Goal: Task Accomplishment & Management: Book appointment/travel/reservation

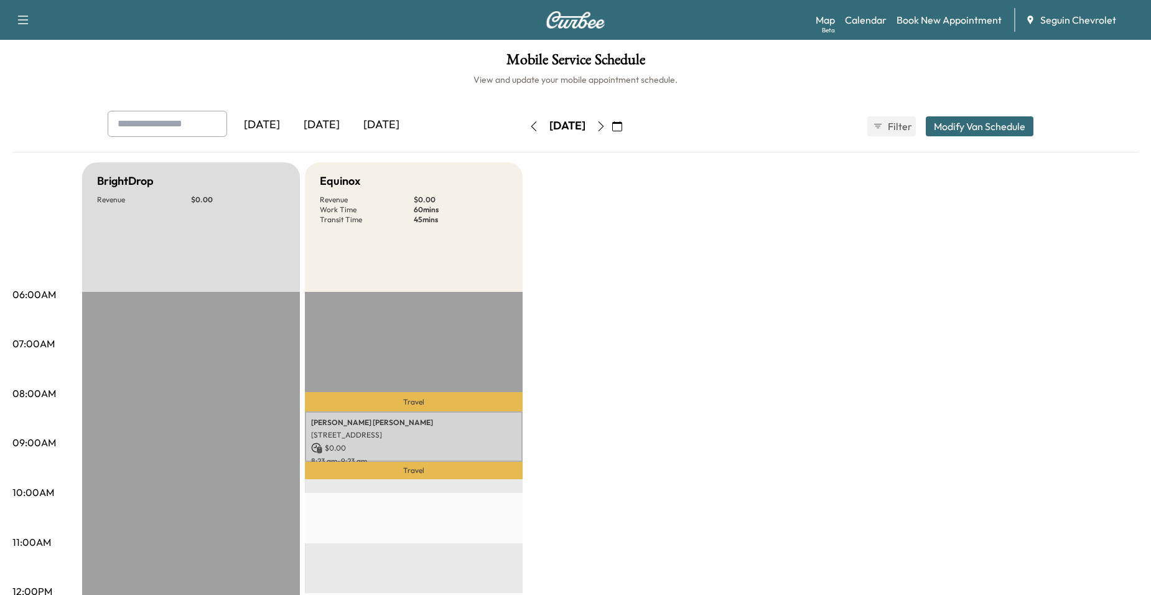
click at [973, 126] on button "Modify Van Schedule" at bounding box center [980, 126] width 108 height 20
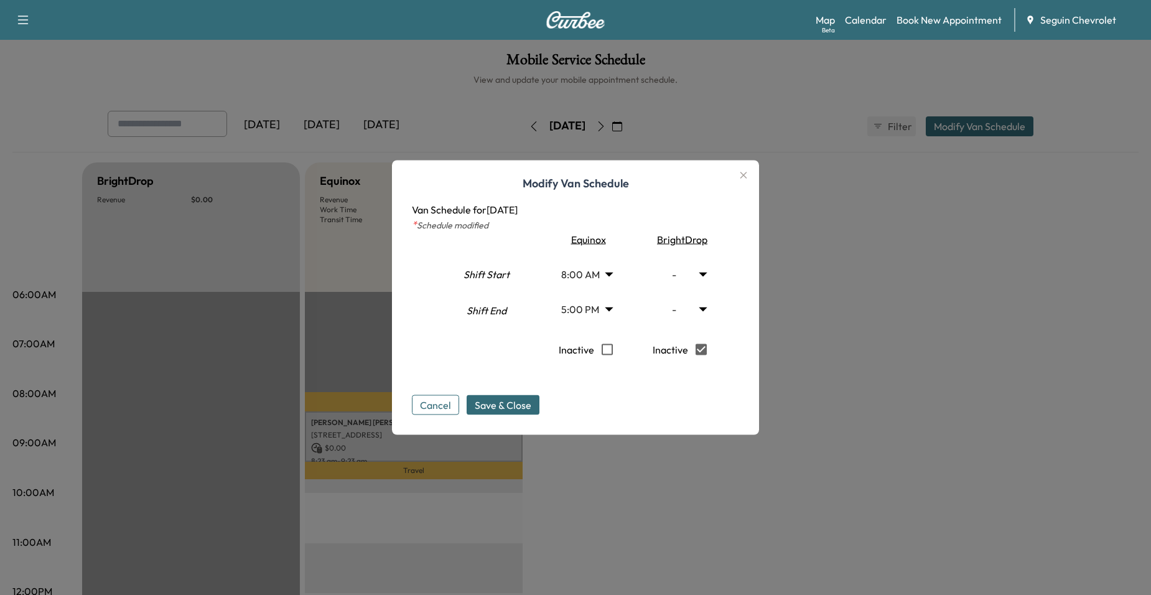
click at [739, 191] on h1 "Modify Van Schedule" at bounding box center [575, 188] width 327 height 27
click at [747, 179] on icon "button" at bounding box center [743, 175] width 15 height 15
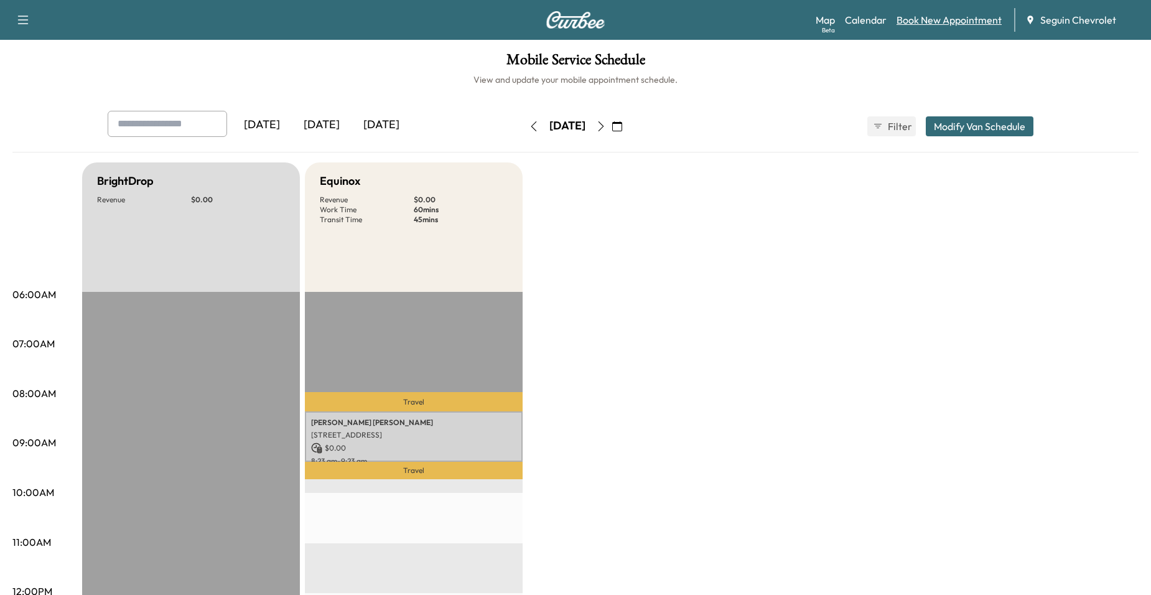
click at [910, 22] on link "Book New Appointment" at bounding box center [949, 19] width 105 height 15
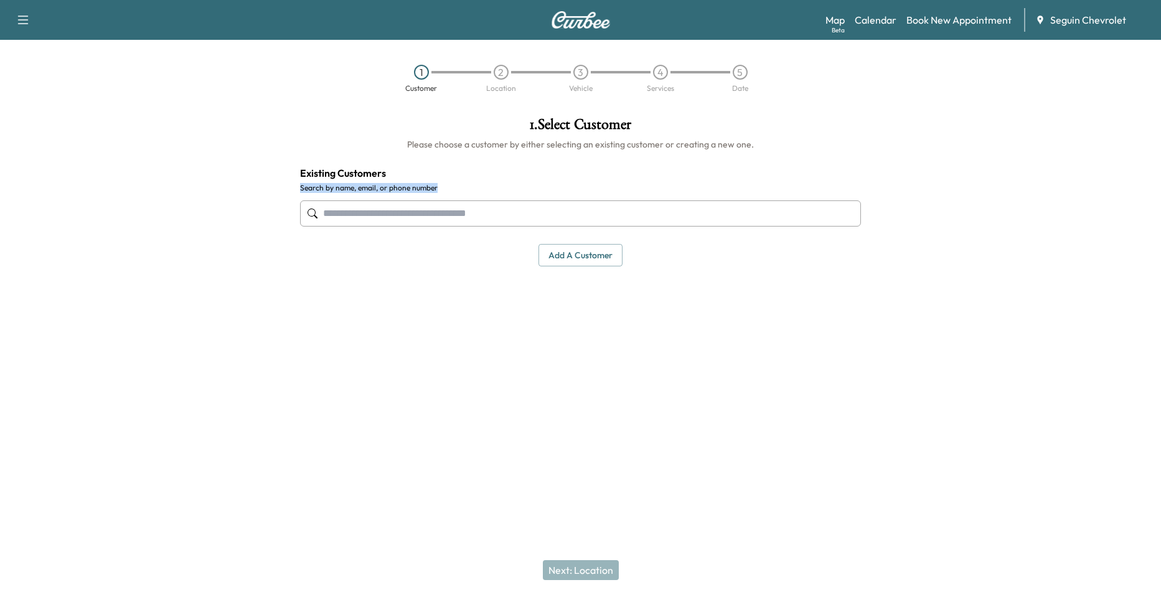
click at [613, 188] on div "1 . Select Customer Please choose a customer by either selecting an existing cu…" at bounding box center [580, 191] width 581 height 169
drag, startPoint x: 613, startPoint y: 188, endPoint x: 610, endPoint y: 202, distance: 14.0
click at [610, 201] on input "text" at bounding box center [580, 213] width 561 height 26
click at [596, 207] on input "text" at bounding box center [580, 213] width 561 height 26
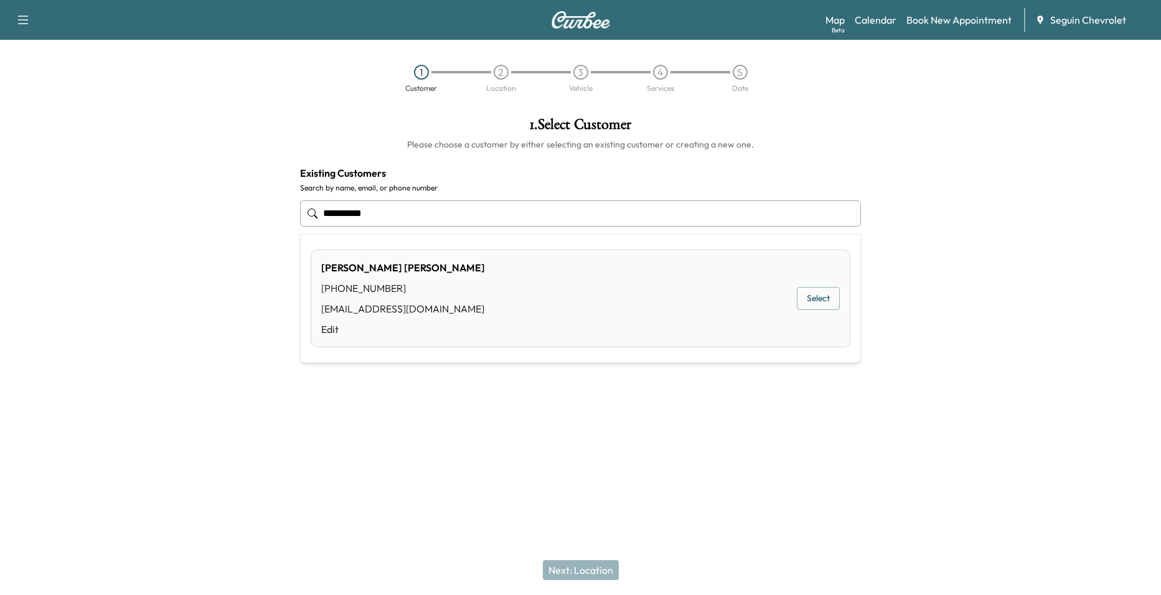
click at [812, 304] on button "Select" at bounding box center [818, 298] width 43 height 23
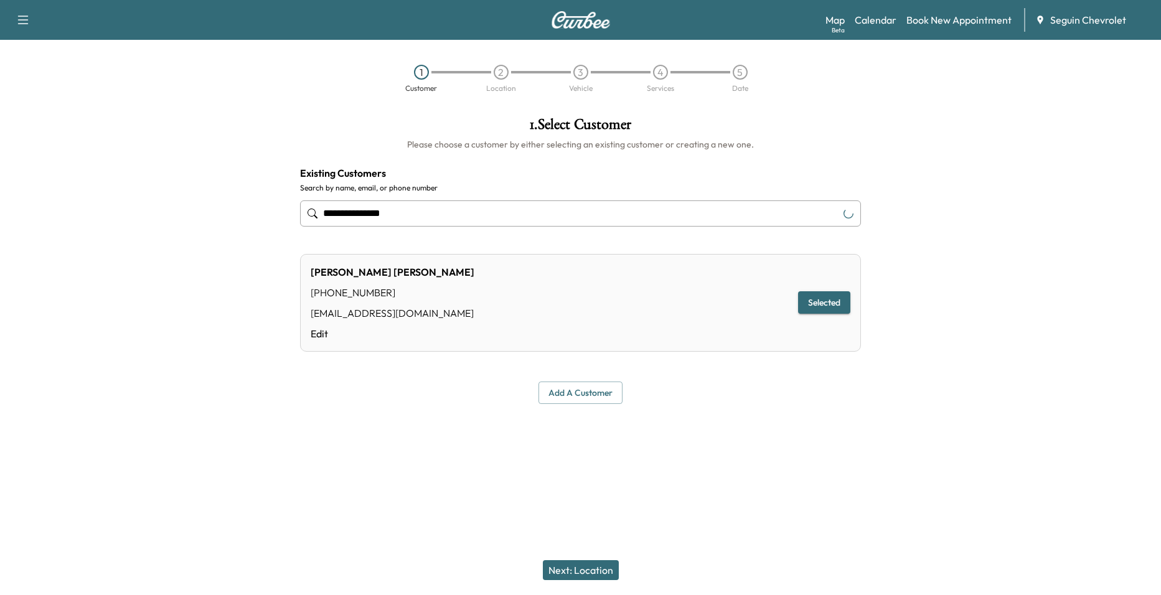
type input "**********"
click at [810, 295] on button "Selected" at bounding box center [824, 302] width 52 height 23
click at [596, 564] on button "Next: Location" at bounding box center [581, 570] width 76 height 20
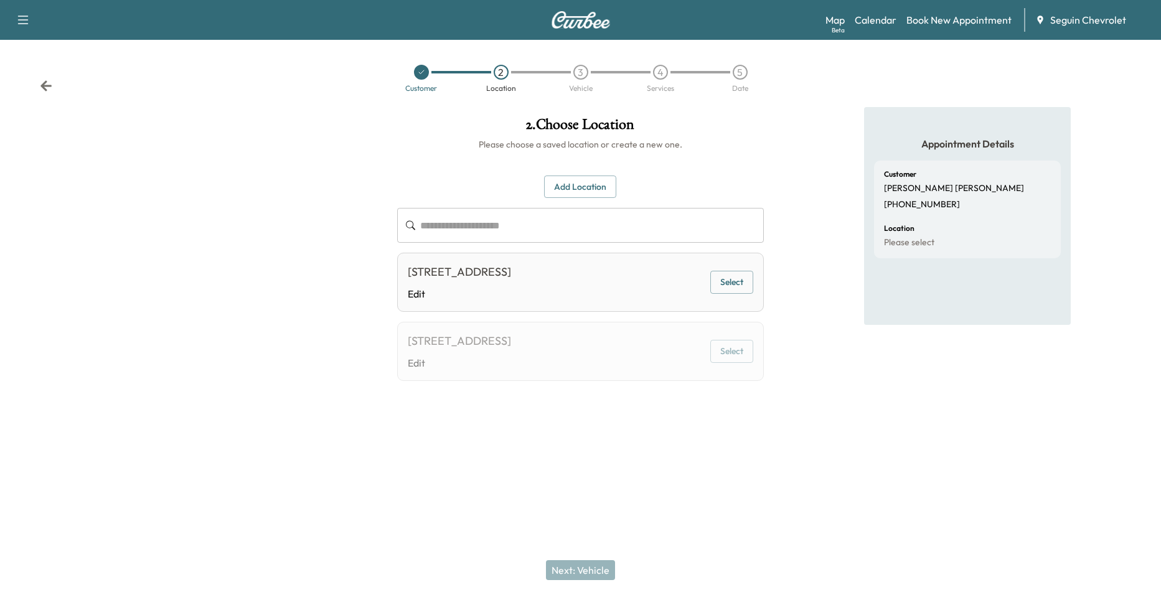
click at [587, 190] on button "Add Location" at bounding box center [580, 187] width 72 height 23
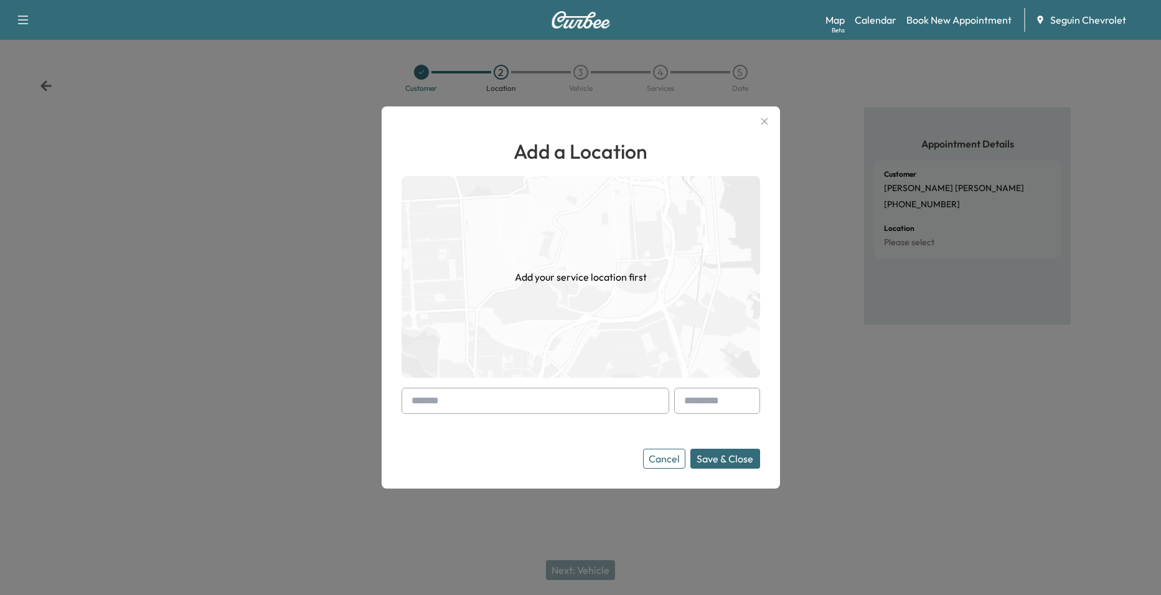
click at [759, 124] on icon "button" at bounding box center [764, 121] width 15 height 15
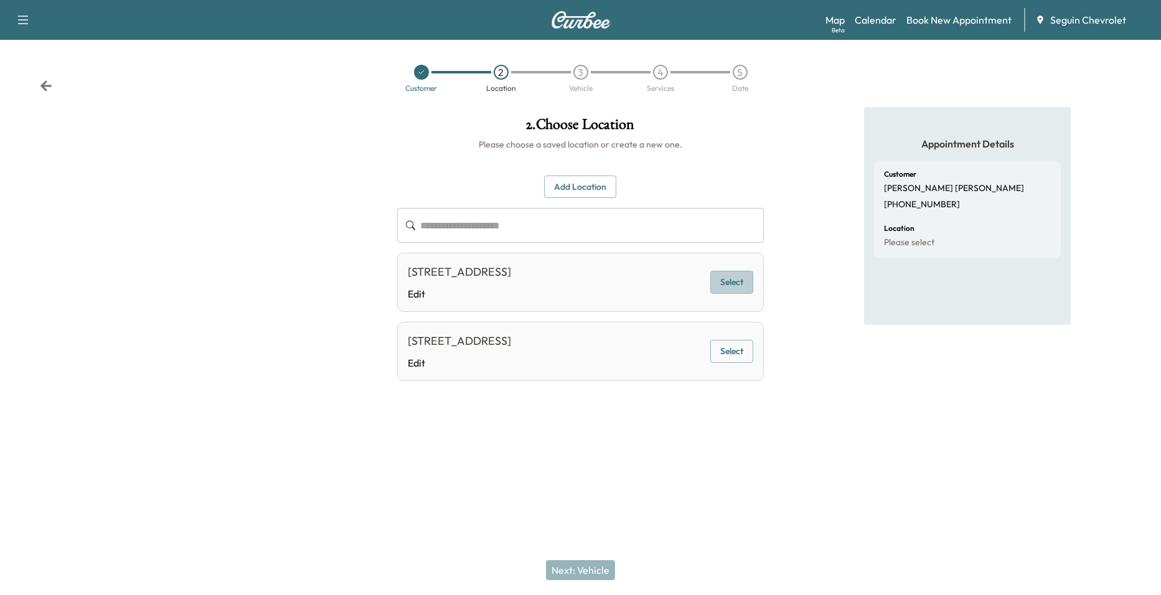
click at [727, 289] on button "Select" at bounding box center [731, 282] width 43 height 23
click at [609, 574] on button "Next: Vehicle" at bounding box center [580, 570] width 69 height 20
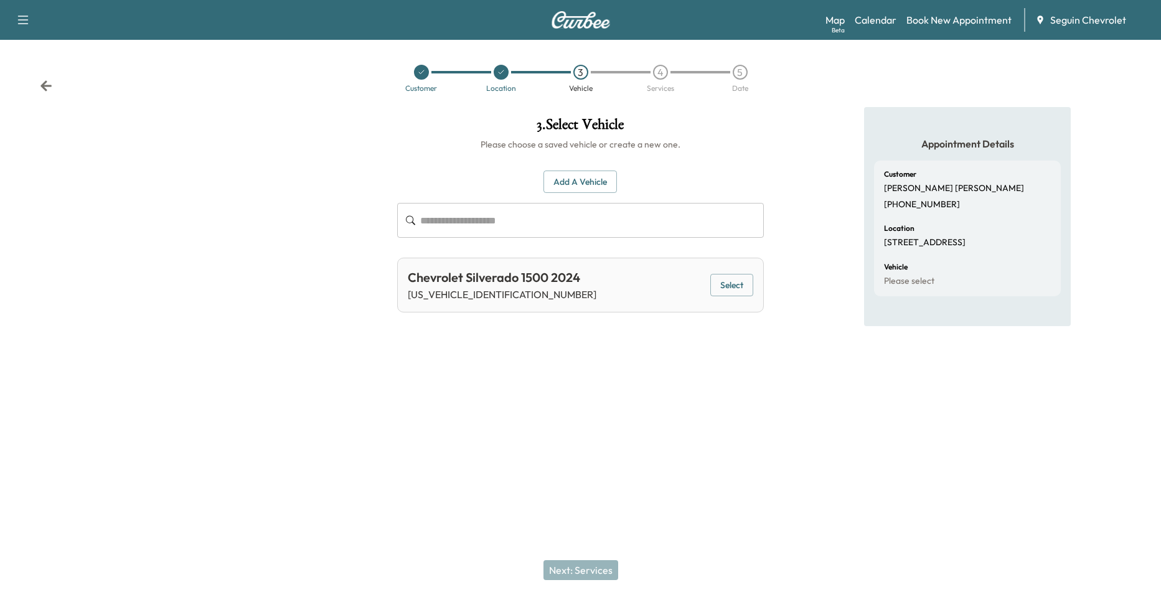
click at [731, 281] on button "Select" at bounding box center [731, 285] width 43 height 23
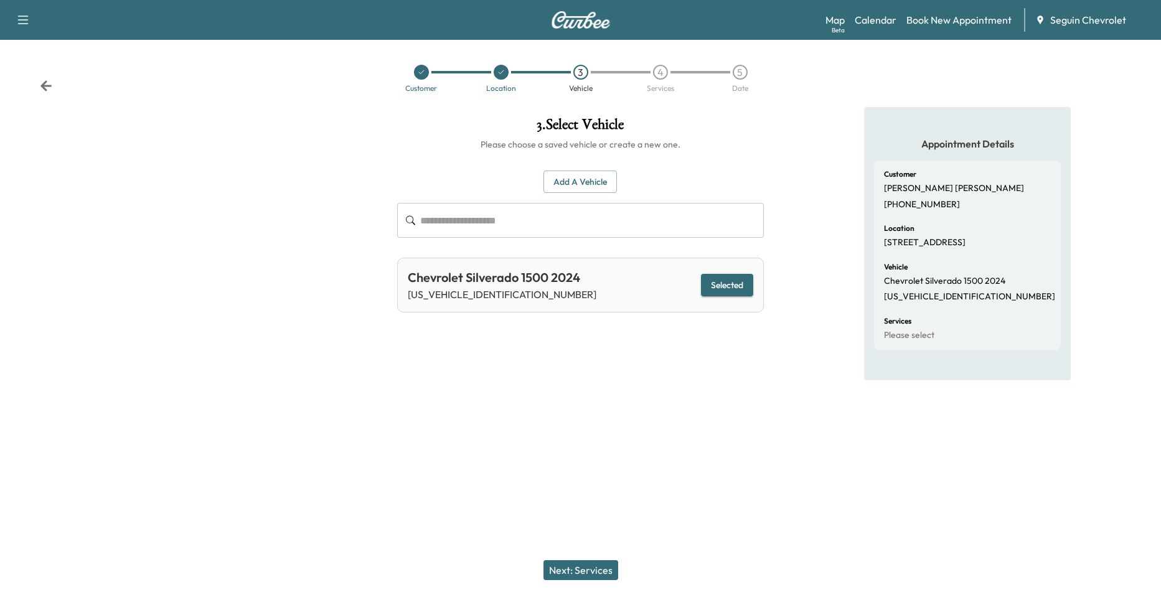
click at [604, 571] on button "Next: Services" at bounding box center [580, 570] width 75 height 20
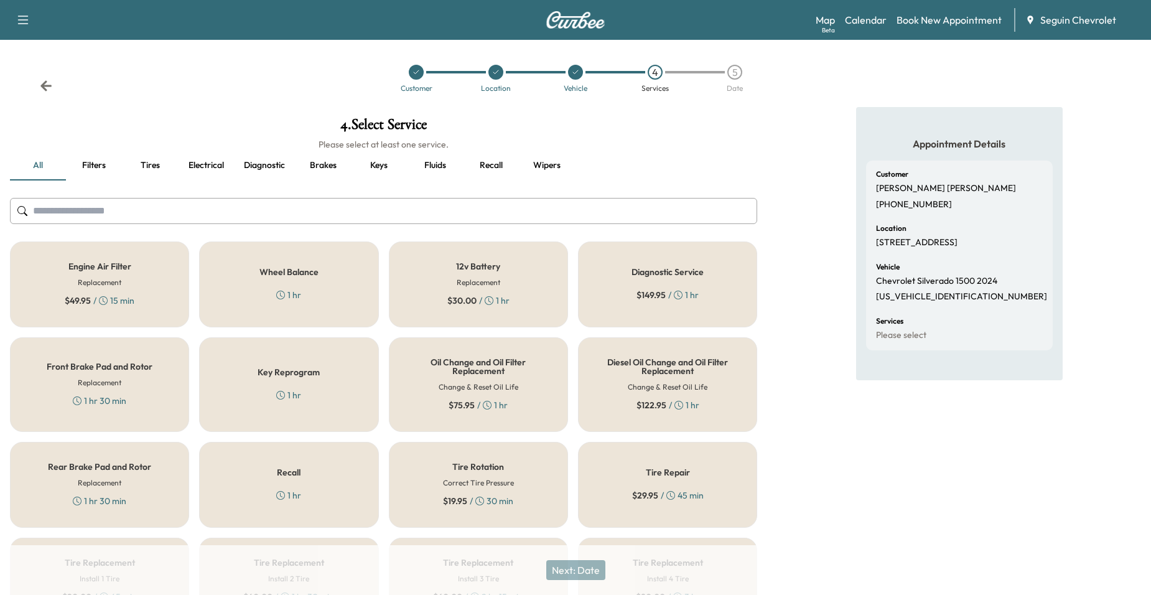
click at [357, 470] on div "Recall 1 hr" at bounding box center [288, 485] width 179 height 86
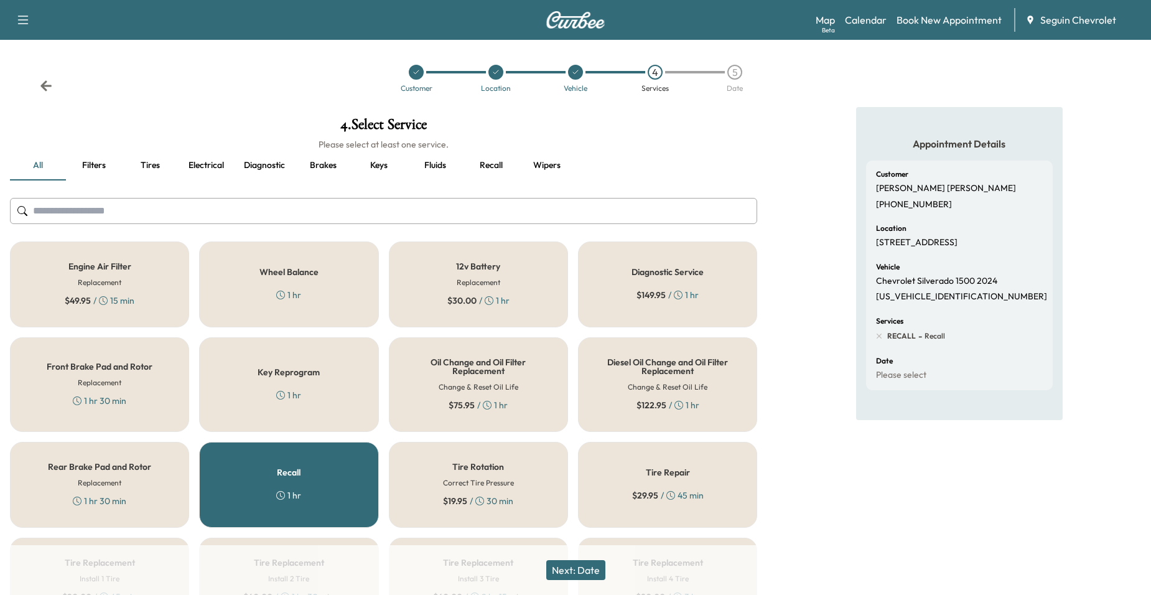
click at [594, 575] on button "Next: Date" at bounding box center [575, 570] width 59 height 20
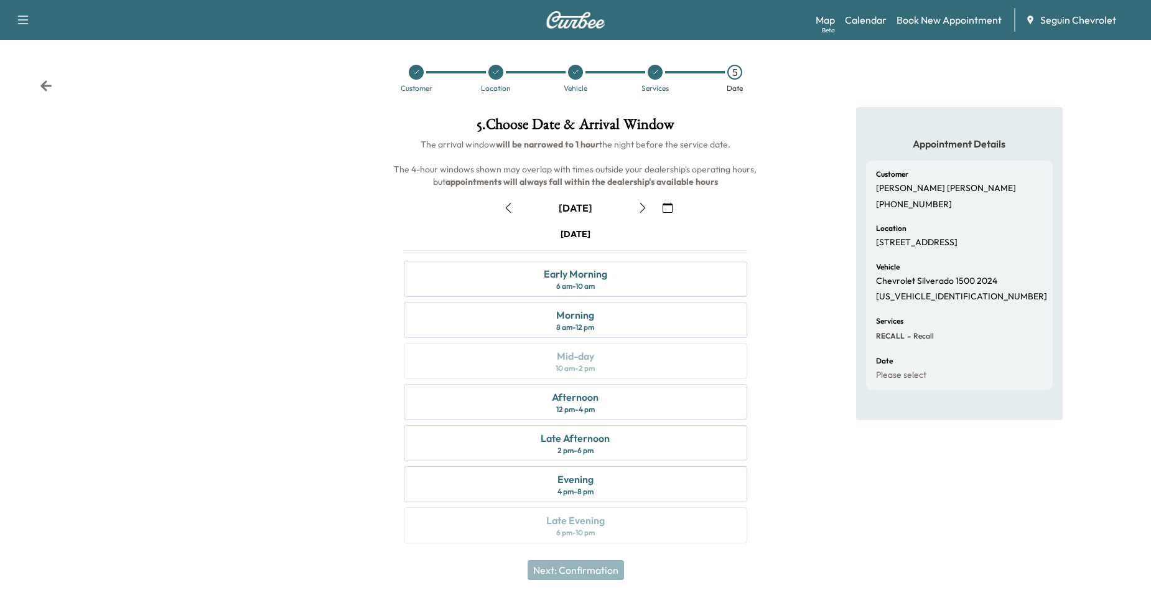
click at [665, 202] on button "button" at bounding box center [667, 208] width 21 height 20
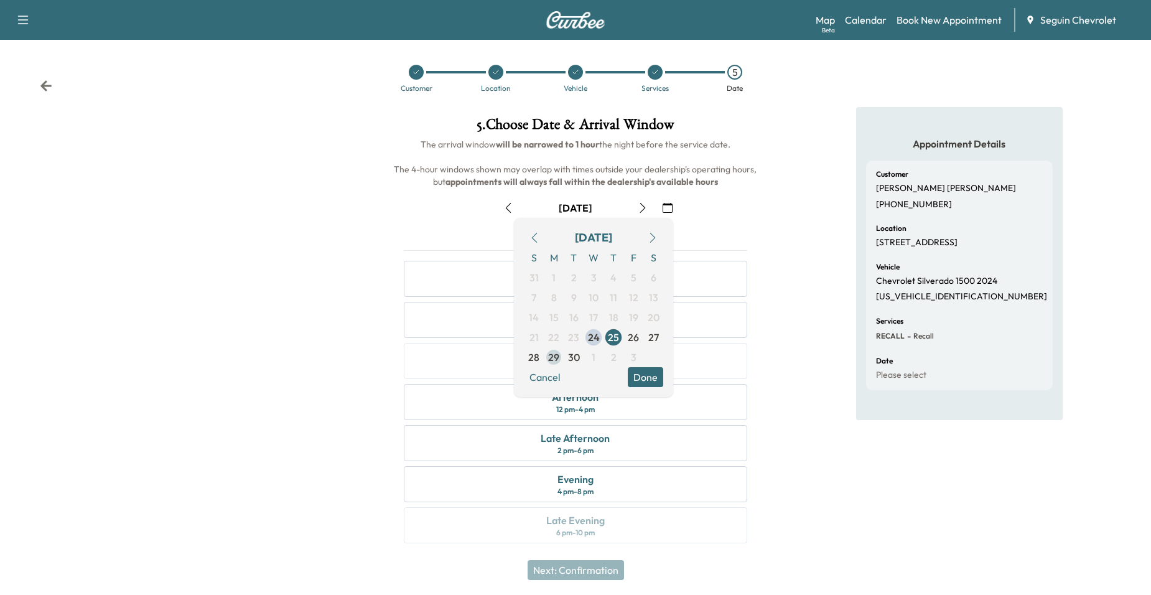
drag, startPoint x: 548, startPoint y: 364, endPoint x: 570, endPoint y: 368, distance: 22.2
click at [548, 364] on span "29" at bounding box center [554, 357] width 20 height 20
click at [800, 362] on div "Appointment Details Customer [PERSON_NAME] [PHONE_NUMBER] Location [STREET_ADDR…" at bounding box center [959, 332] width 384 height 451
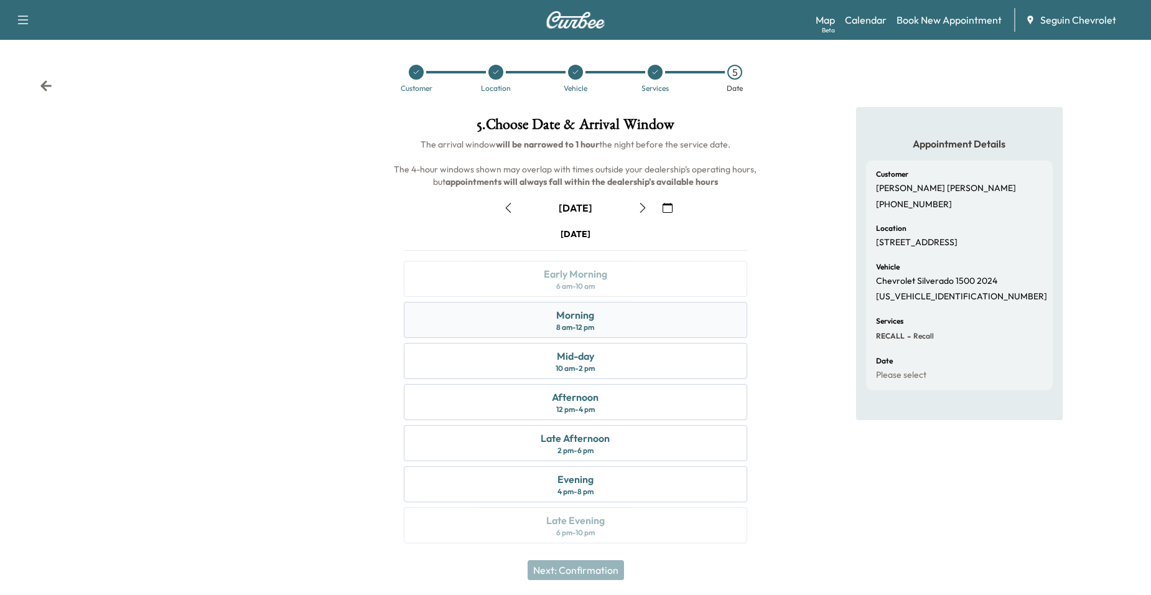
click at [660, 332] on div "Morning 8 am - 12 pm" at bounding box center [576, 320] width 344 height 36
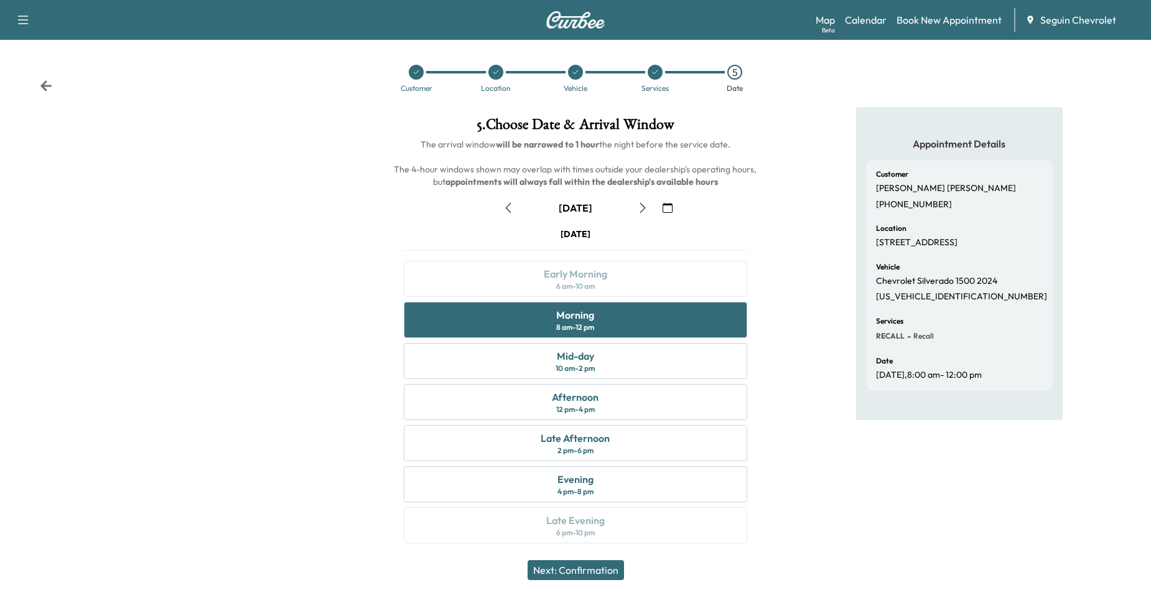
click at [579, 579] on button "Next: Confirmation" at bounding box center [576, 570] width 96 height 20
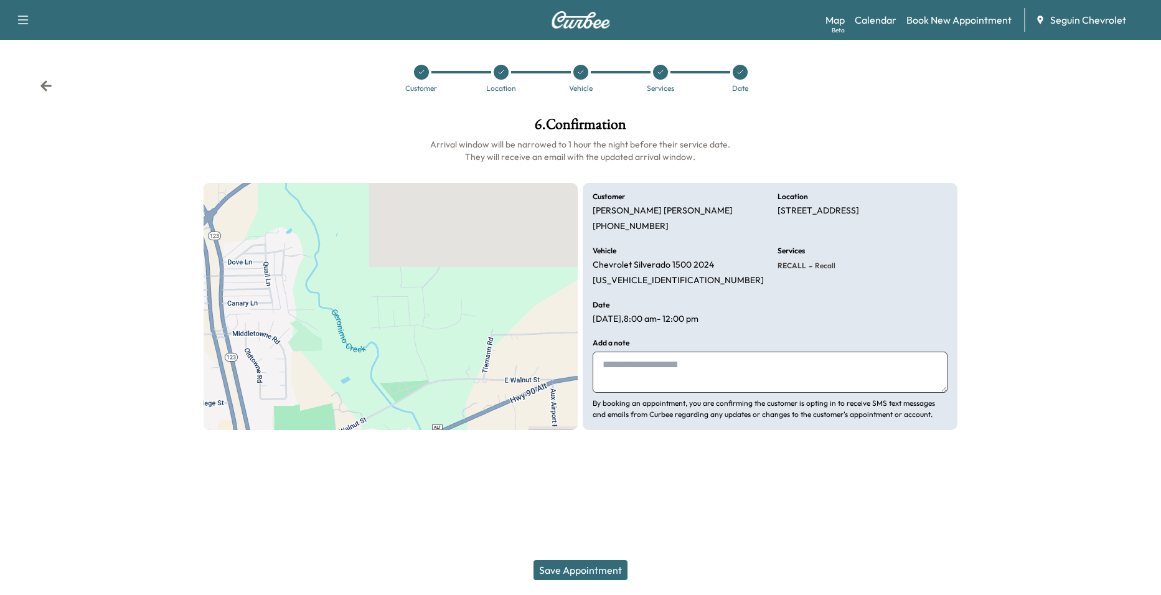
click at [681, 357] on textarea at bounding box center [769, 372] width 355 height 41
type textarea "*"
paste textarea "**********"
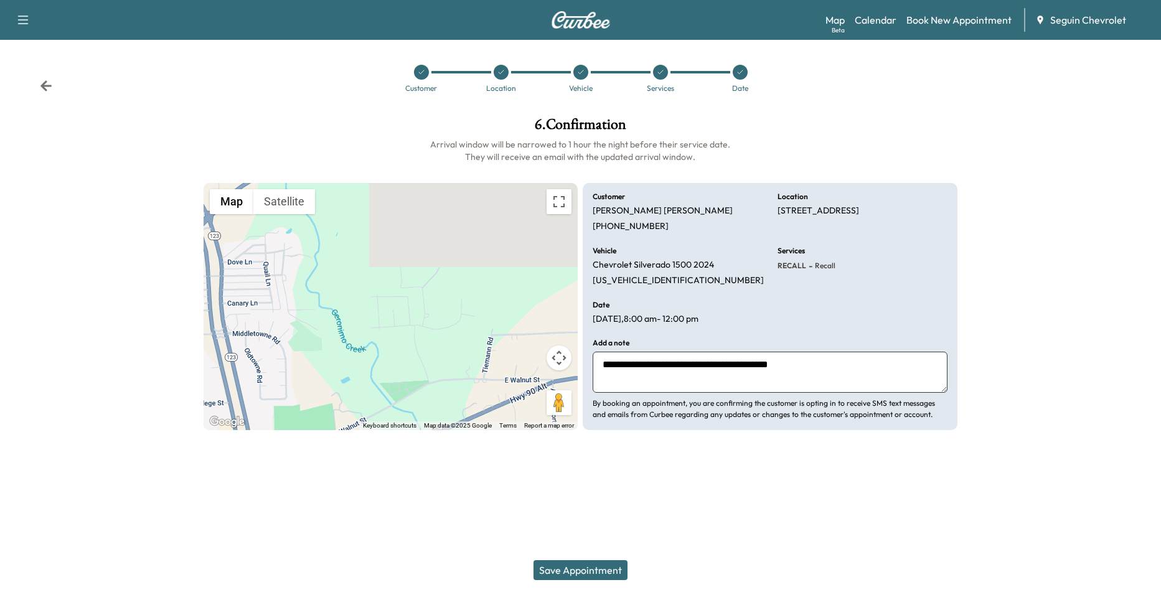
paste textarea "**********"
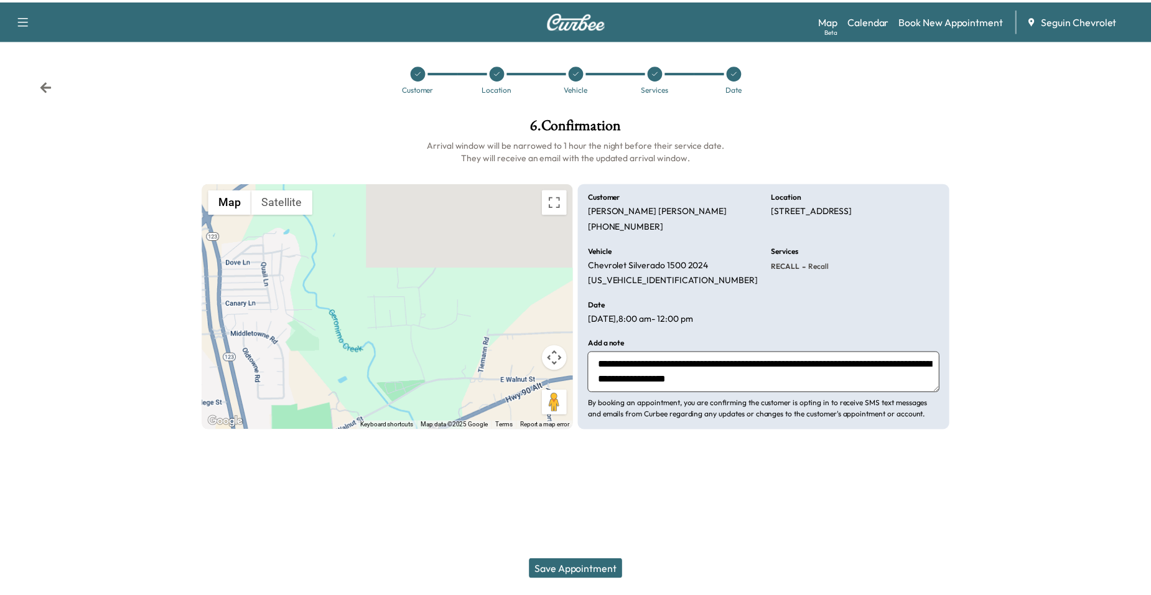
scroll to position [9, 0]
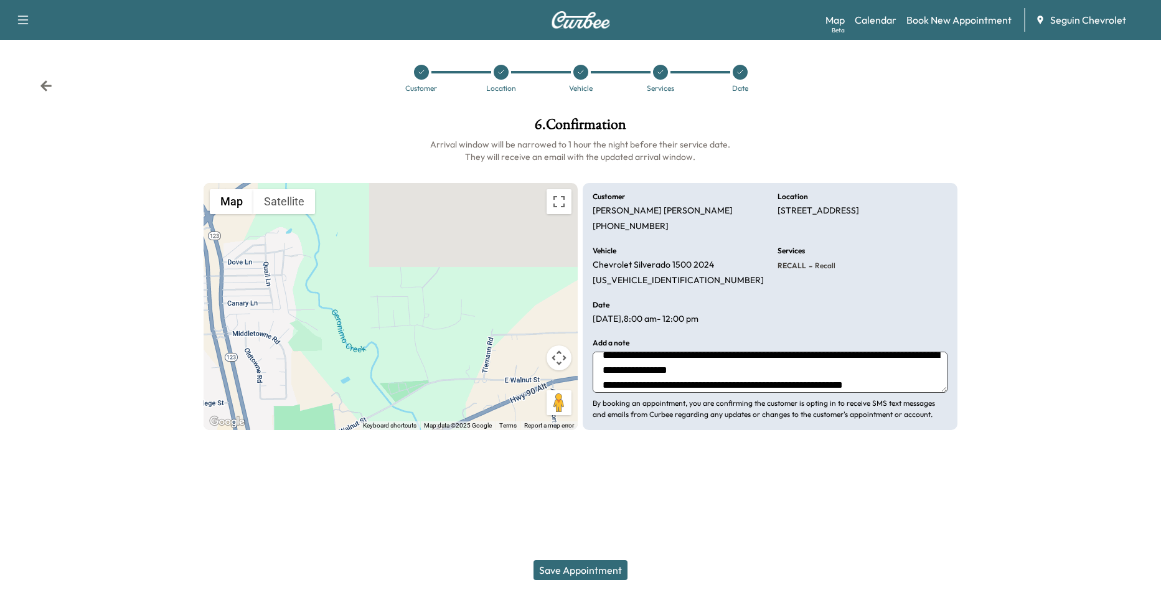
type textarea "**********"
click at [617, 568] on button "Save Appointment" at bounding box center [580, 570] width 94 height 20
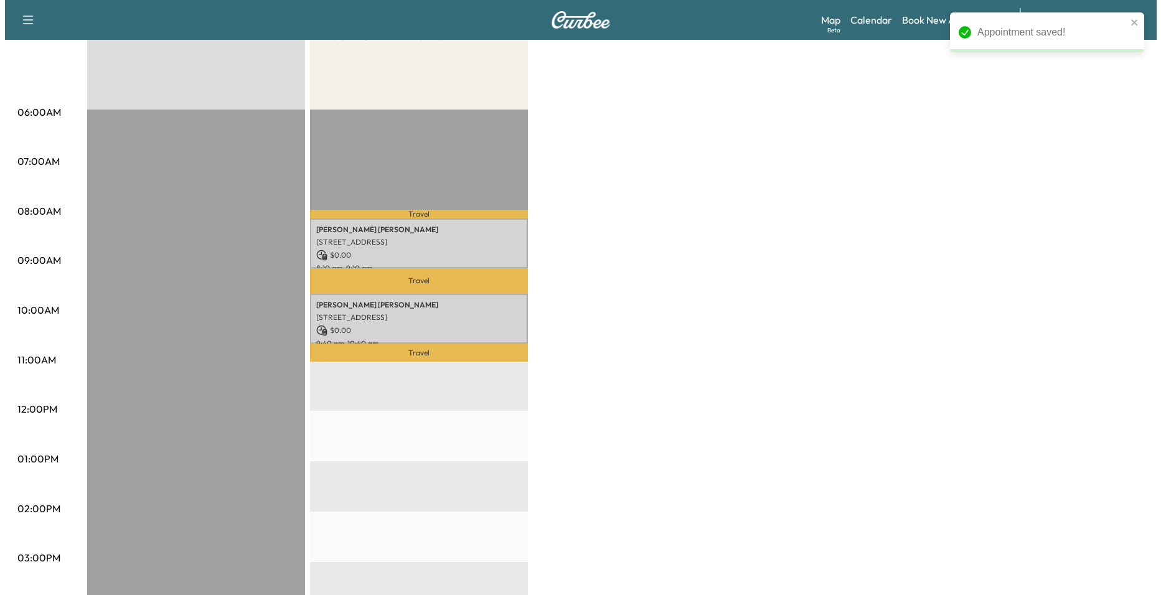
scroll to position [187, 0]
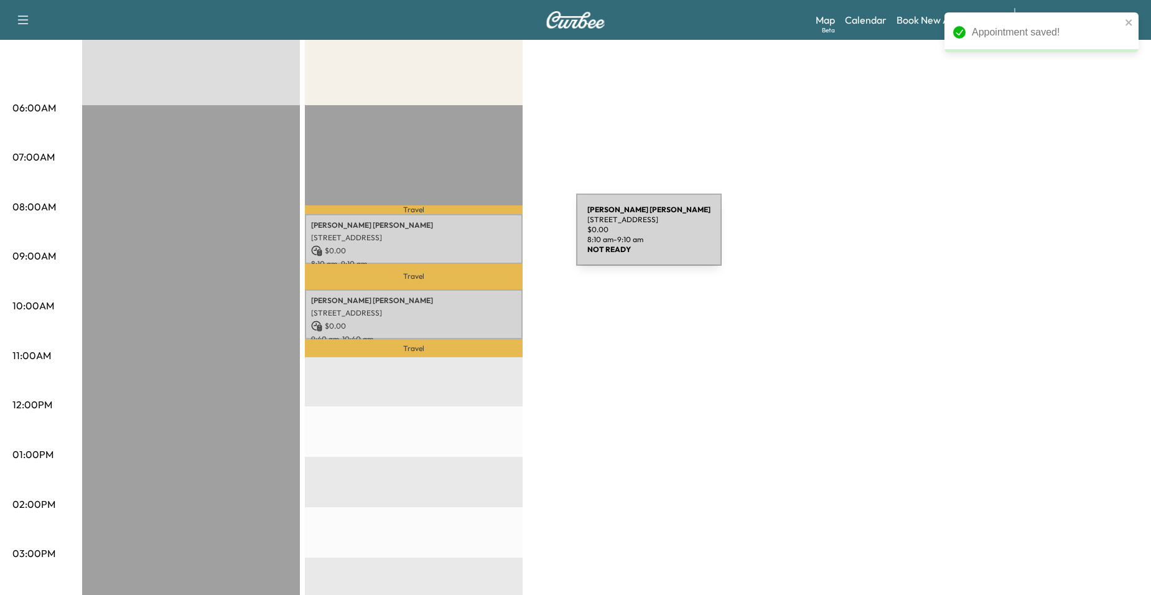
click at [483, 237] on p "[STREET_ADDRESS]" at bounding box center [413, 238] width 205 height 10
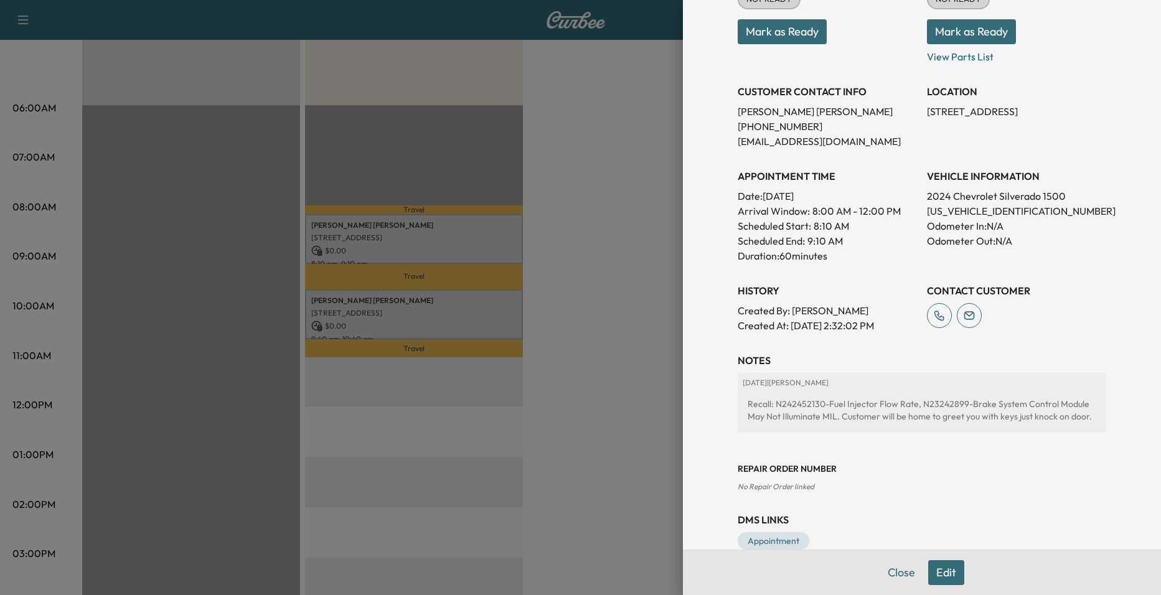
click at [640, 342] on div at bounding box center [580, 297] width 1161 height 595
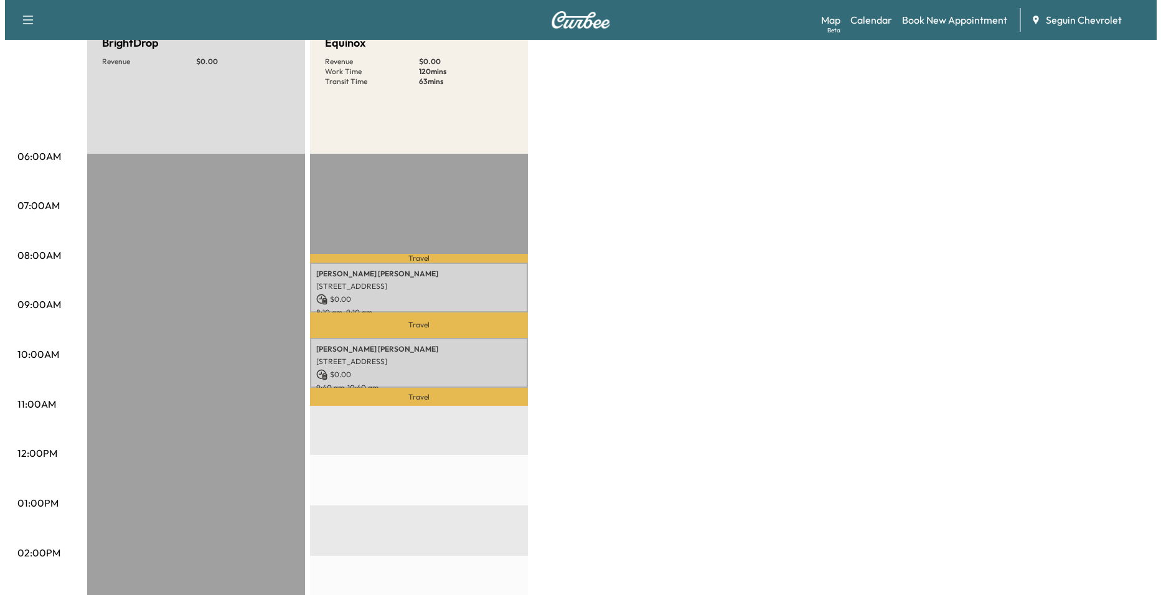
scroll to position [62, 0]
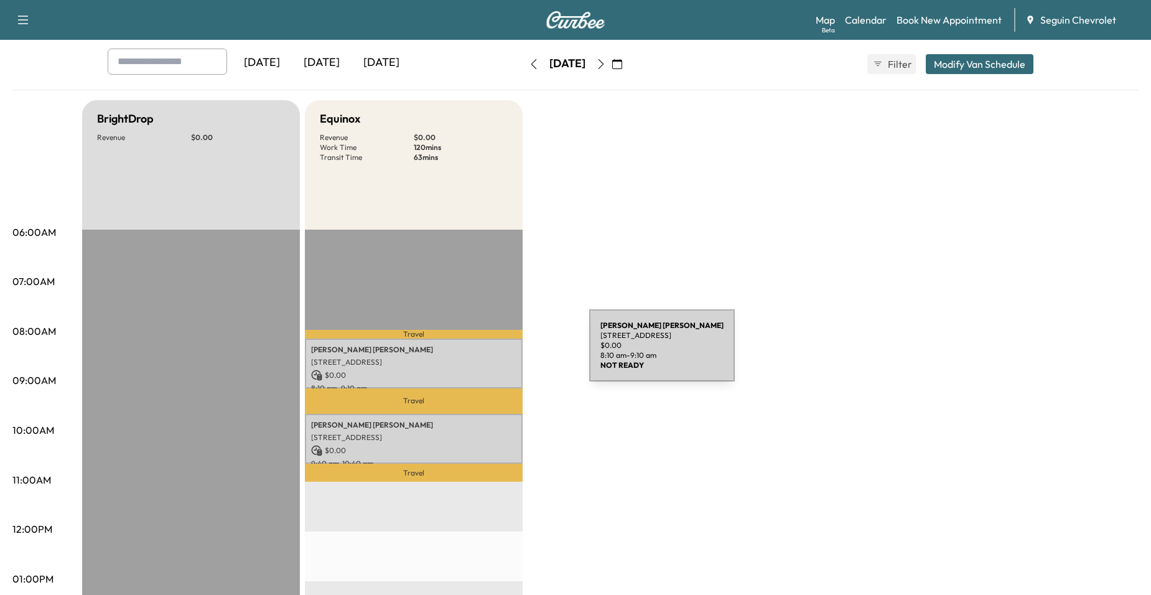
click at [496, 353] on p "[PERSON_NAME]" at bounding box center [413, 350] width 205 height 10
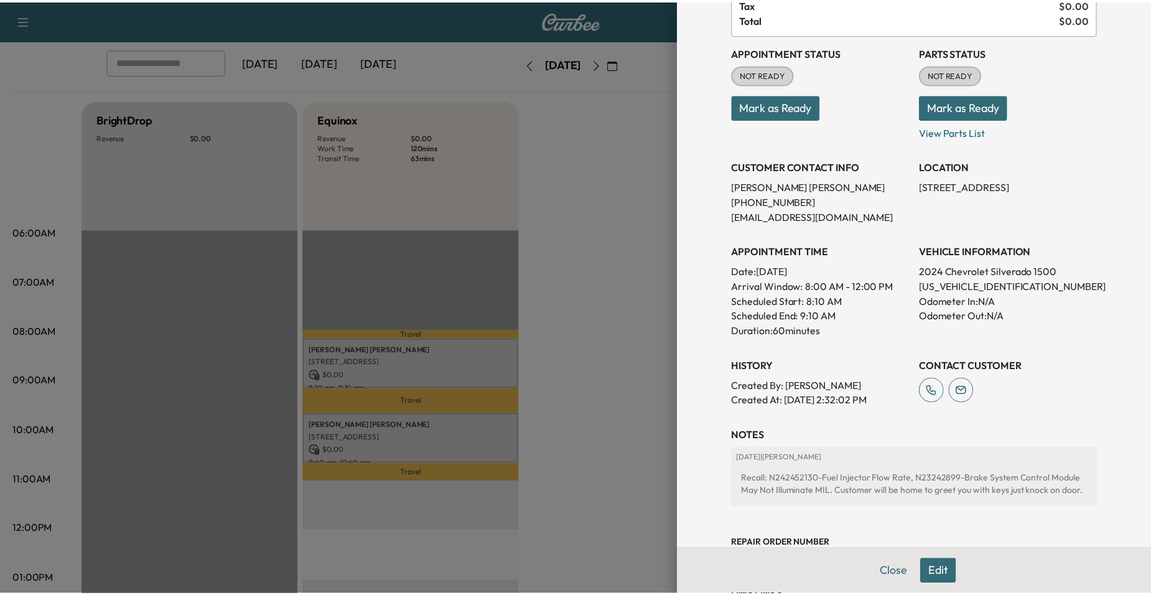
scroll to position [212, 0]
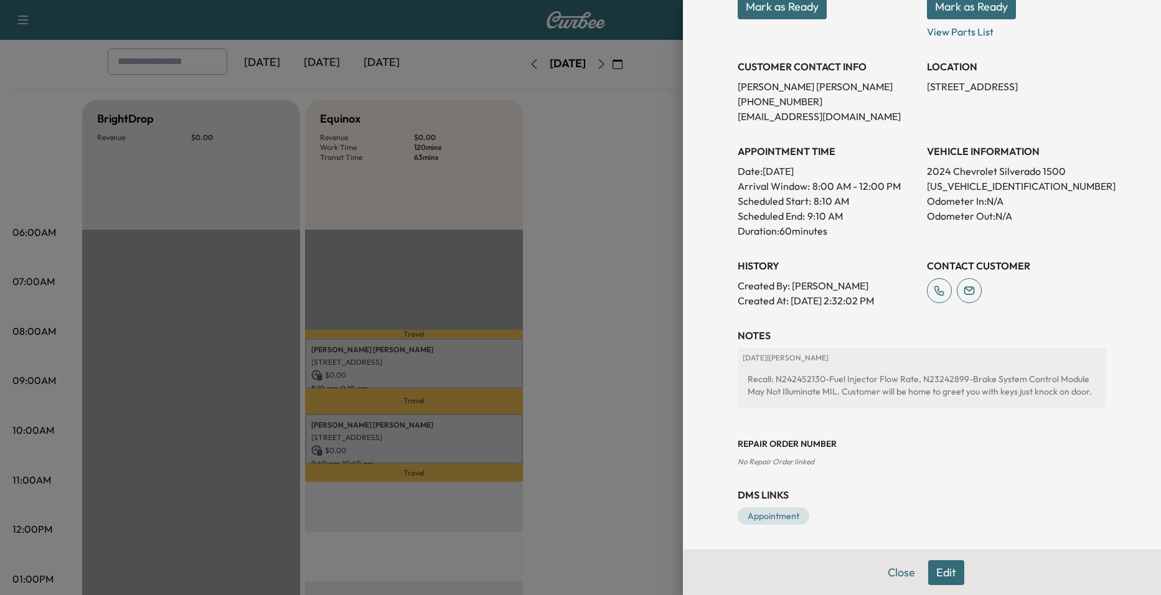
click at [571, 359] on div at bounding box center [580, 297] width 1161 height 595
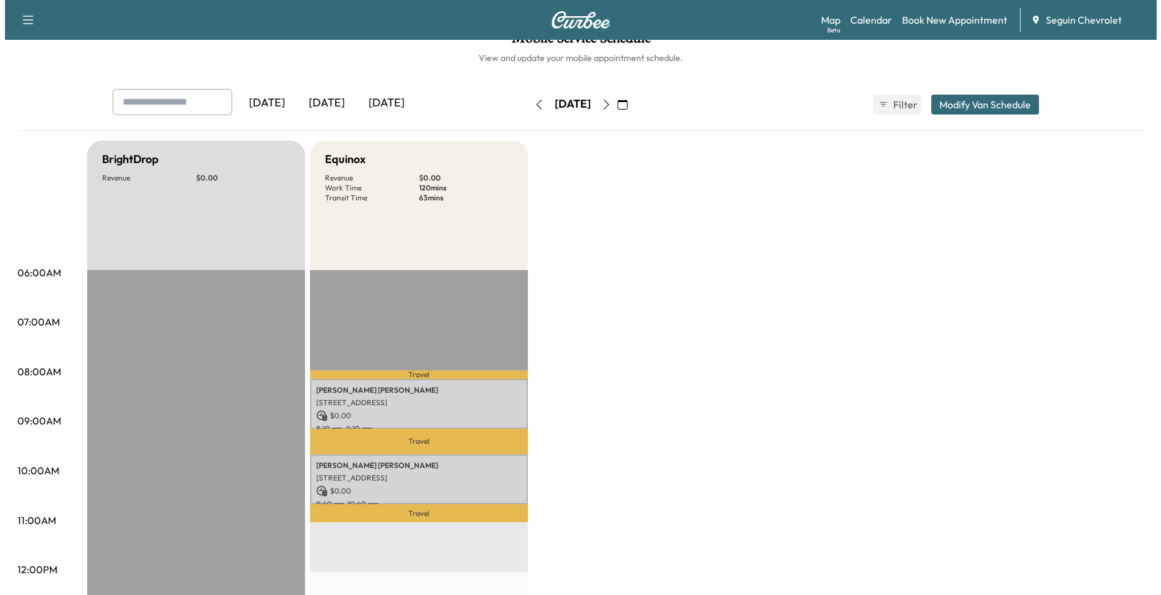
scroll to position [0, 0]
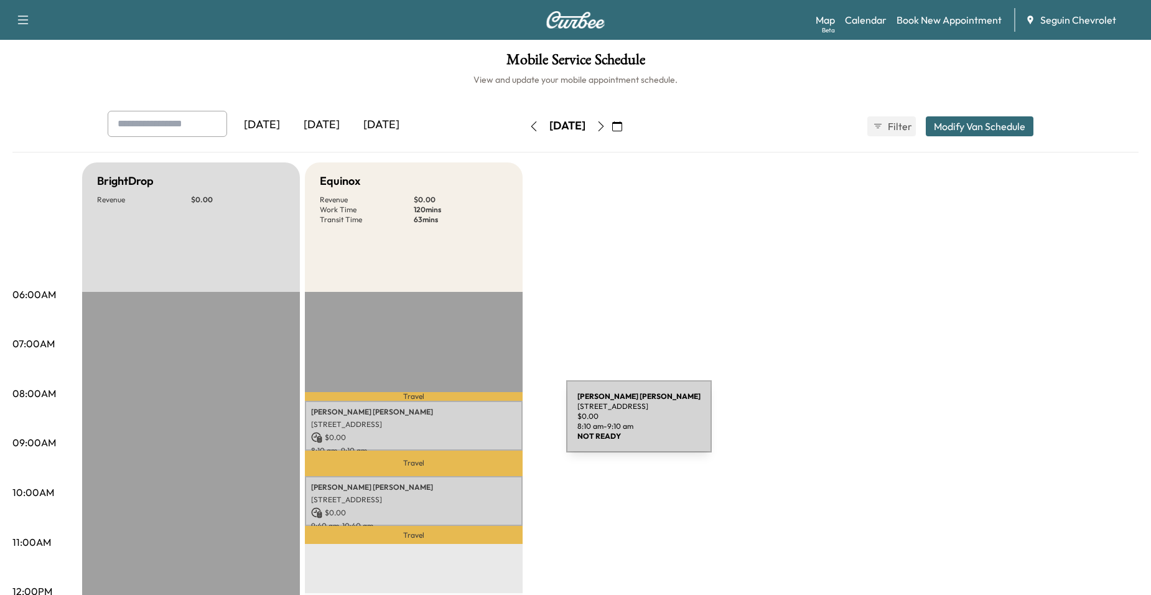
click at [473, 424] on p "[STREET_ADDRESS]" at bounding box center [413, 424] width 205 height 10
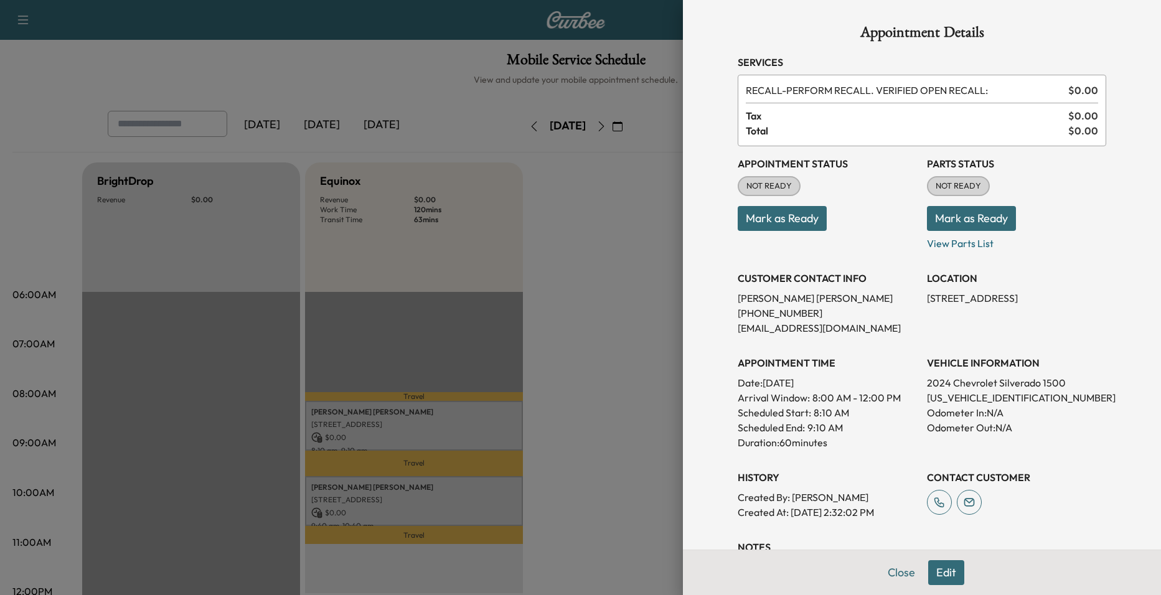
click at [558, 339] on div at bounding box center [580, 297] width 1161 height 595
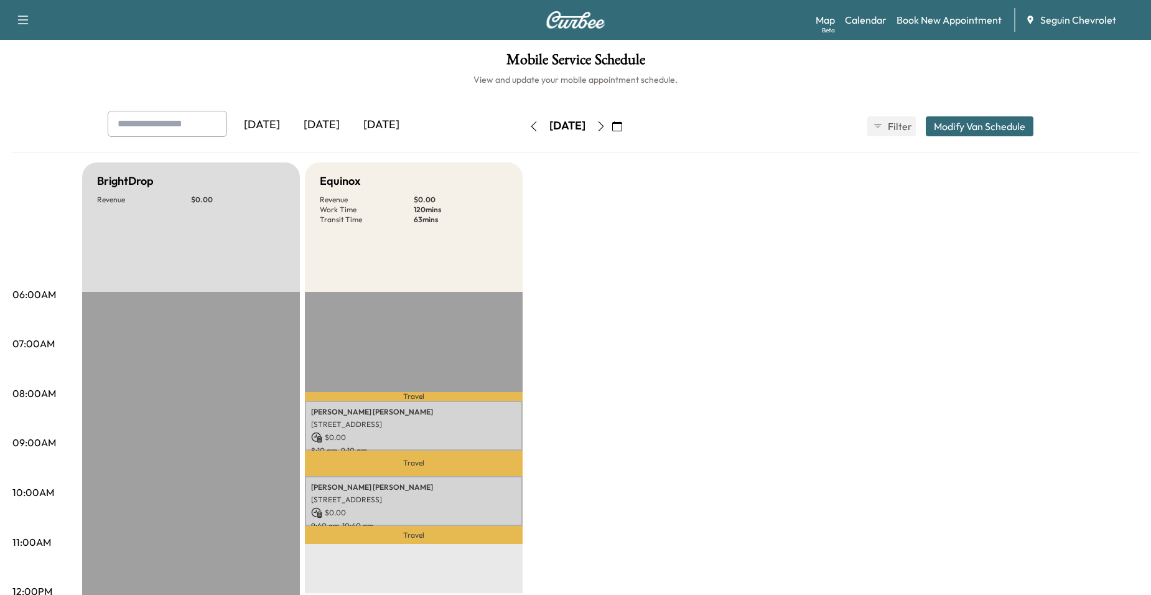
click at [628, 123] on button "button" at bounding box center [617, 126] width 21 height 20
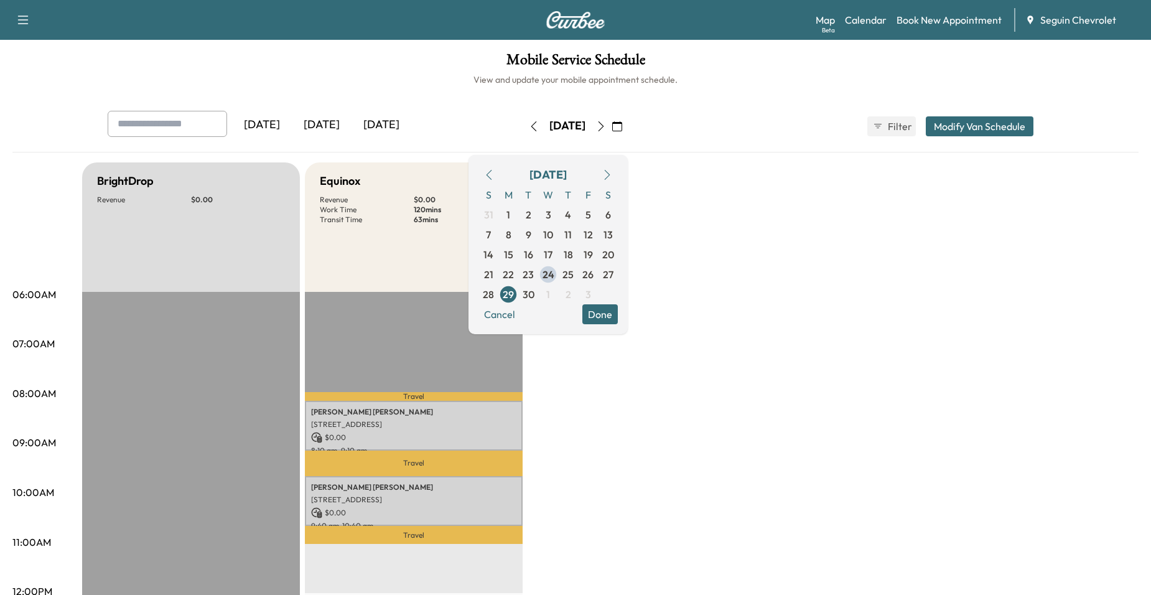
click at [710, 133] on div "[DATE] [DATE] [DATE] [DATE] September 2025 S M T W T F S 31 1 2 3 4 5 6 7 8 9 1…" at bounding box center [576, 126] width 956 height 31
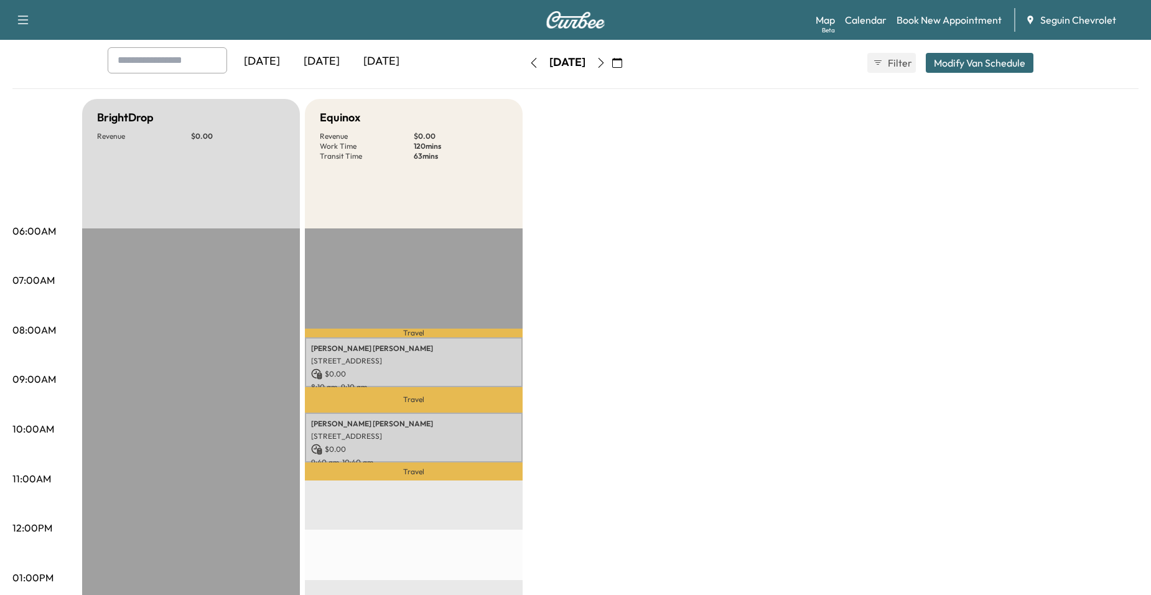
scroll to position [62, 0]
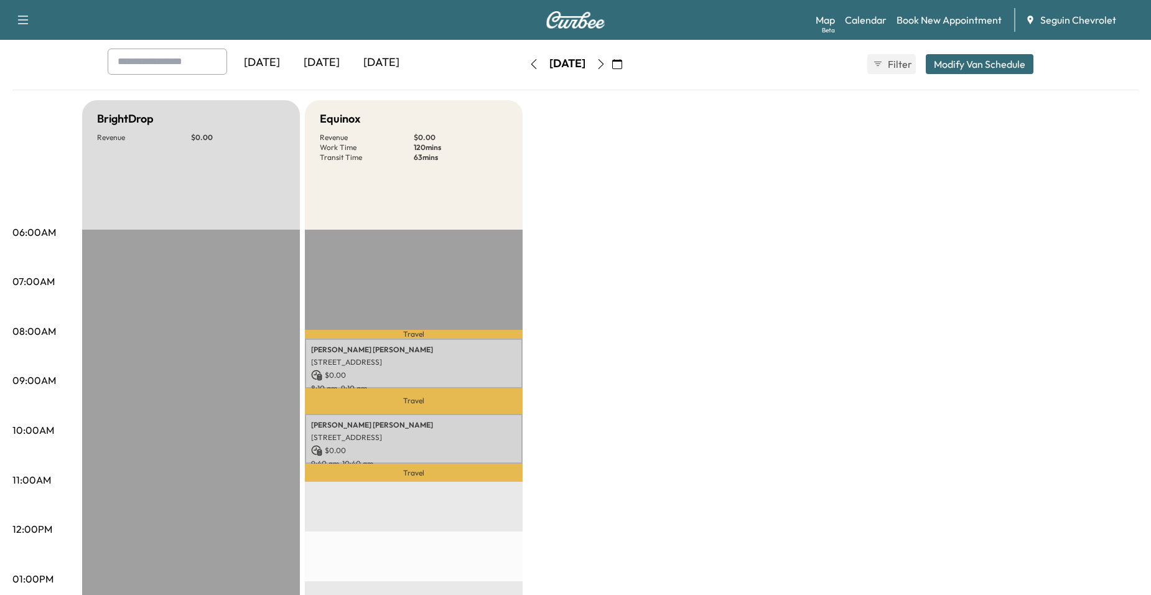
click at [612, 62] on button "button" at bounding box center [601, 64] width 21 height 20
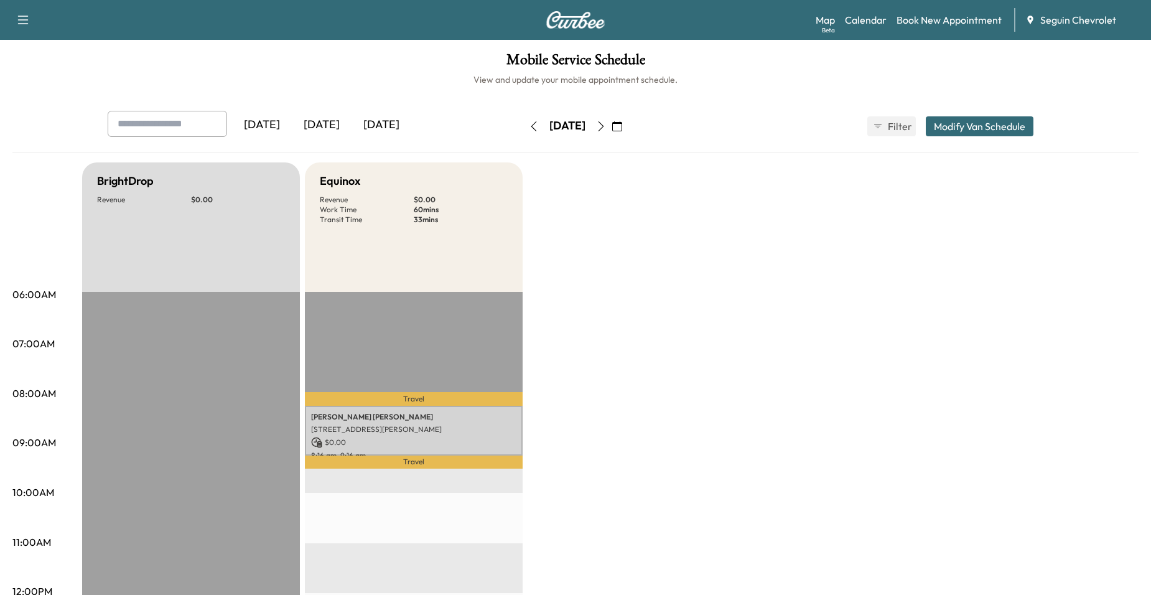
click at [628, 115] on div "Tuesday, September 30 September 2025 S M T W T F S 31 1 2 3 4 5 6 7 8 9 10 11 1…" at bounding box center [575, 126] width 105 height 40
click at [628, 121] on button "button" at bounding box center [617, 126] width 21 height 20
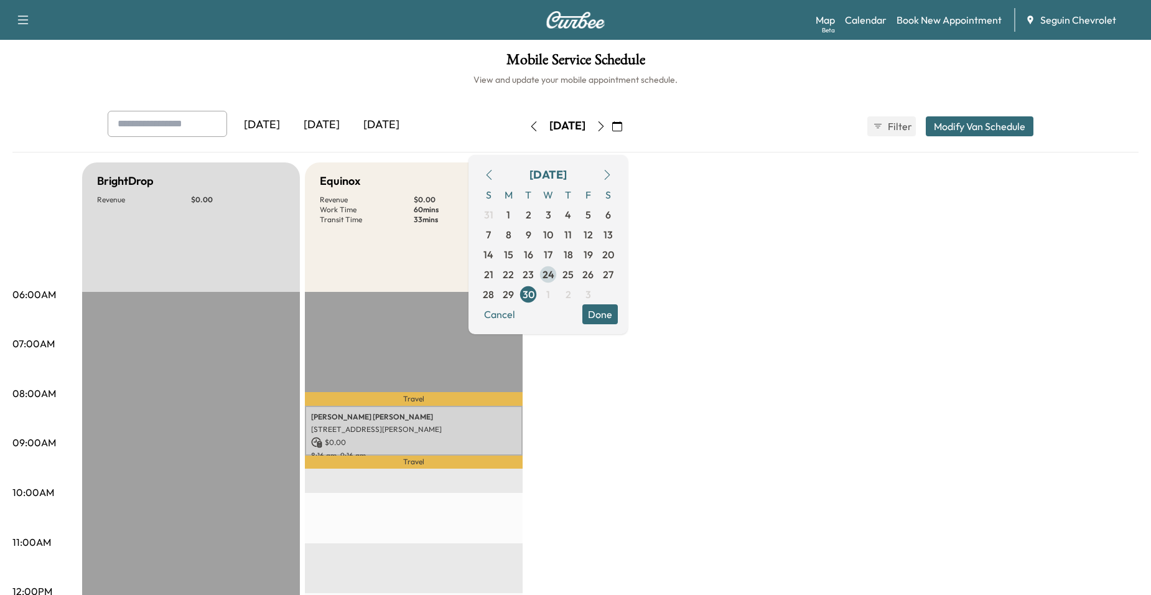
click at [555, 275] on span "24" at bounding box center [549, 274] width 12 height 15
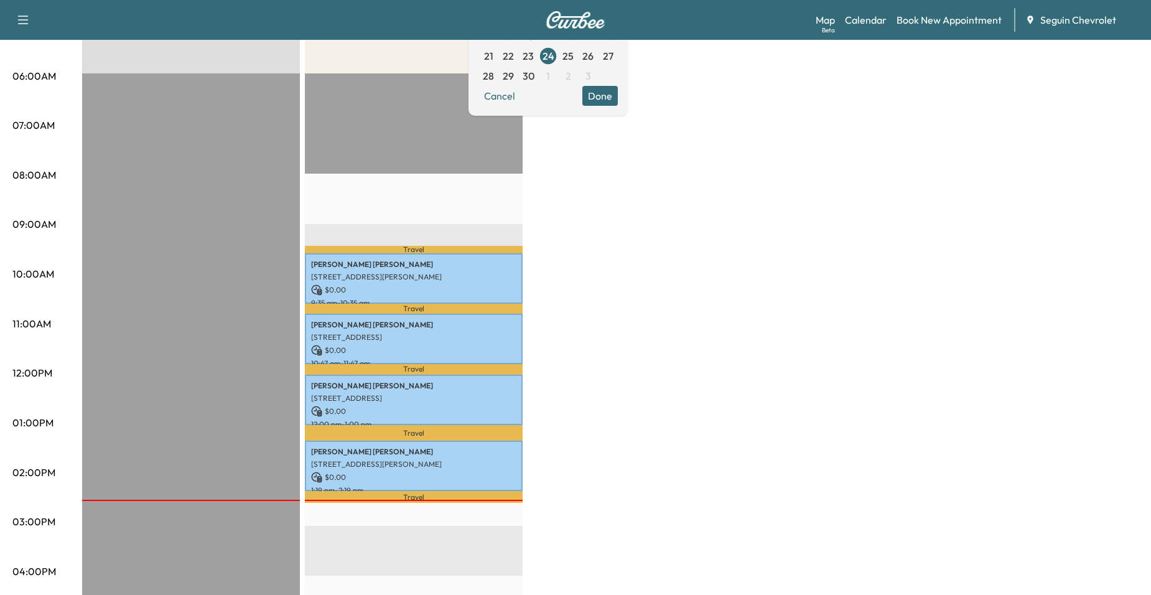
scroll to position [249, 0]
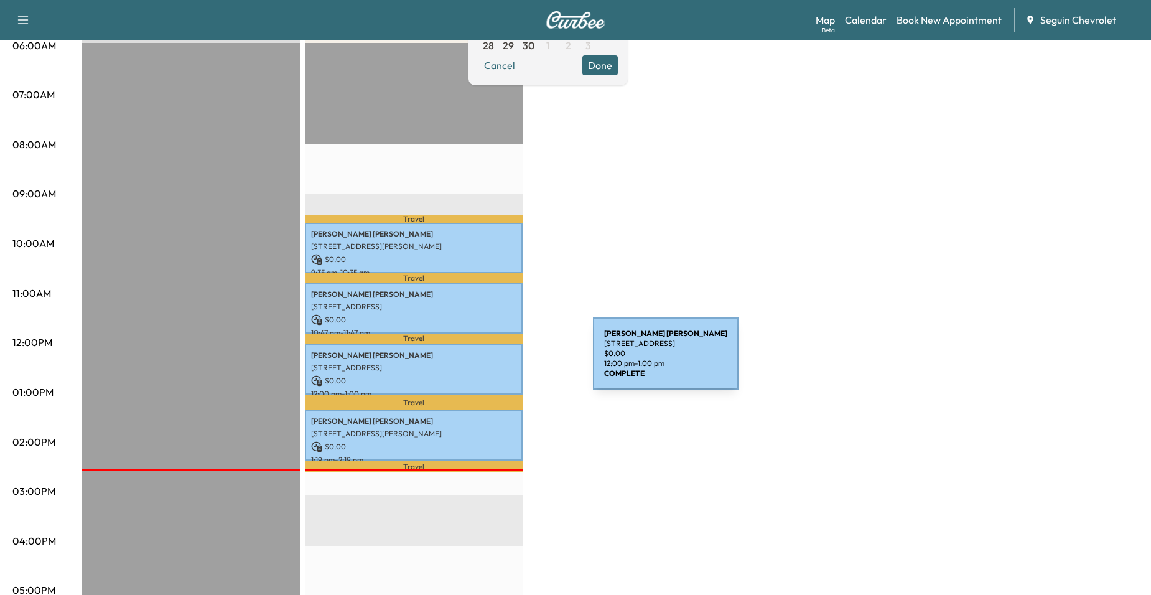
click at [500, 363] on p "2689 Pahmeyer Rd, New Braunfels, TX 78130, USA" at bounding box center [413, 368] width 205 height 10
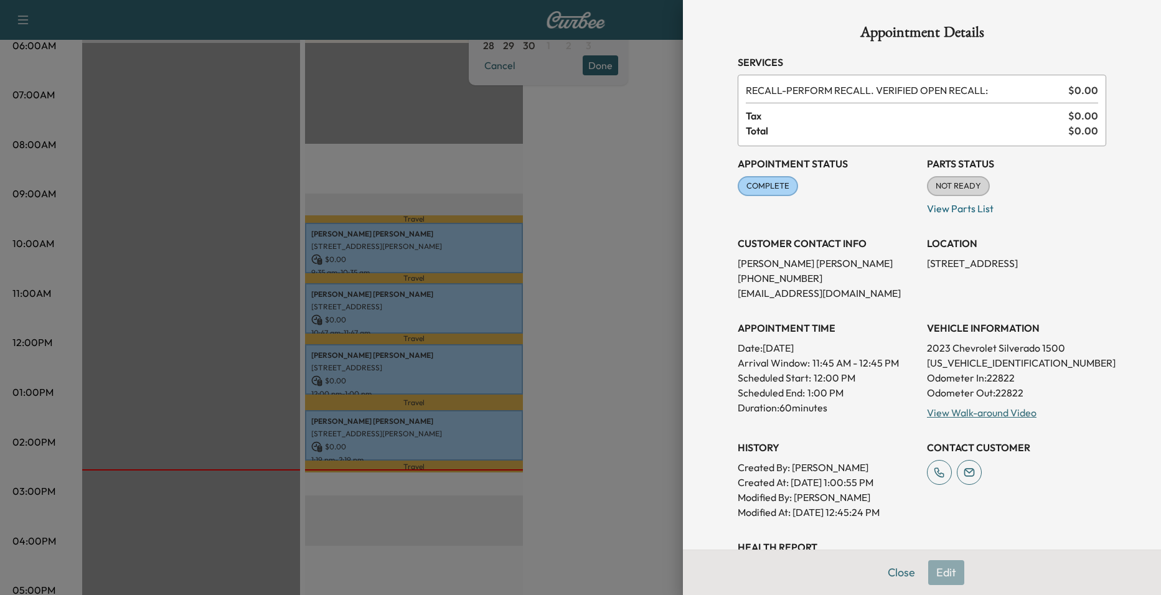
click at [558, 319] on div at bounding box center [580, 297] width 1161 height 595
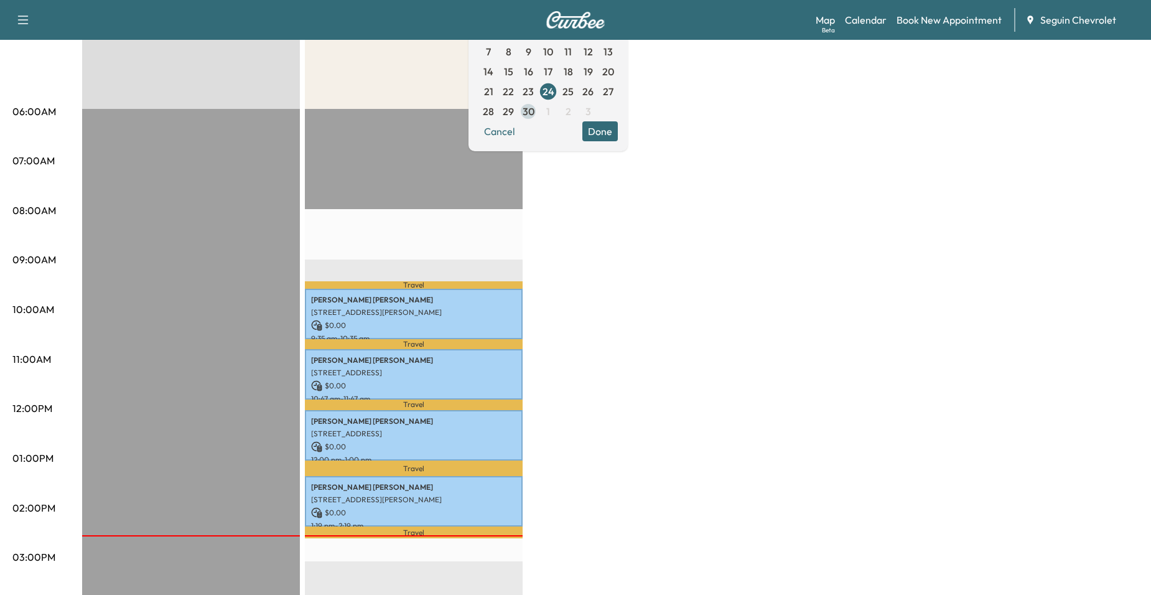
scroll to position [62, 0]
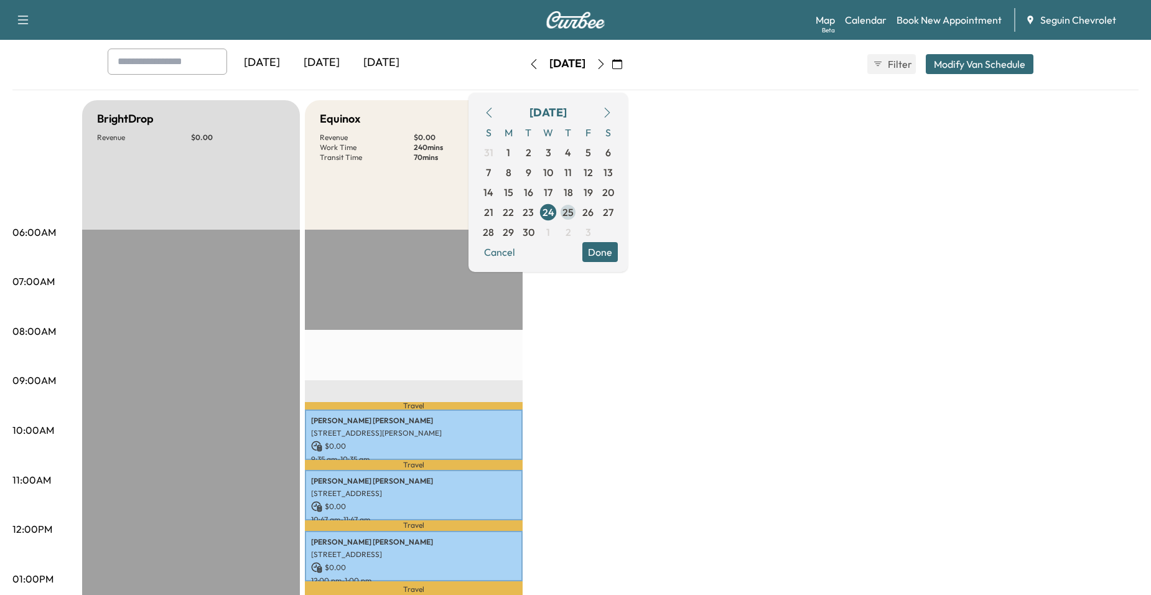
click at [574, 214] on span "25" at bounding box center [568, 212] width 11 height 15
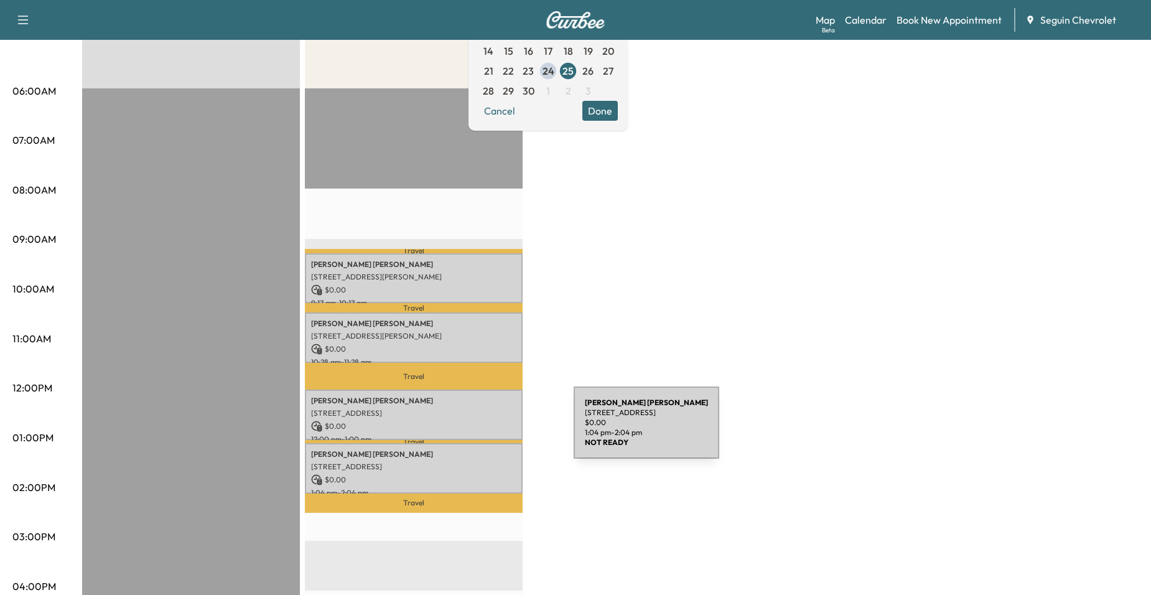
scroll to position [249, 0]
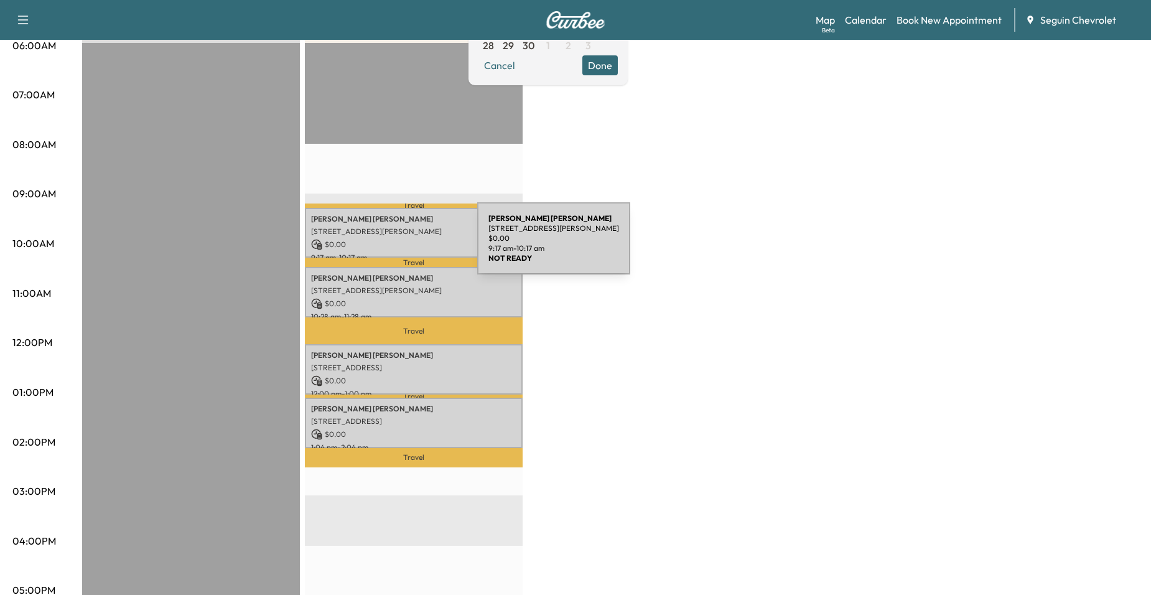
click at [384, 246] on p "$ 0.00" at bounding box center [413, 244] width 205 height 11
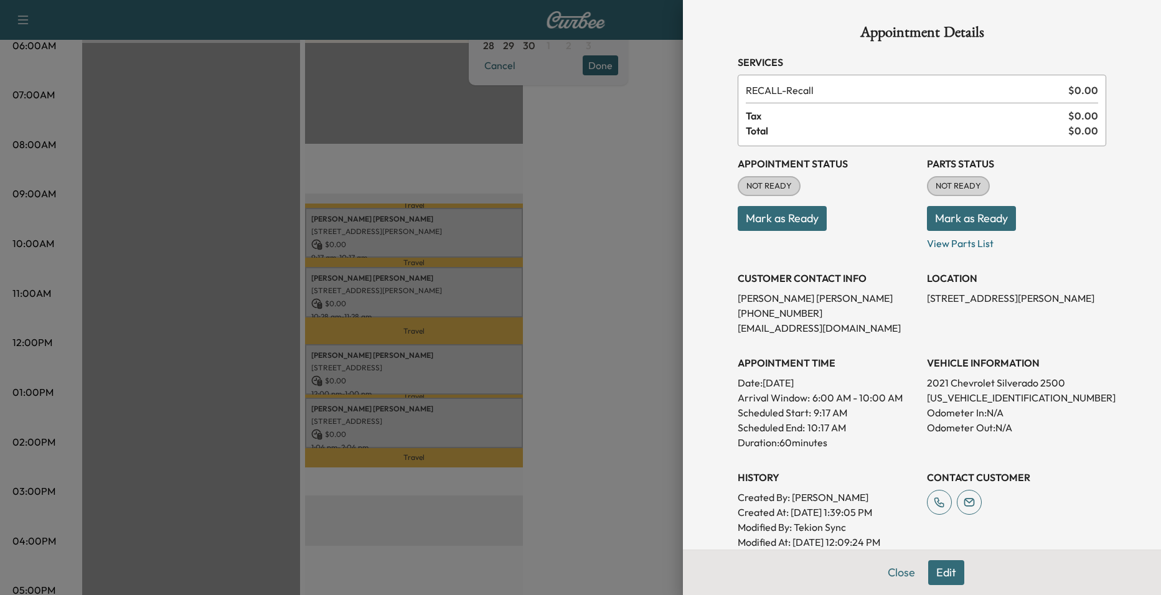
click at [398, 284] on div at bounding box center [580, 297] width 1161 height 595
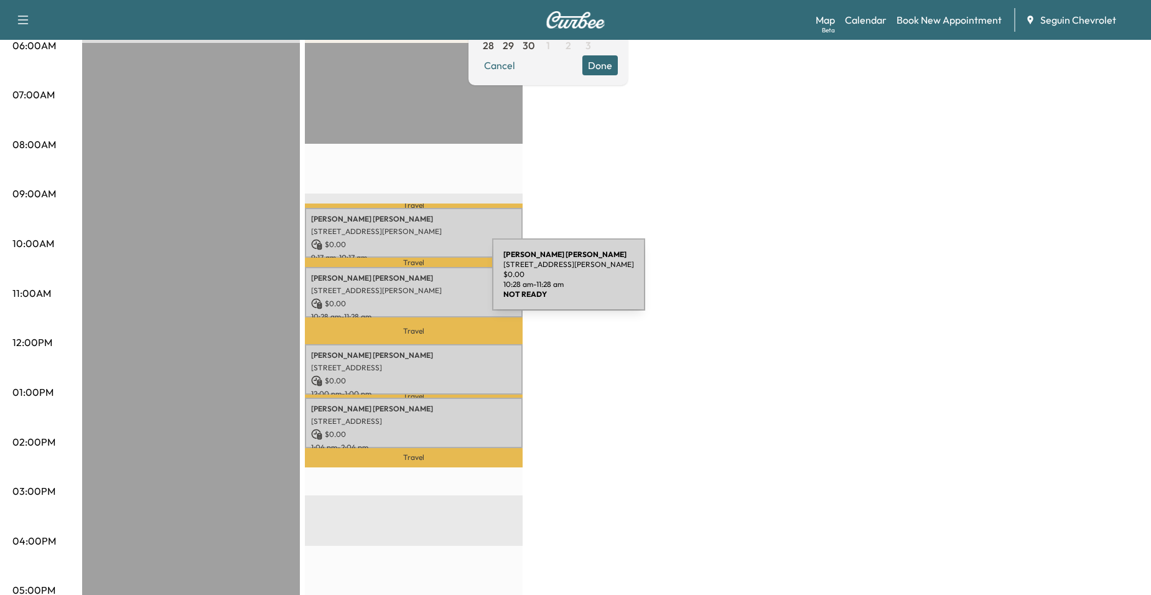
click at [399, 282] on div "Saul Cantu 309 Hurst Ln, Seguin, TX 78155, US $ 0.00 10:28 am - 11:28 am" at bounding box center [414, 292] width 218 height 50
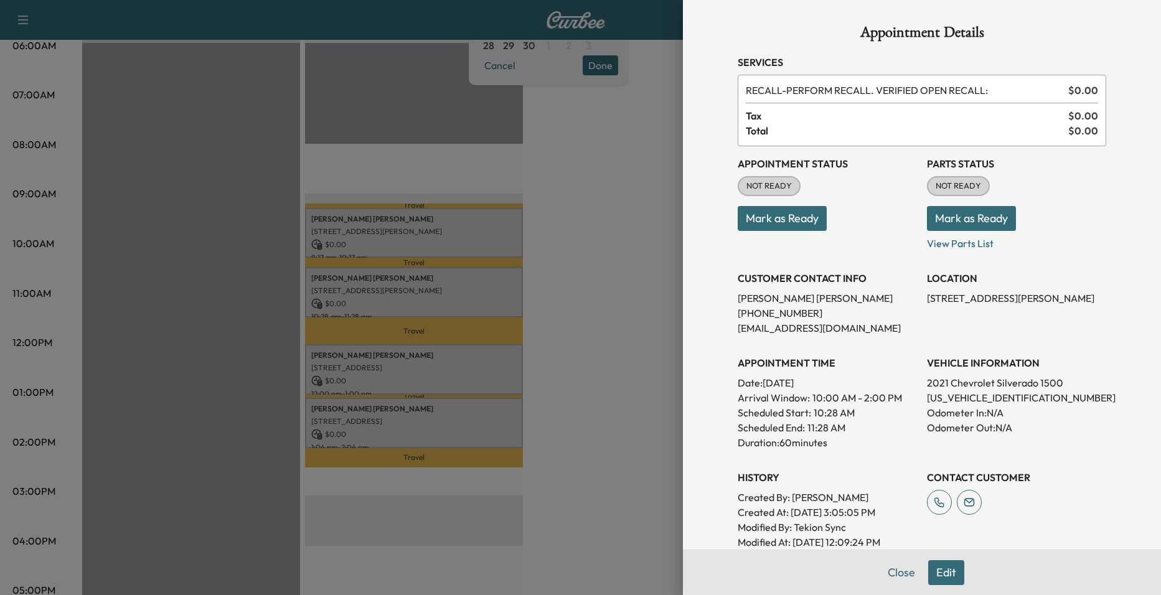
drag, startPoint x: 399, startPoint y: 282, endPoint x: 543, endPoint y: 297, distance: 145.2
click at [545, 296] on div at bounding box center [580, 297] width 1161 height 595
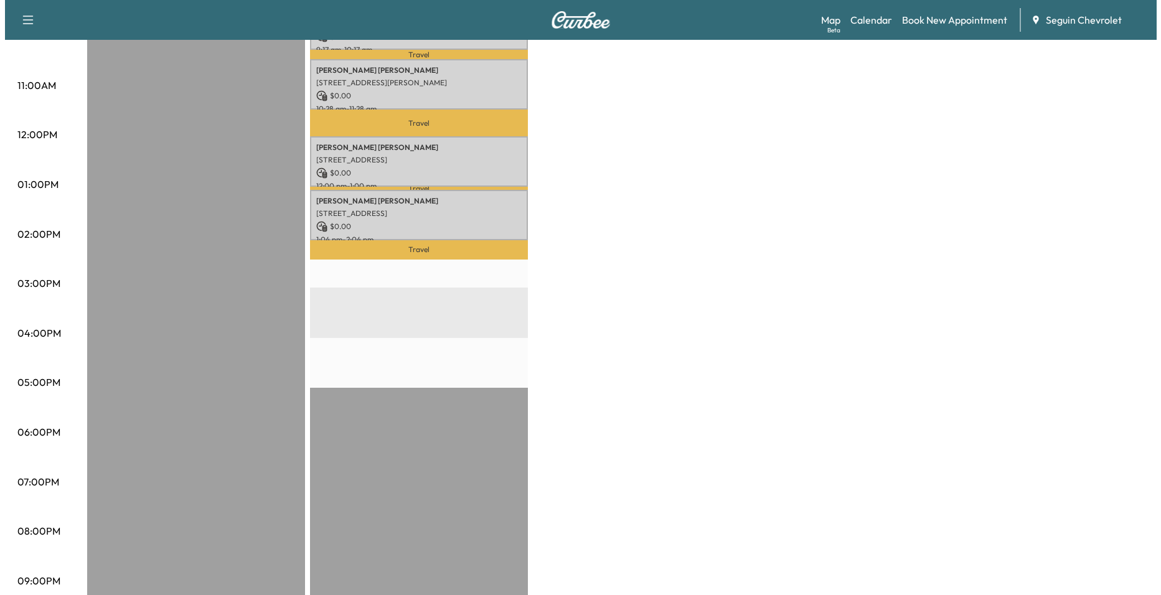
scroll to position [389, 0]
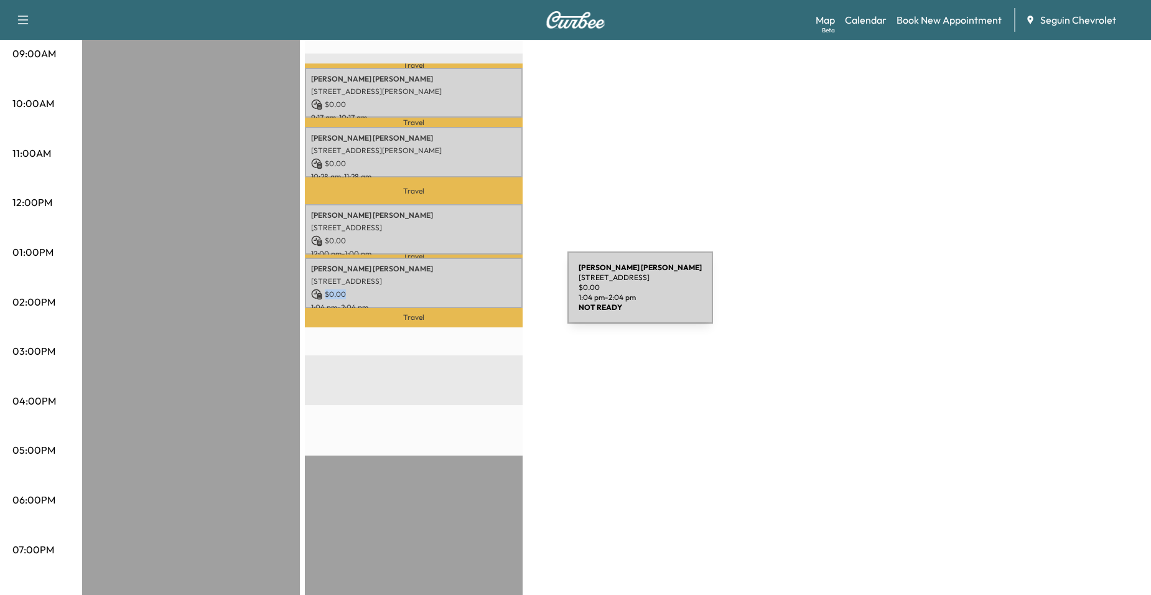
click at [474, 295] on div "Sharon Tyler 607 S Business IH 35, New Braunfels, TX 78130, USA $ 0.00 1:04 pm …" at bounding box center [414, 283] width 218 height 50
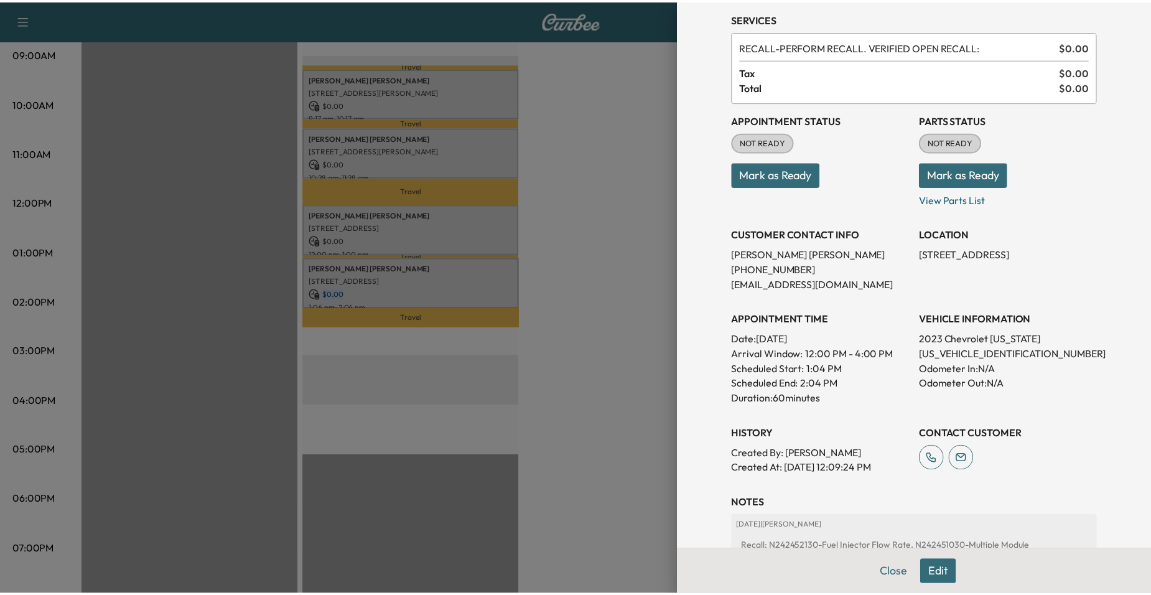
scroll to position [187, 0]
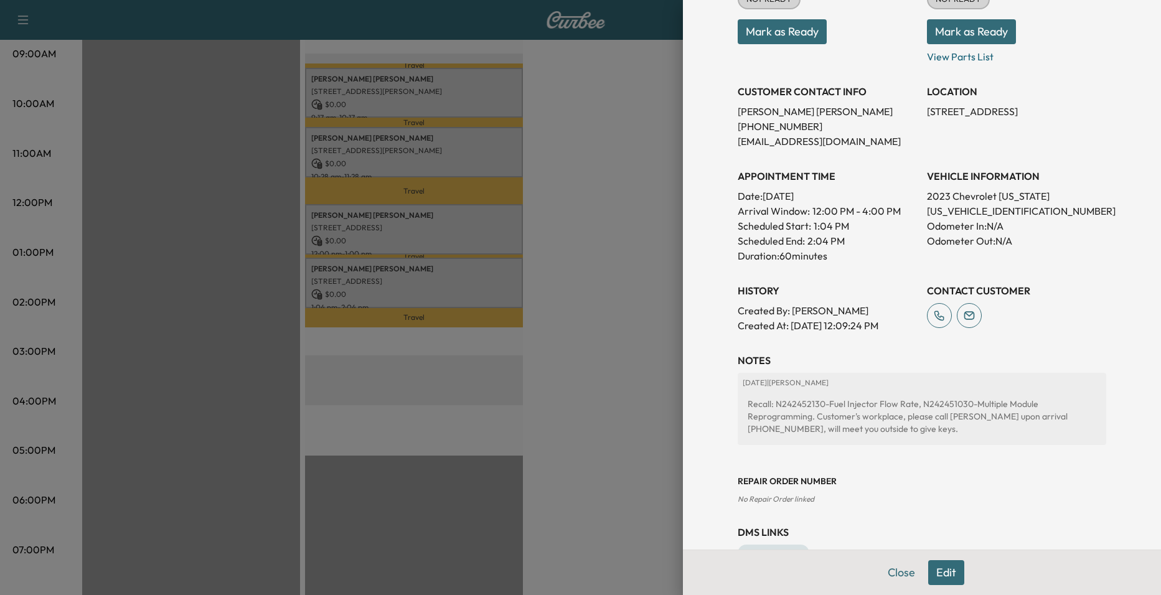
click at [549, 329] on div at bounding box center [580, 297] width 1161 height 595
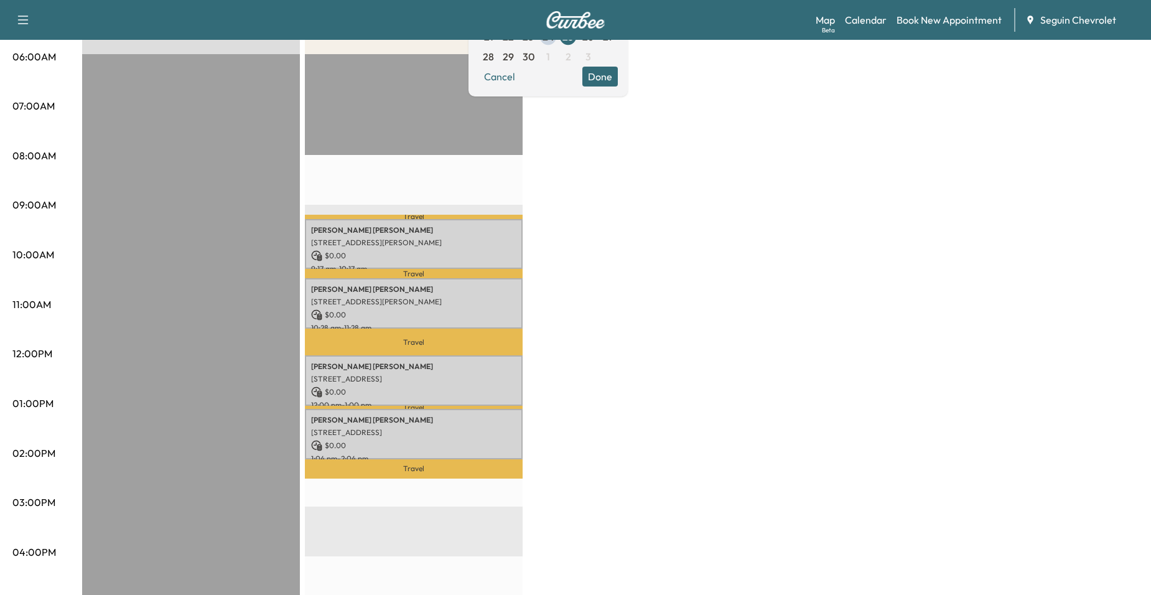
scroll to position [202, 0]
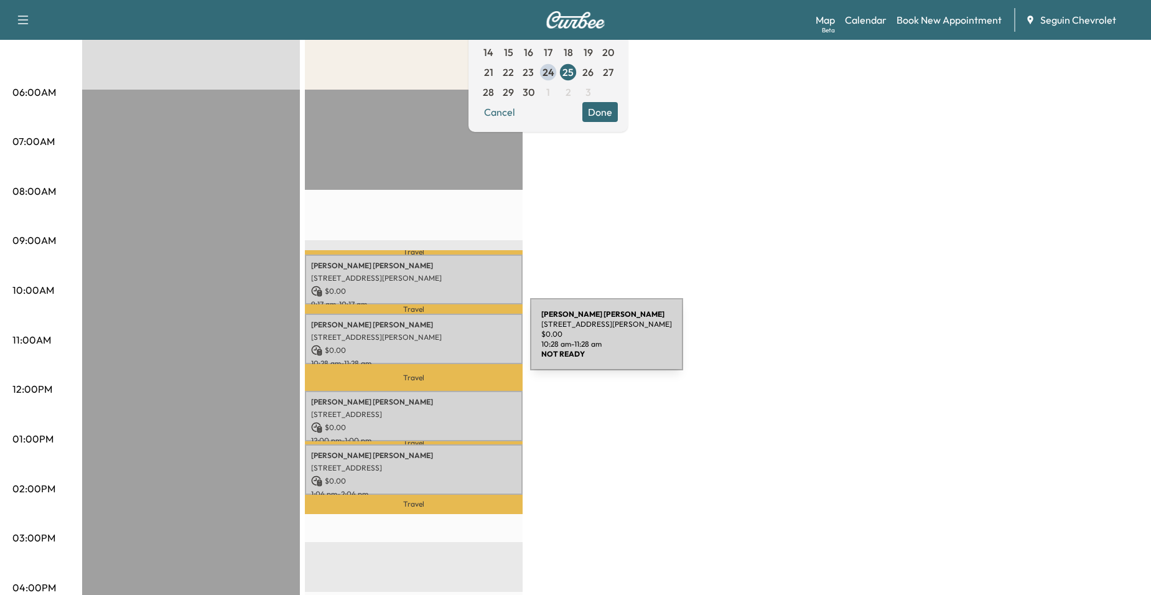
click at [437, 342] on div "Saul Cantu 309 Hurst Ln, Seguin, TX 78155, US $ 0.00 10:28 am - 11:28 am" at bounding box center [414, 339] width 218 height 50
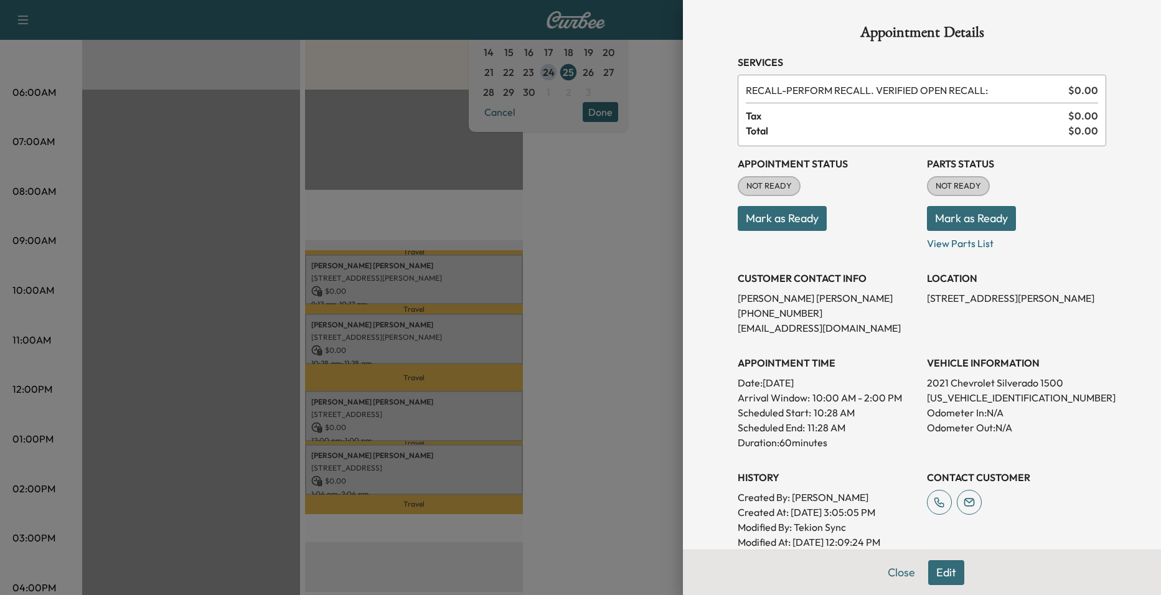
click at [531, 316] on div at bounding box center [580, 297] width 1161 height 595
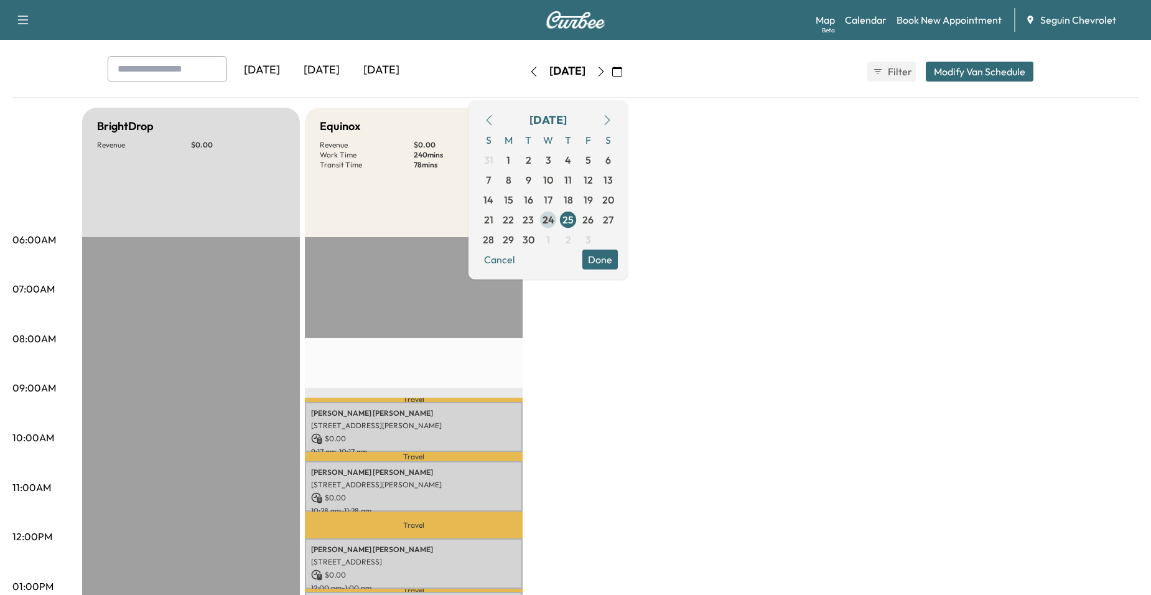
scroll to position [16, 0]
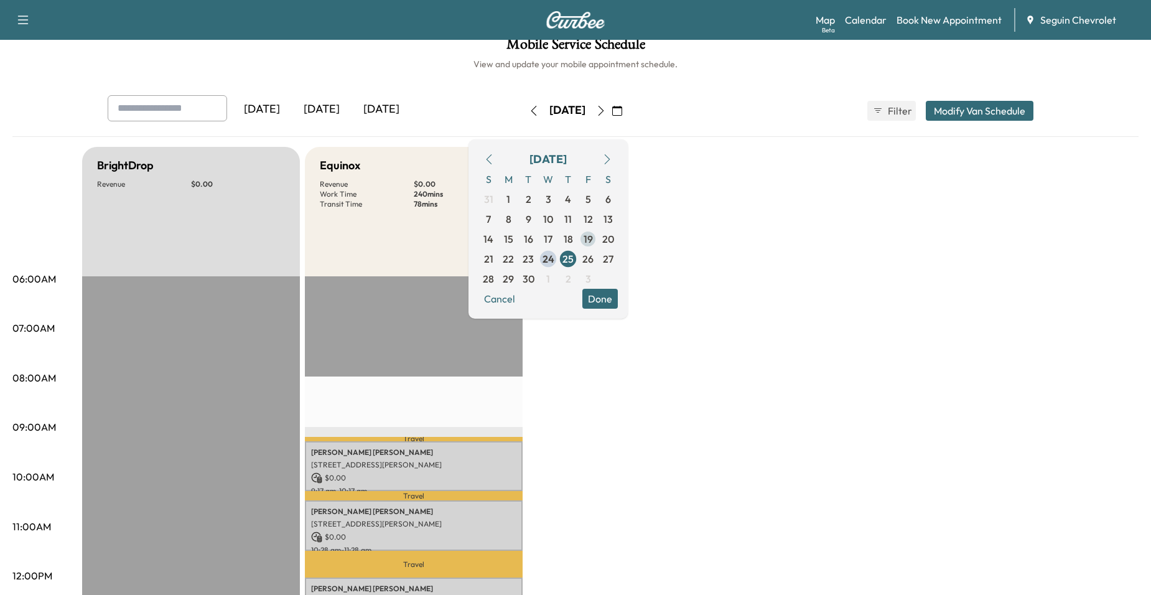
click at [594, 262] on span "26" at bounding box center [588, 258] width 11 height 15
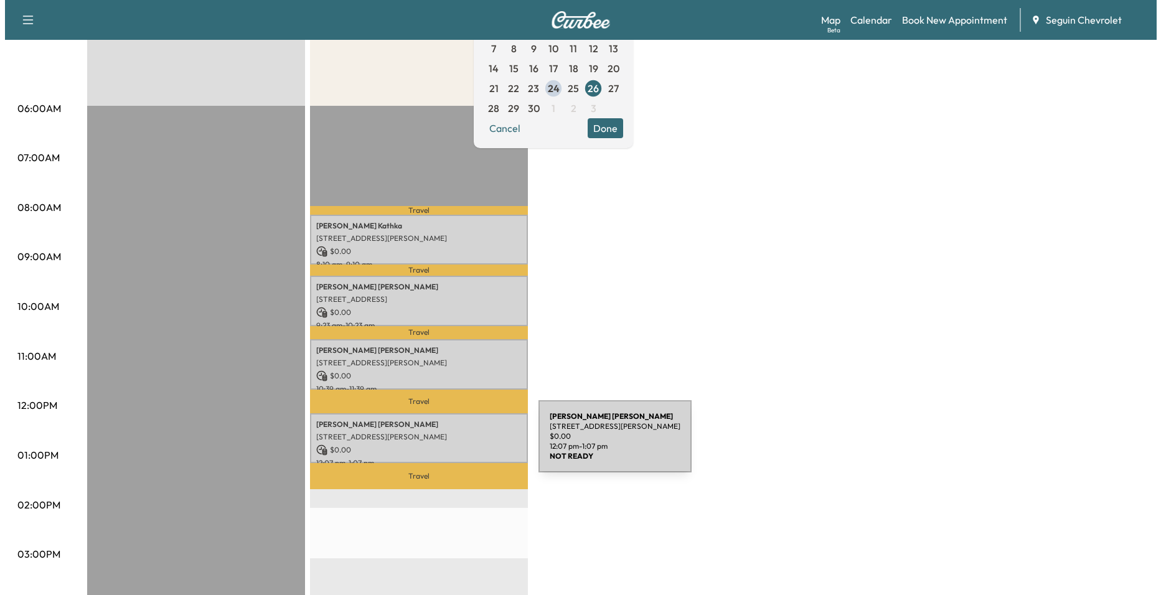
scroll to position [187, 0]
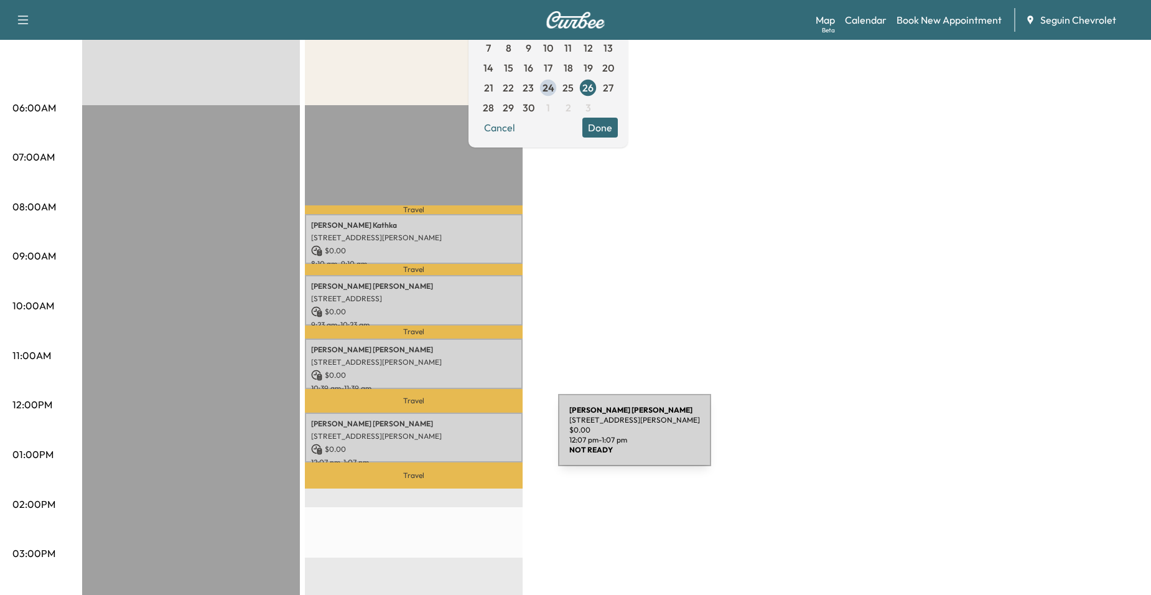
click at [465, 438] on div "Lennert Steffen 905 Sandy Elm Rd, La Vernia, TX 78121, USA $ 0.00 12:07 pm - 1:…" at bounding box center [414, 438] width 218 height 50
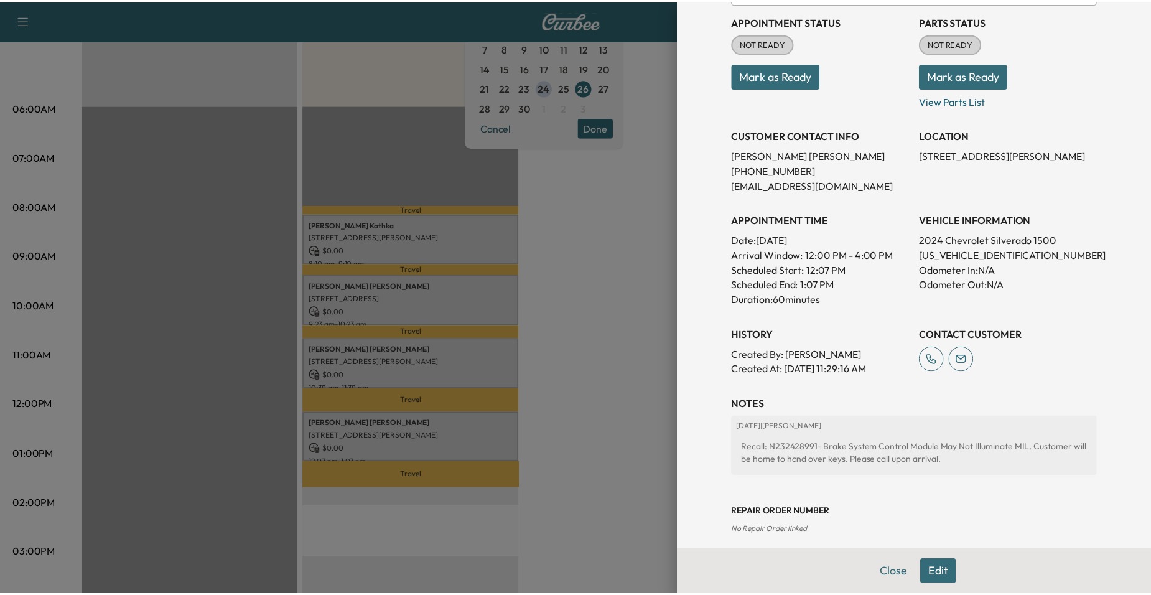
scroll to position [0, 0]
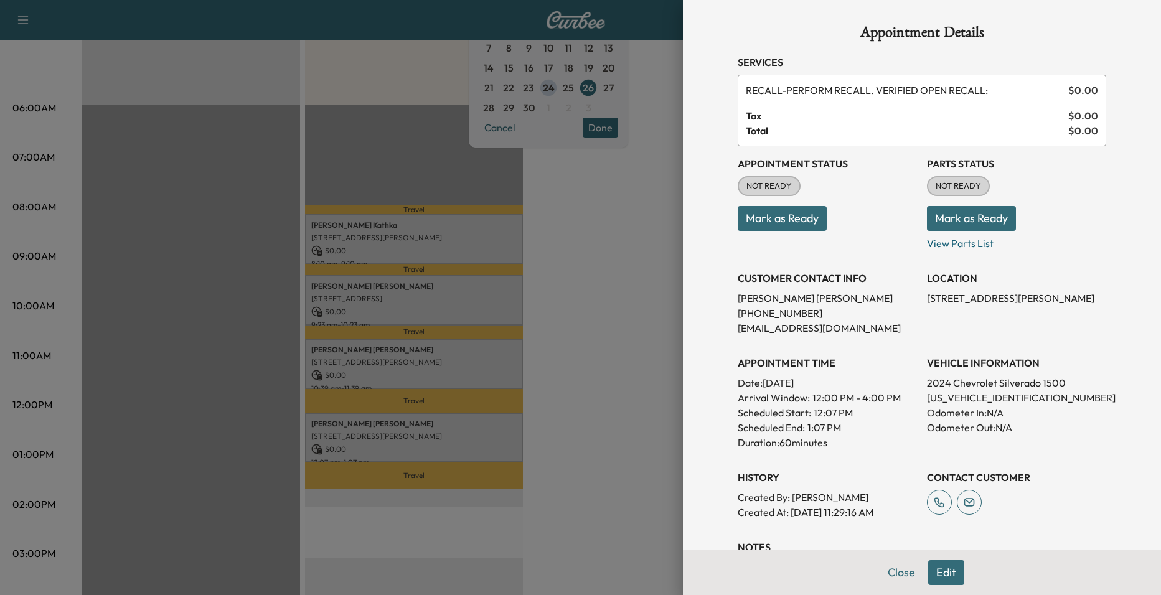
click at [571, 380] on div at bounding box center [580, 297] width 1161 height 595
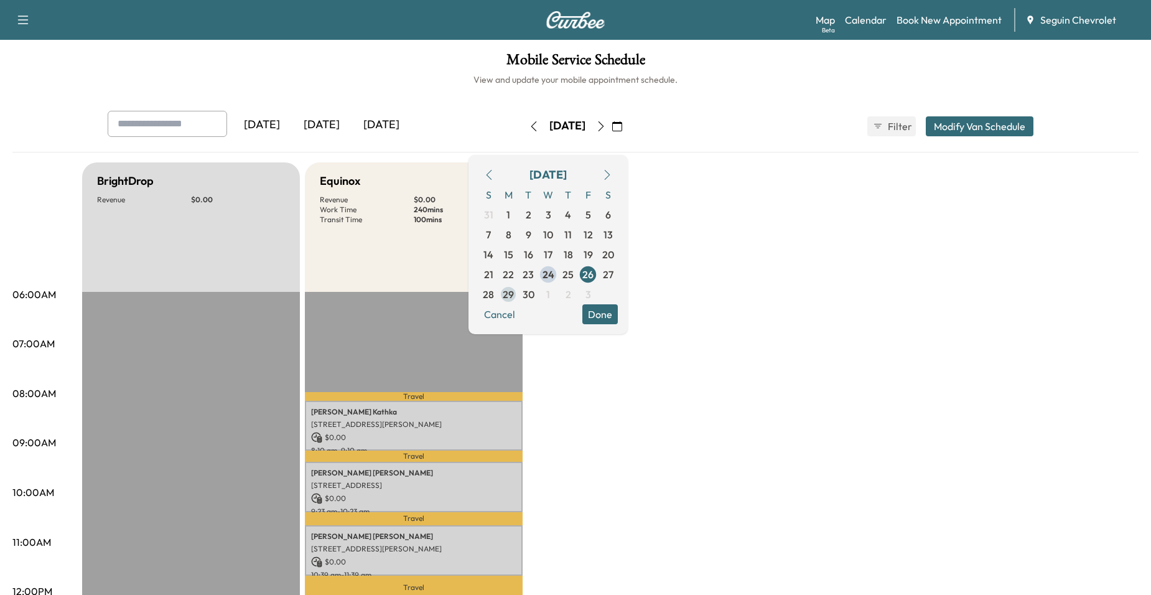
click at [514, 297] on span "29" at bounding box center [508, 294] width 11 height 15
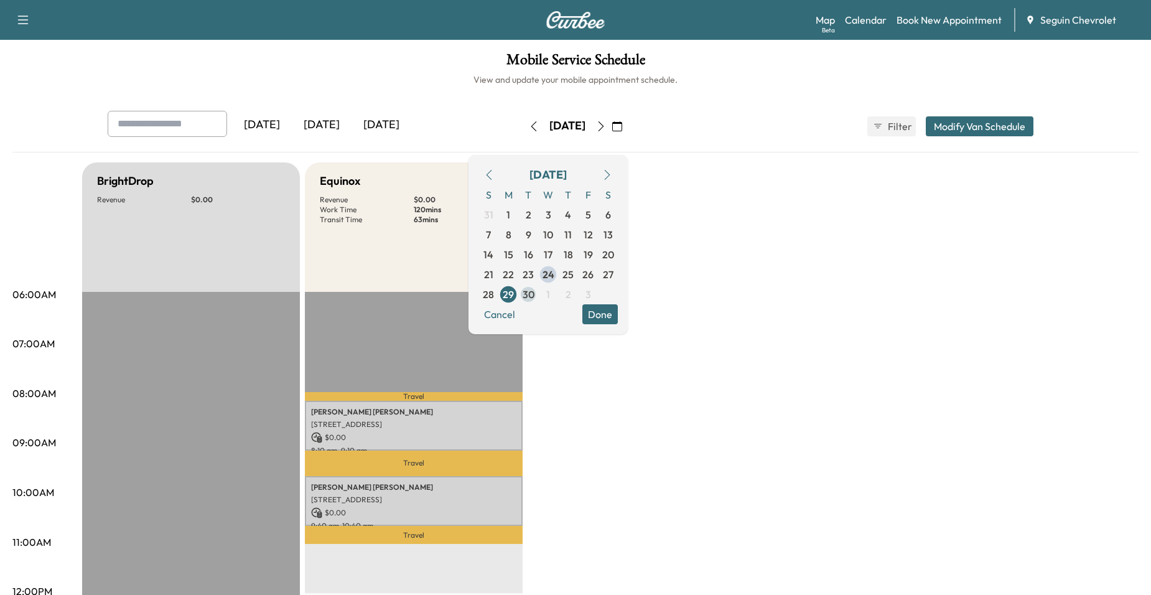
click at [535, 298] on span "30" at bounding box center [529, 294] width 12 height 15
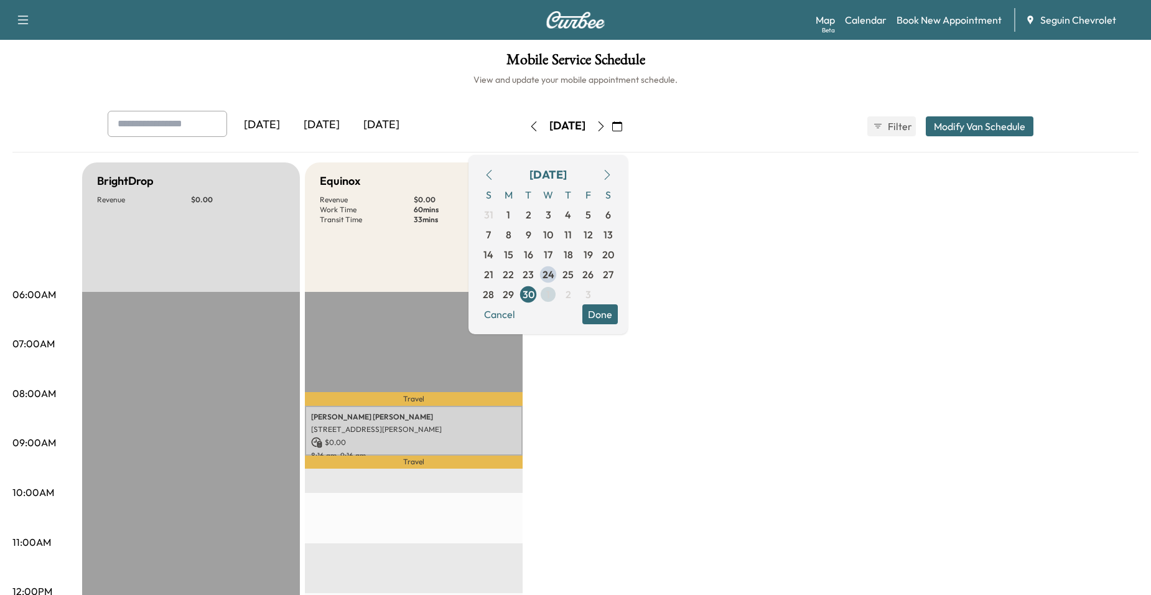
click at [550, 296] on span "1" at bounding box center [548, 294] width 4 height 15
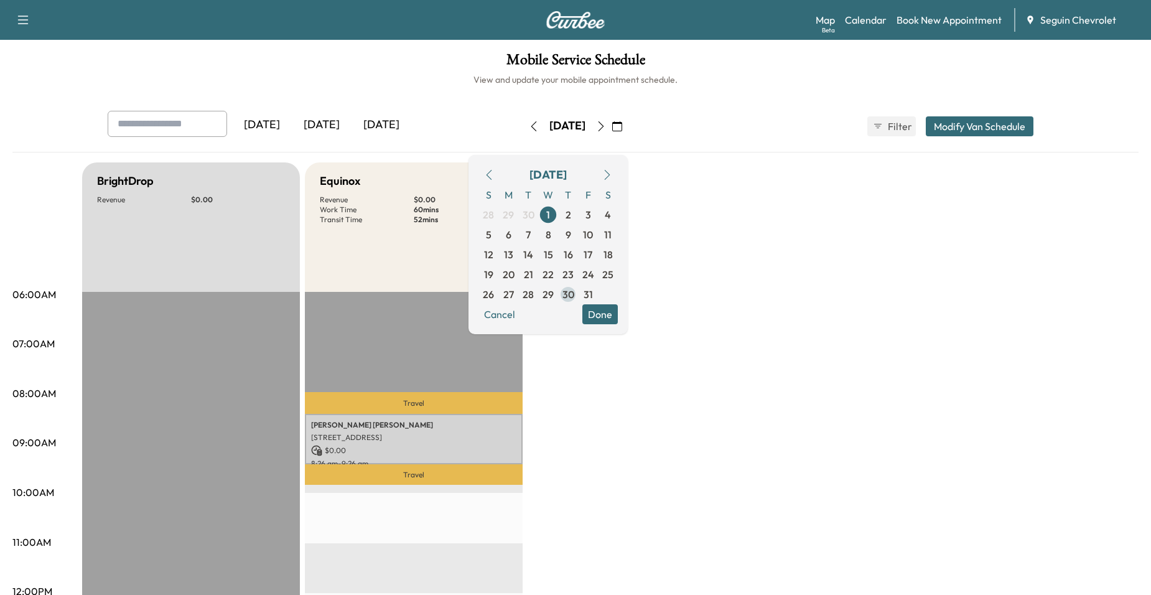
click at [574, 296] on span "30" at bounding box center [569, 294] width 12 height 15
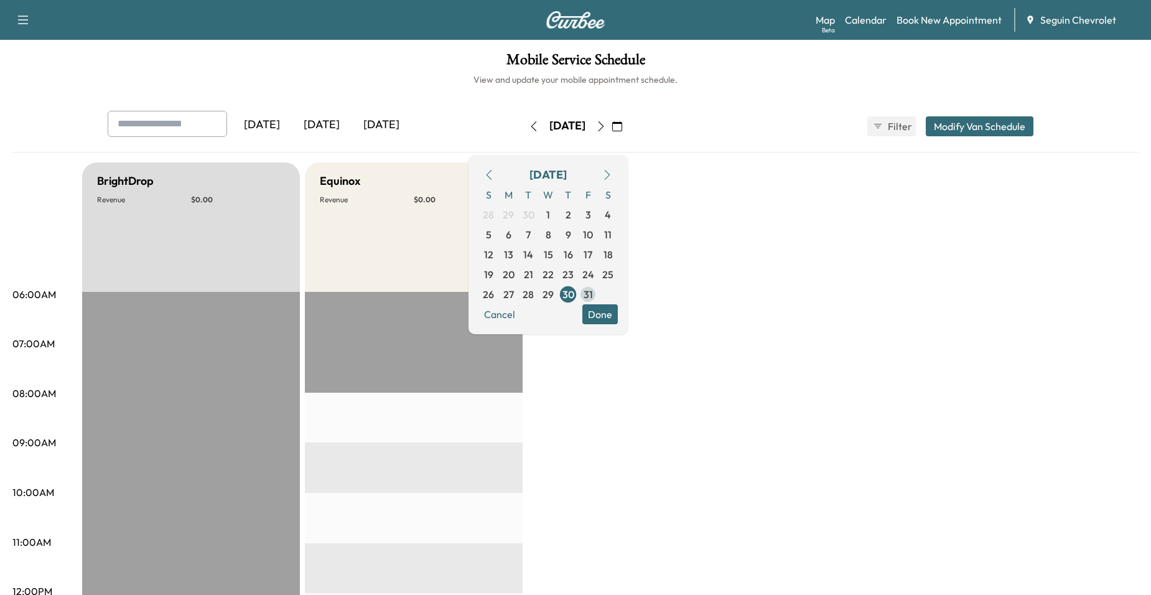
click at [598, 291] on span "31" at bounding box center [588, 294] width 20 height 20
click at [612, 129] on button "button" at bounding box center [601, 126] width 21 height 20
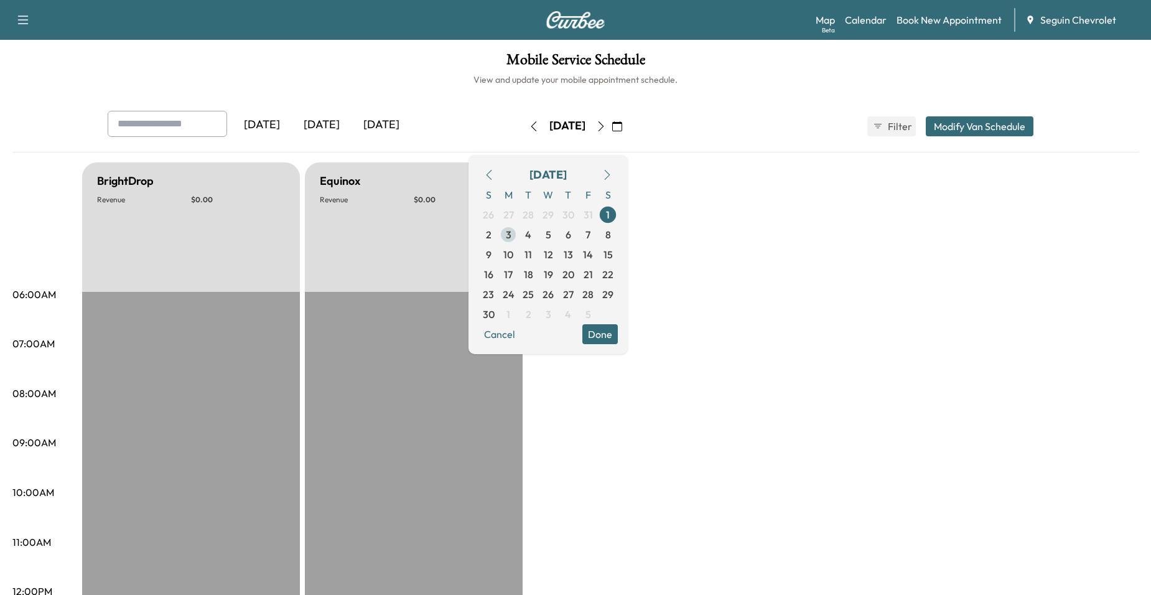
click at [512, 236] on span "3" at bounding box center [509, 234] width 6 height 15
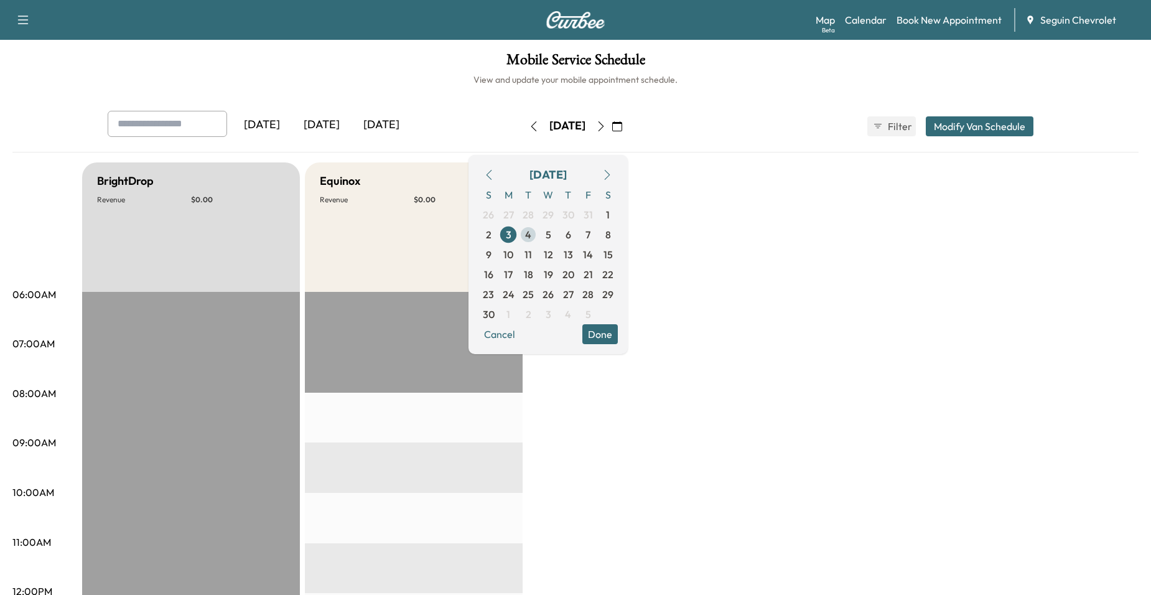
click at [531, 237] on span "4" at bounding box center [528, 234] width 6 height 15
click at [558, 235] on span "5" at bounding box center [548, 235] width 20 height 20
click at [571, 235] on span "6" at bounding box center [569, 234] width 6 height 15
click at [618, 235] on span "8" at bounding box center [608, 235] width 20 height 20
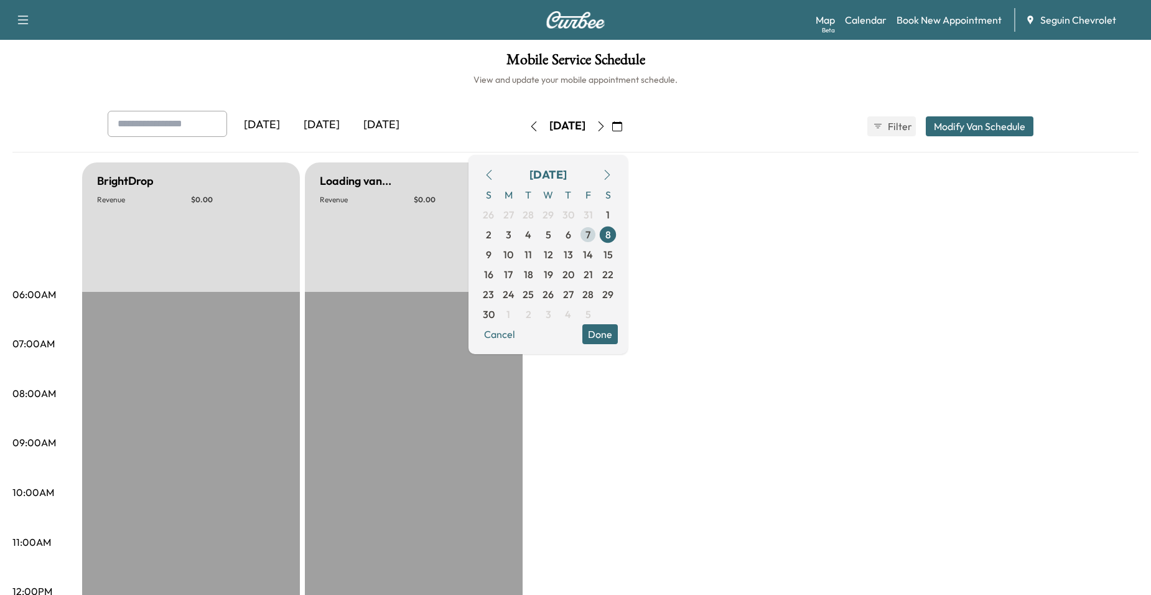
click at [591, 238] on span "7" at bounding box center [588, 234] width 5 height 15
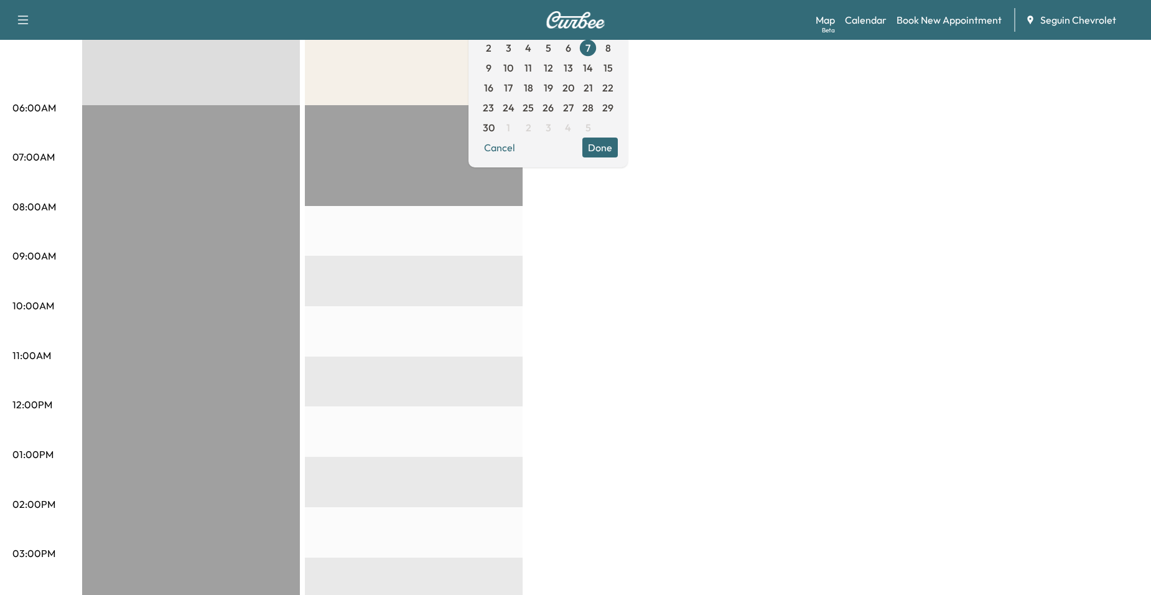
click at [632, 298] on div "BrightDrop Revenue $ 0.00 EST Start Equinox Revenue $ 0.00 EST Start" at bounding box center [610, 443] width 1057 height 934
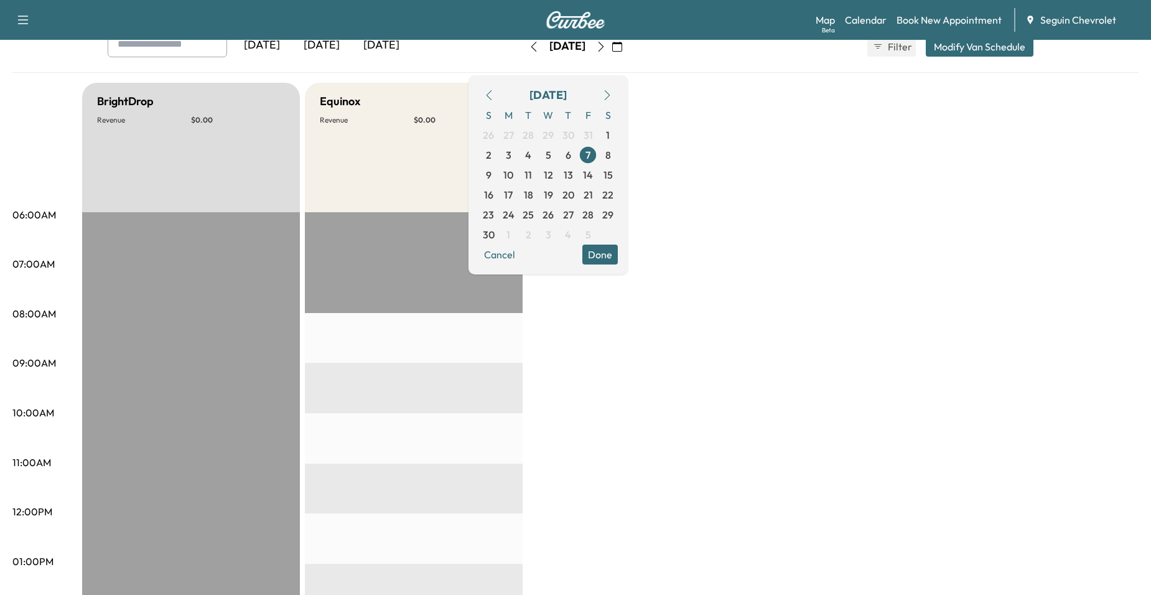
scroll to position [62, 0]
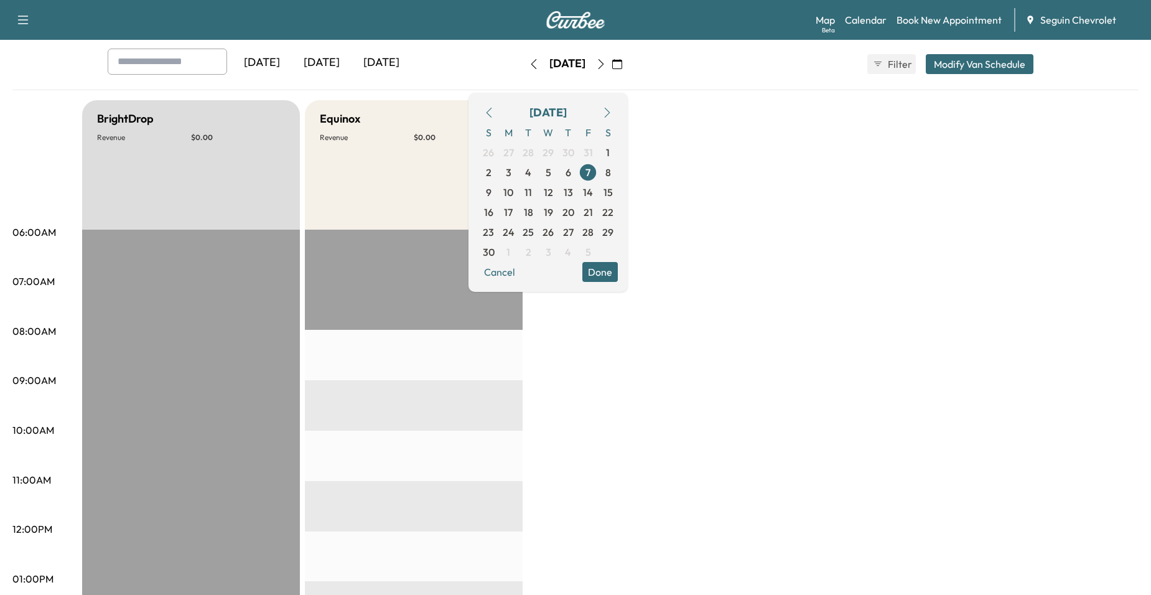
click at [618, 263] on button "Done" at bounding box center [600, 272] width 35 height 20
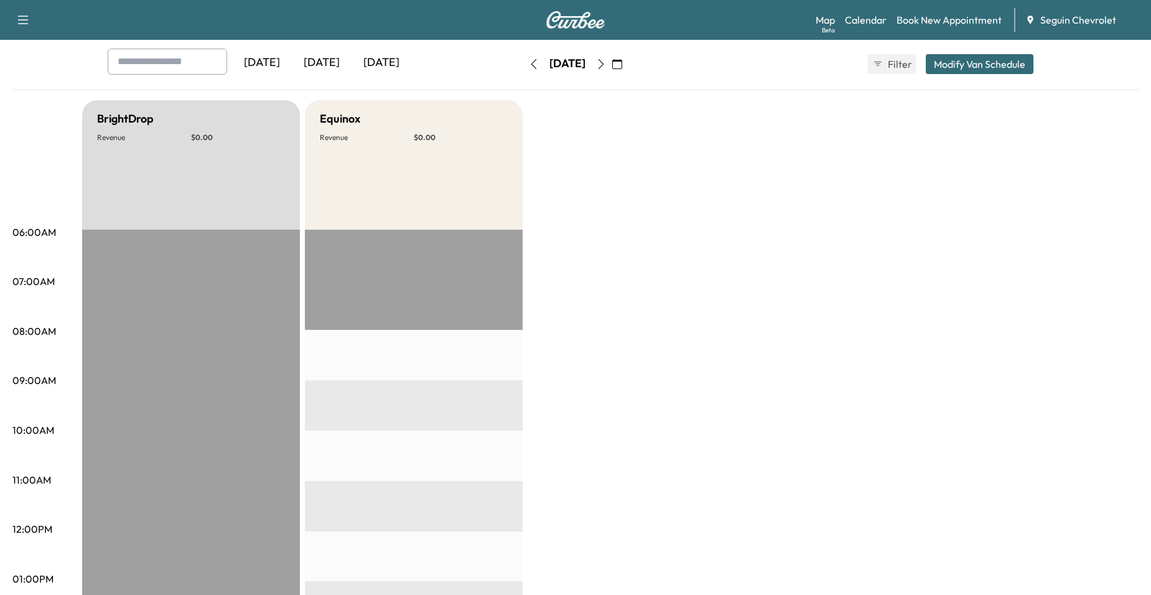
click at [628, 62] on button "button" at bounding box center [617, 64] width 21 height 20
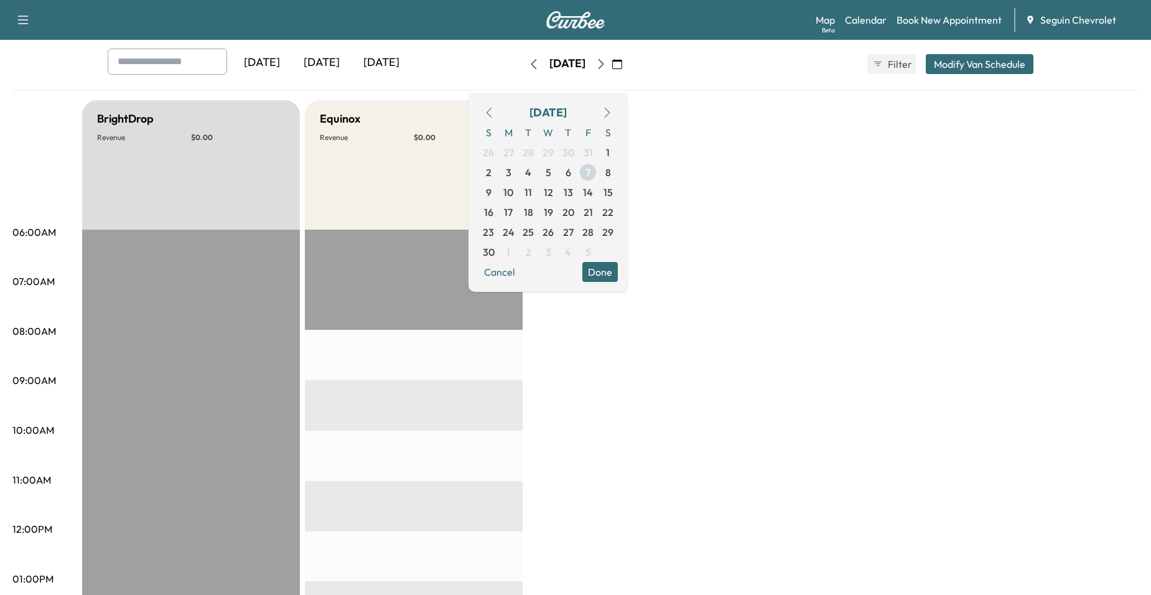
click at [591, 174] on span "7" at bounding box center [588, 172] width 5 height 15
click at [500, 109] on button "button" at bounding box center [489, 113] width 21 height 20
click at [494, 111] on icon "button" at bounding box center [489, 113] width 10 height 10
click at [555, 208] on span "24" at bounding box center [549, 212] width 12 height 15
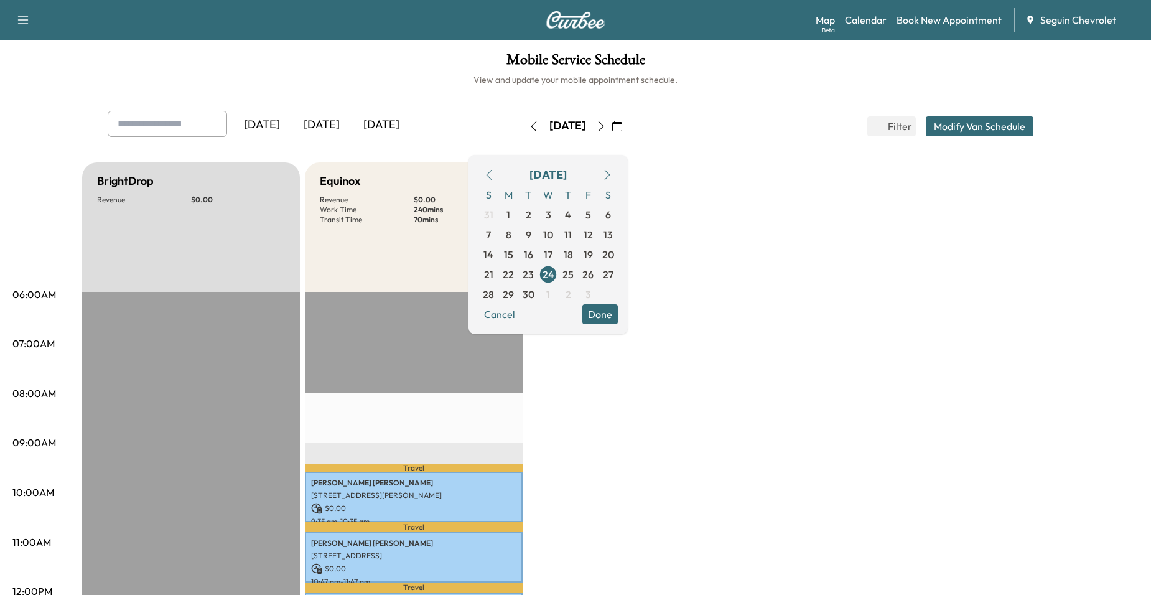
click at [628, 306] on div "September 2025 S M T W T F S 31 1 2 3 4 5 6 7 8 9 10 11 12 13 14 15 16 17 18 19…" at bounding box center [548, 244] width 159 height 179
click at [618, 309] on button "Done" at bounding box center [600, 314] width 35 height 20
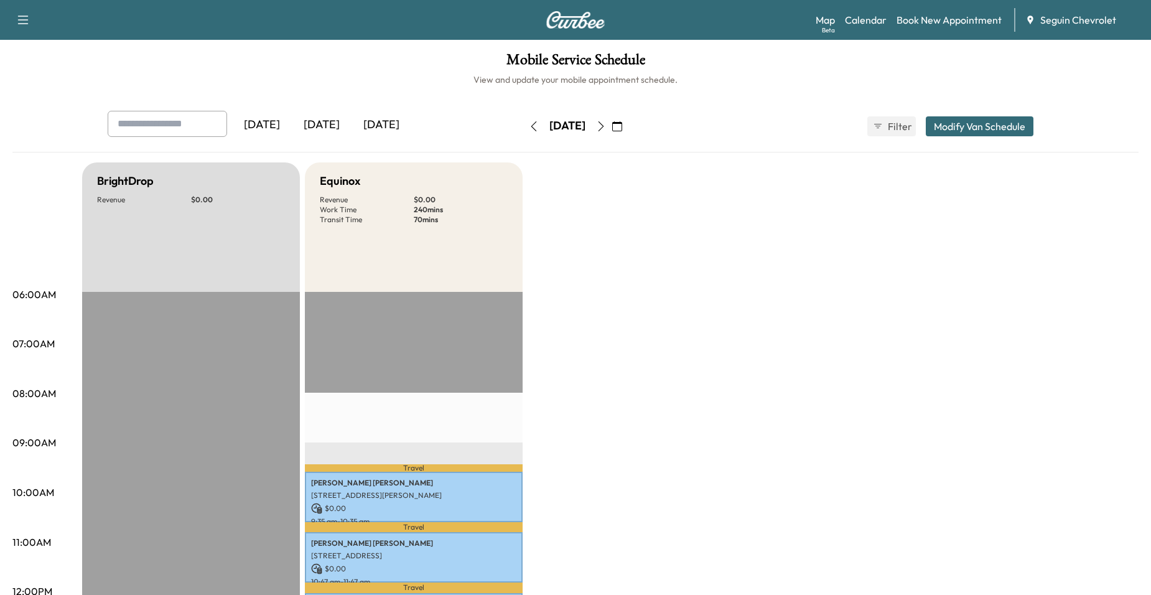
click at [612, 128] on div "[DATE]" at bounding box center [567, 126] width 88 height 20
click at [612, 126] on button "button" at bounding box center [601, 126] width 21 height 20
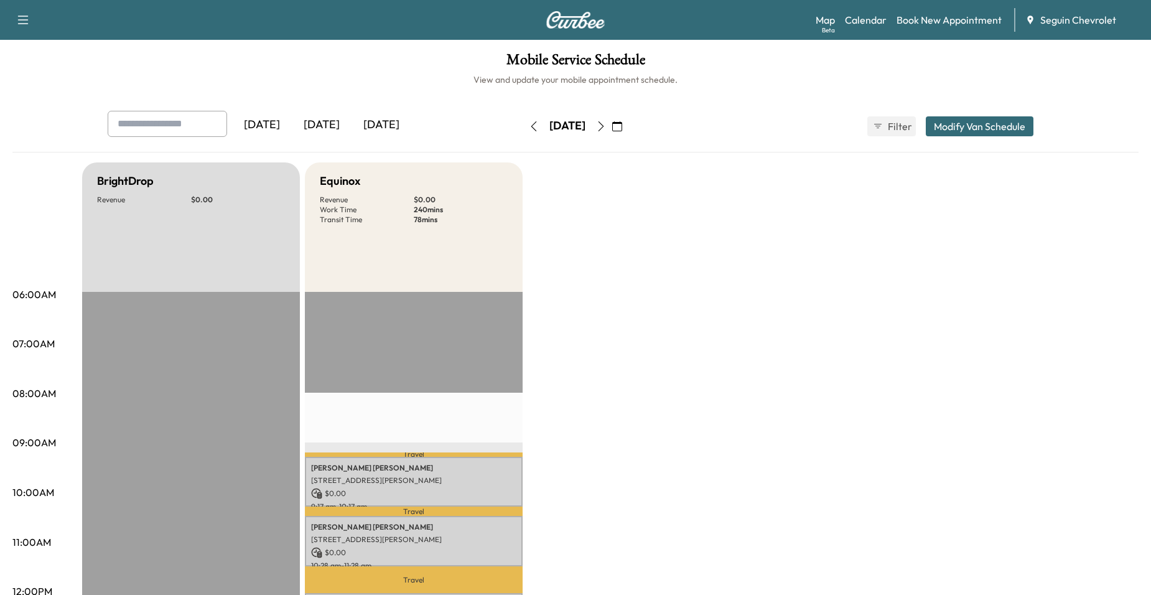
click at [606, 126] on icon "button" at bounding box center [601, 126] width 10 height 10
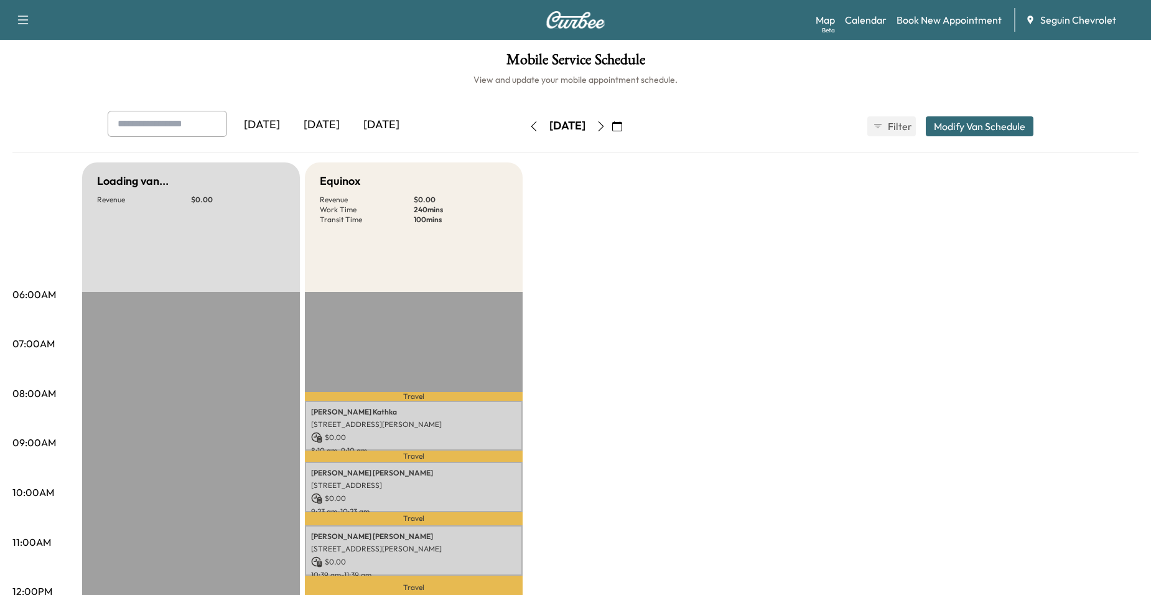
click at [628, 126] on button "button" at bounding box center [617, 126] width 21 height 20
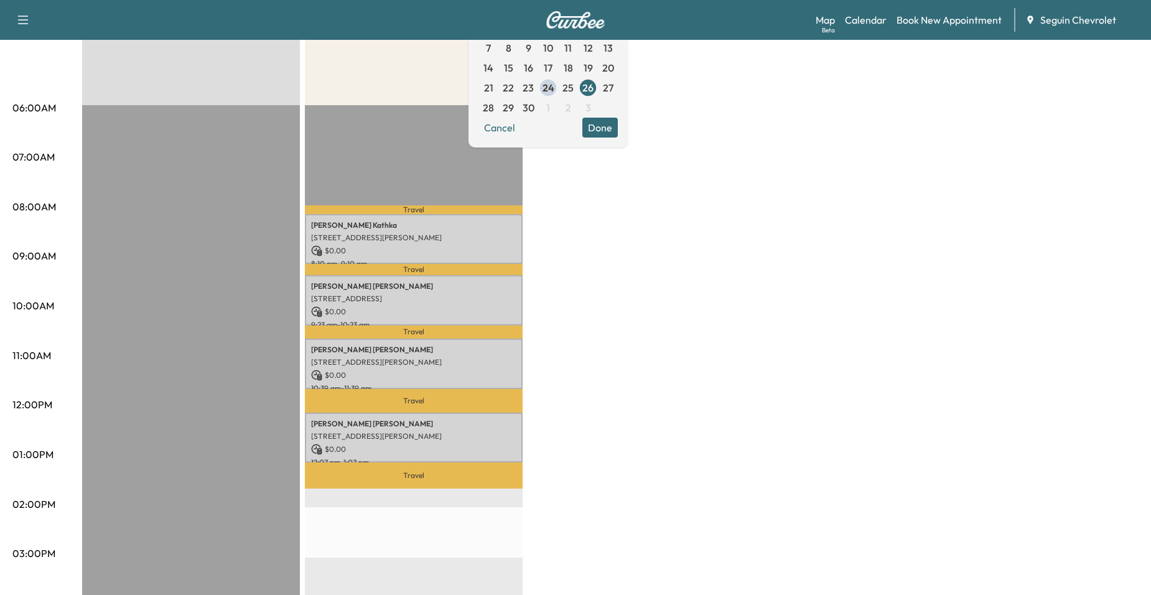
click at [446, 176] on div "Travel Jessica Kathka 345 Merriweather Rd, Seguin, TX 78155, USA $ 0.00 8:10 am…" at bounding box center [414, 507] width 218 height 804
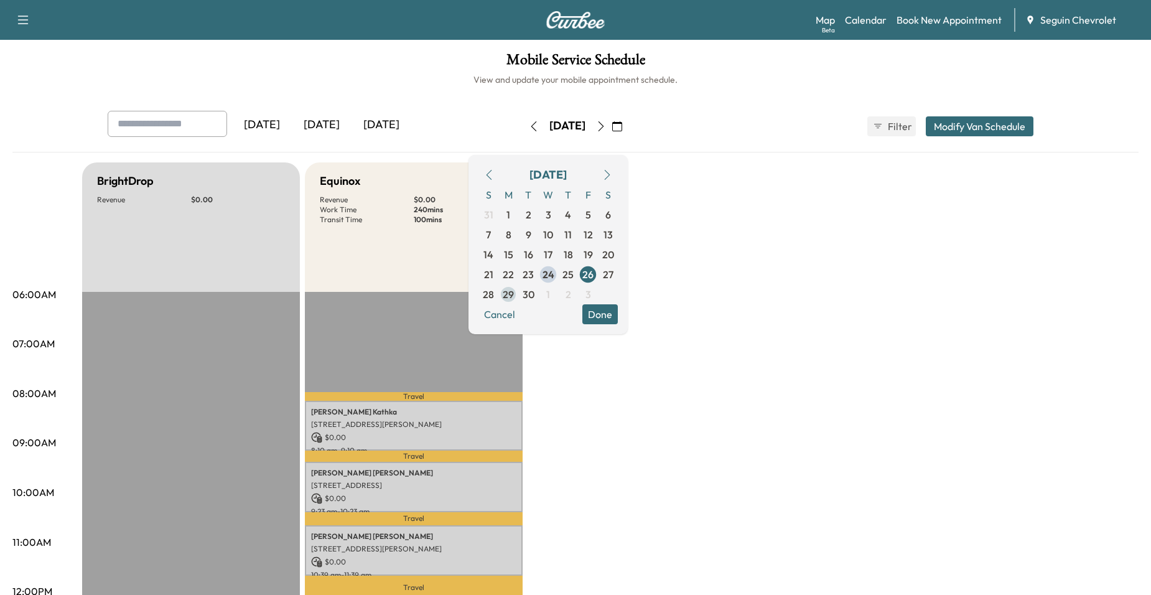
click at [514, 293] on span "29" at bounding box center [508, 294] width 11 height 15
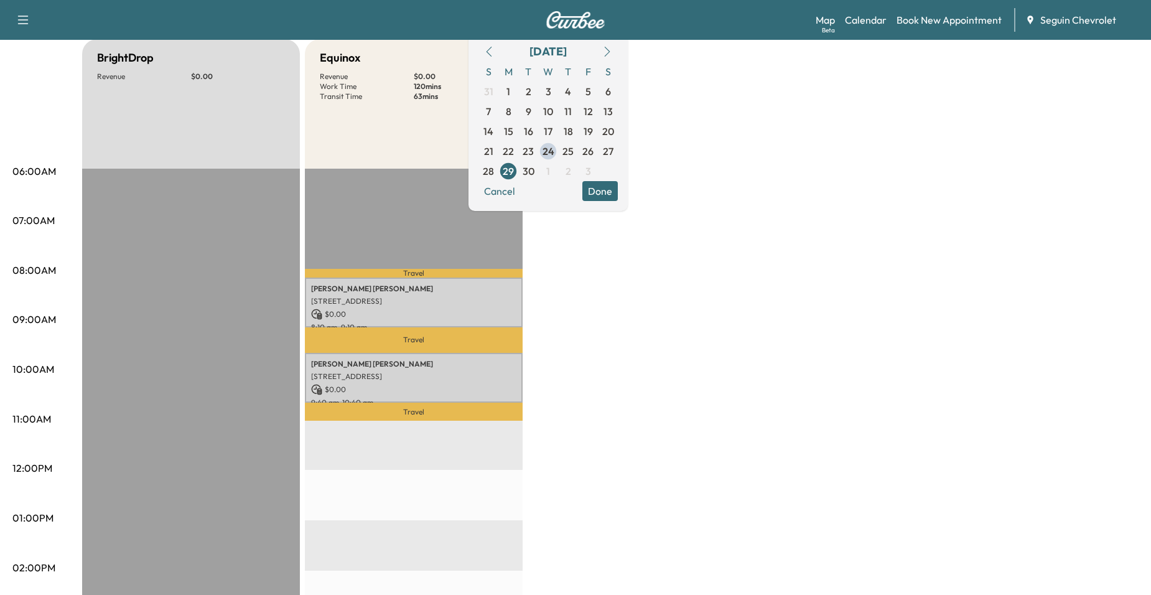
scroll to position [124, 0]
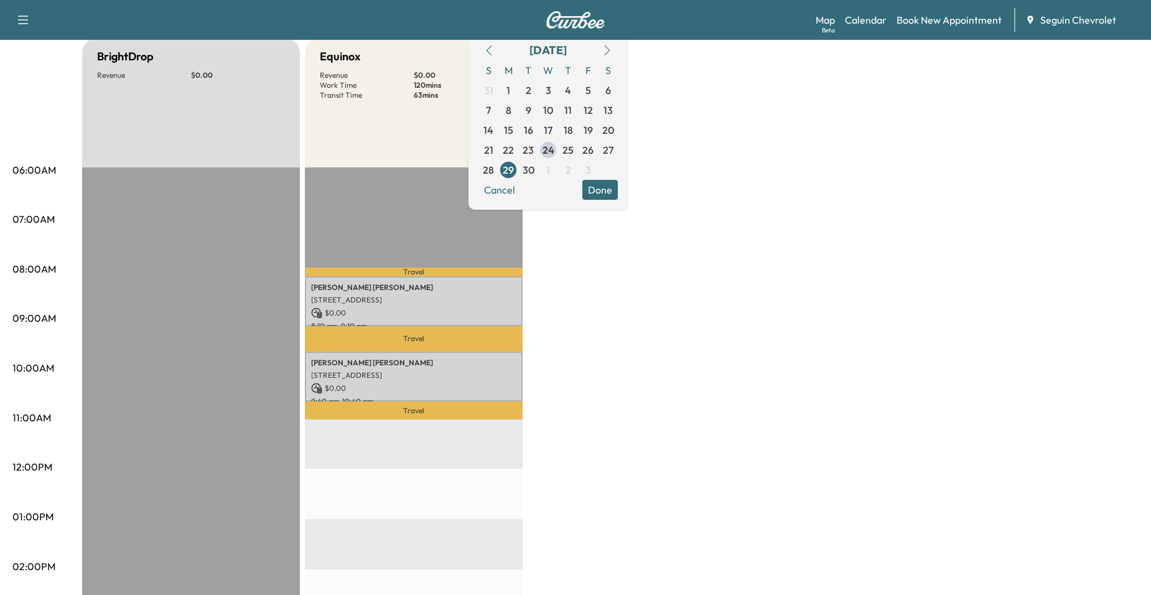
click at [637, 299] on div "BrightDrop Revenue $ 0.00 EST Start Equinox Revenue $ 0.00 Work Time 120 mins T…" at bounding box center [610, 505] width 1057 height 934
click at [535, 169] on span "30" at bounding box center [529, 169] width 12 height 15
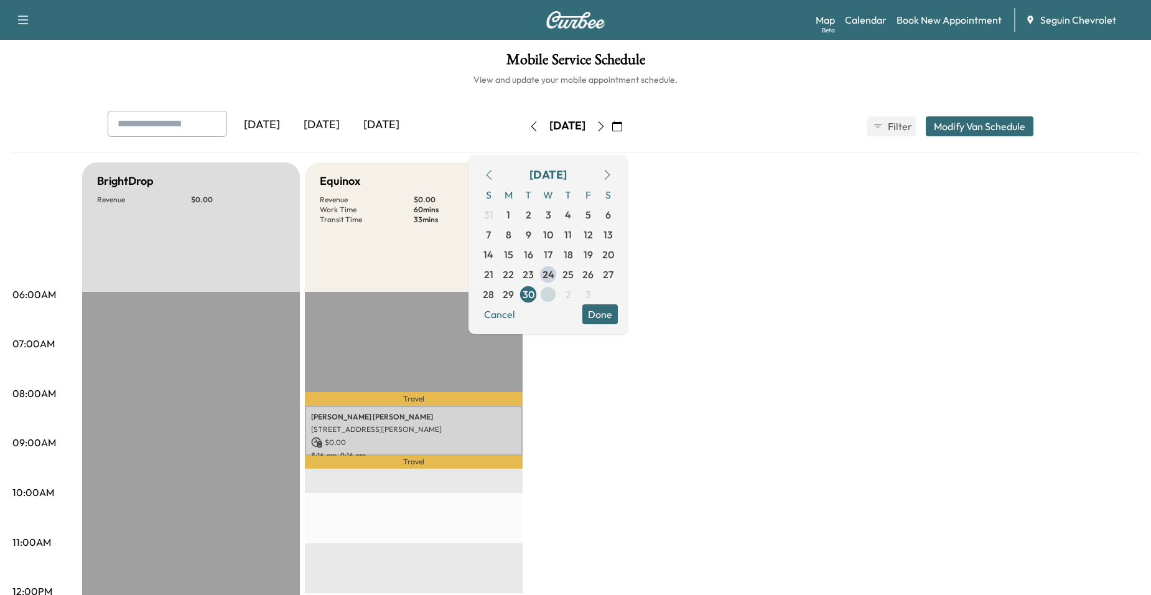
click at [550, 294] on span "1" at bounding box center [548, 294] width 4 height 15
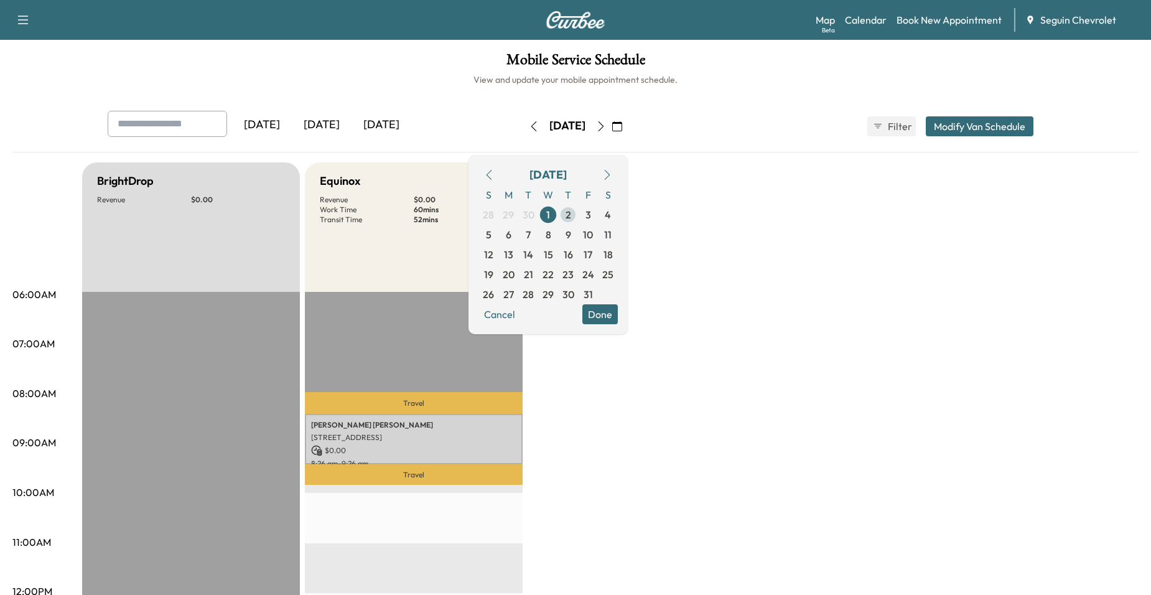
click at [571, 210] on span "2" at bounding box center [569, 214] width 6 height 15
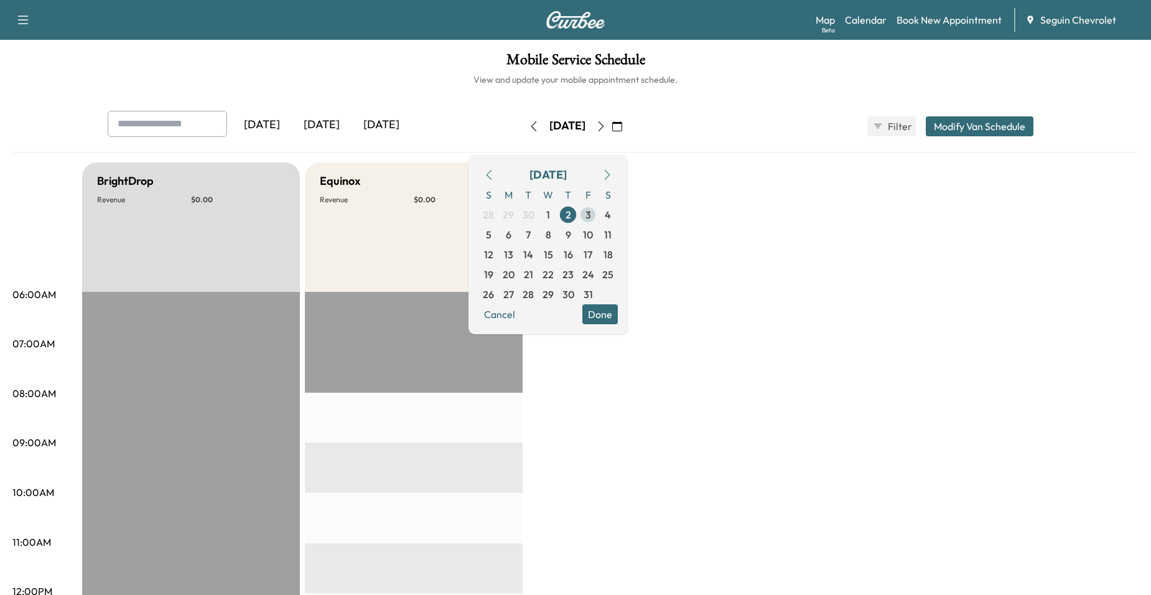
click at [598, 212] on span "3" at bounding box center [588, 215] width 20 height 20
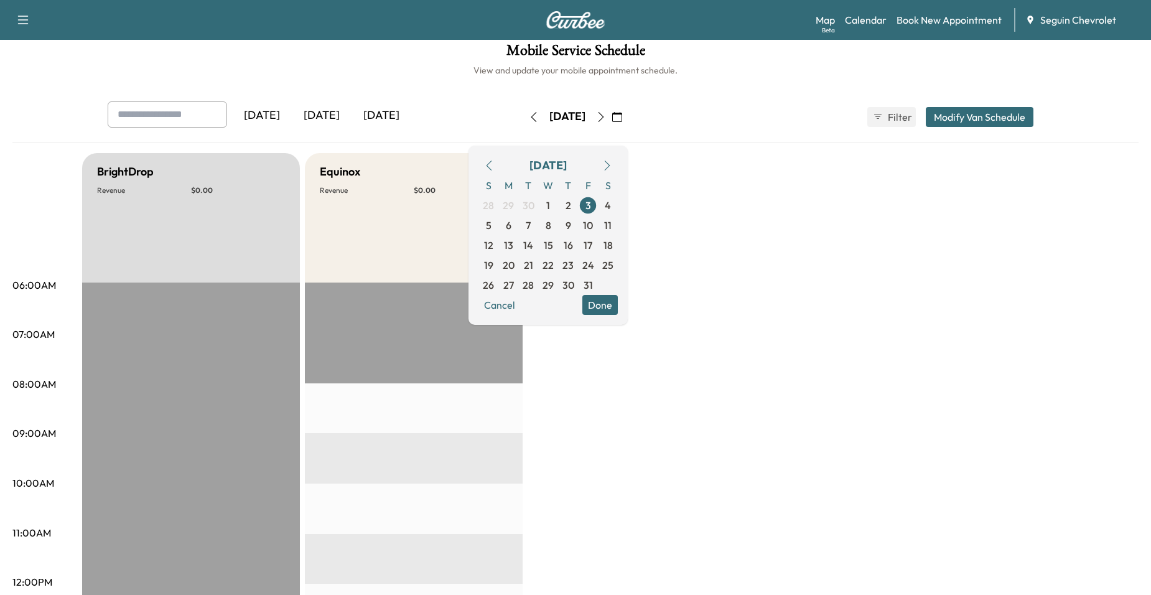
scroll to position [124, 0]
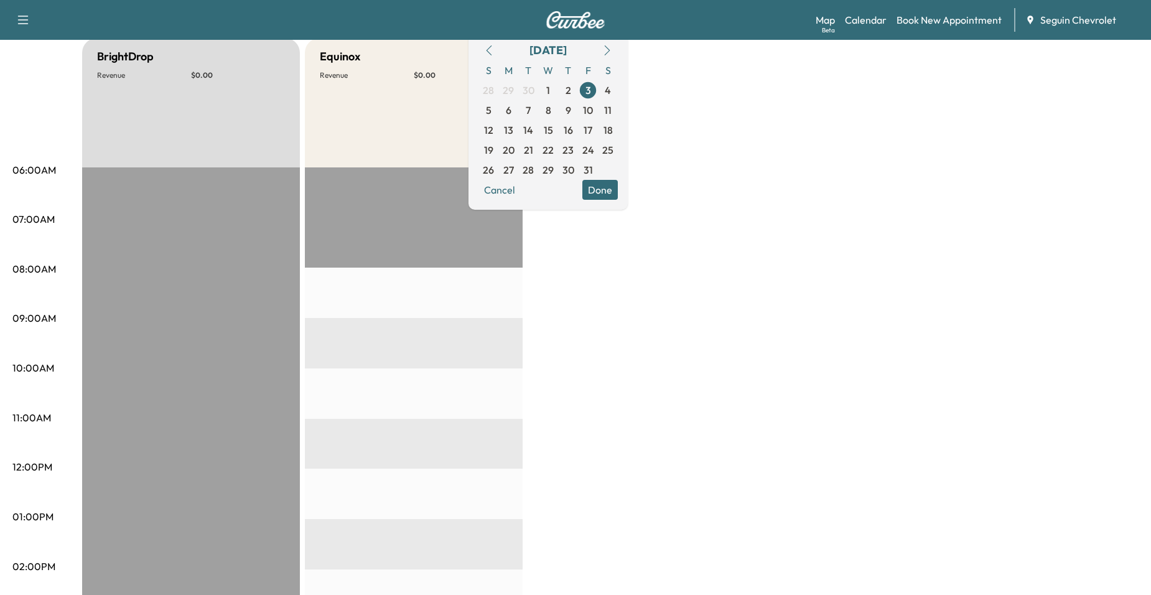
click at [631, 324] on div "BrightDrop Revenue $ 0.00 EST Start Equinox Revenue $ 0.00 EST Start" at bounding box center [610, 505] width 1057 height 934
click at [618, 197] on button "Done" at bounding box center [600, 190] width 35 height 20
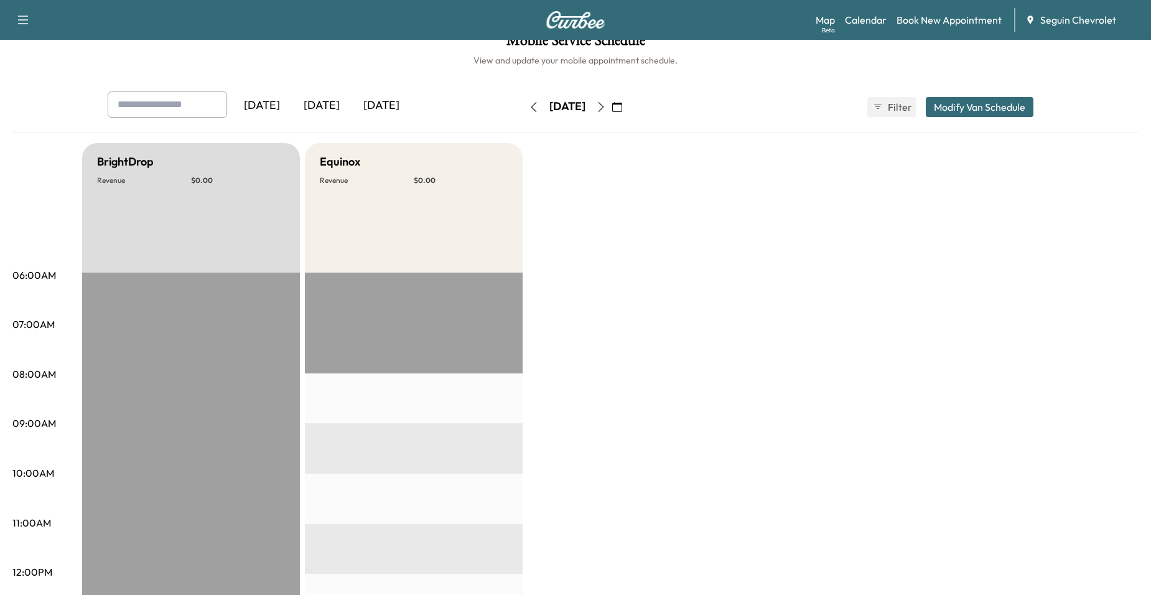
scroll to position [0, 0]
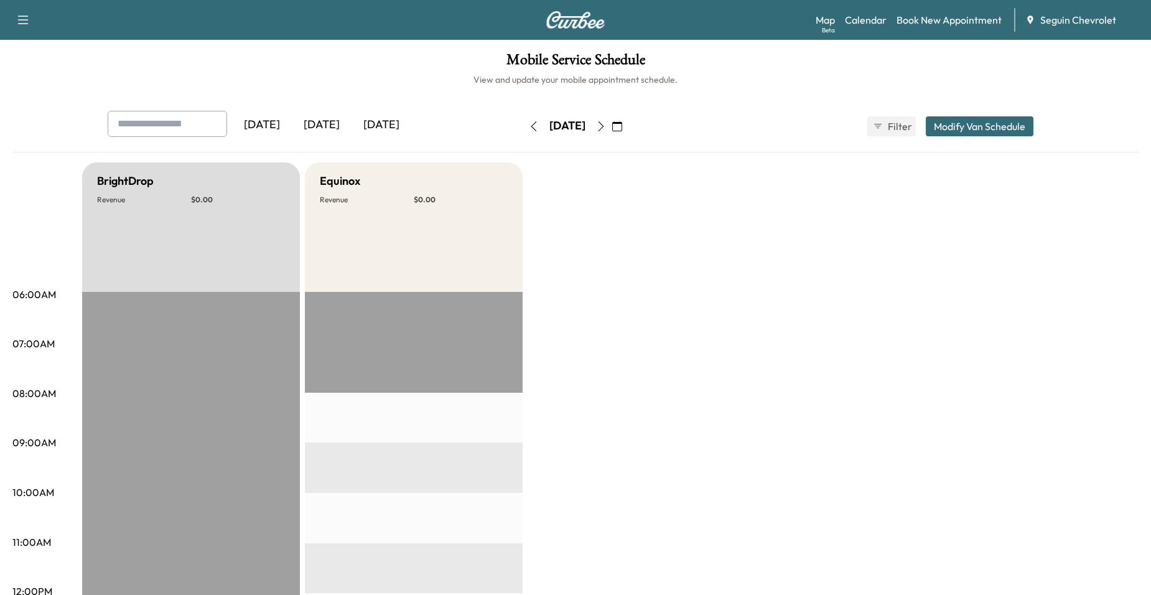
click at [622, 121] on icon "button" at bounding box center [617, 126] width 10 height 10
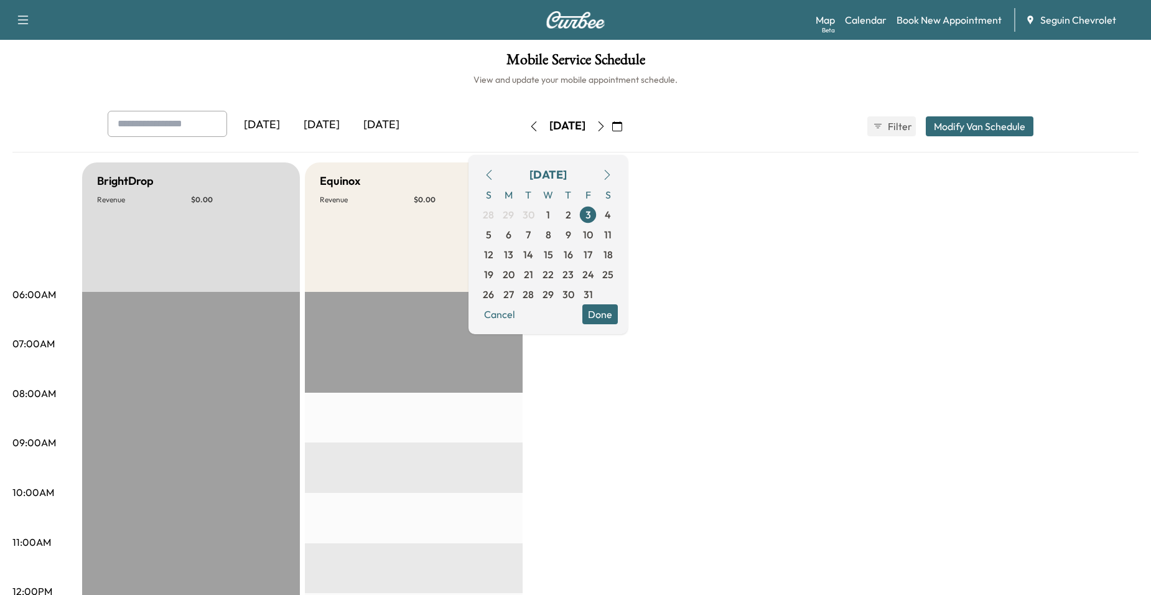
click at [494, 171] on icon "button" at bounding box center [489, 175] width 10 height 10
click at [514, 294] on span "29" at bounding box center [508, 294] width 11 height 15
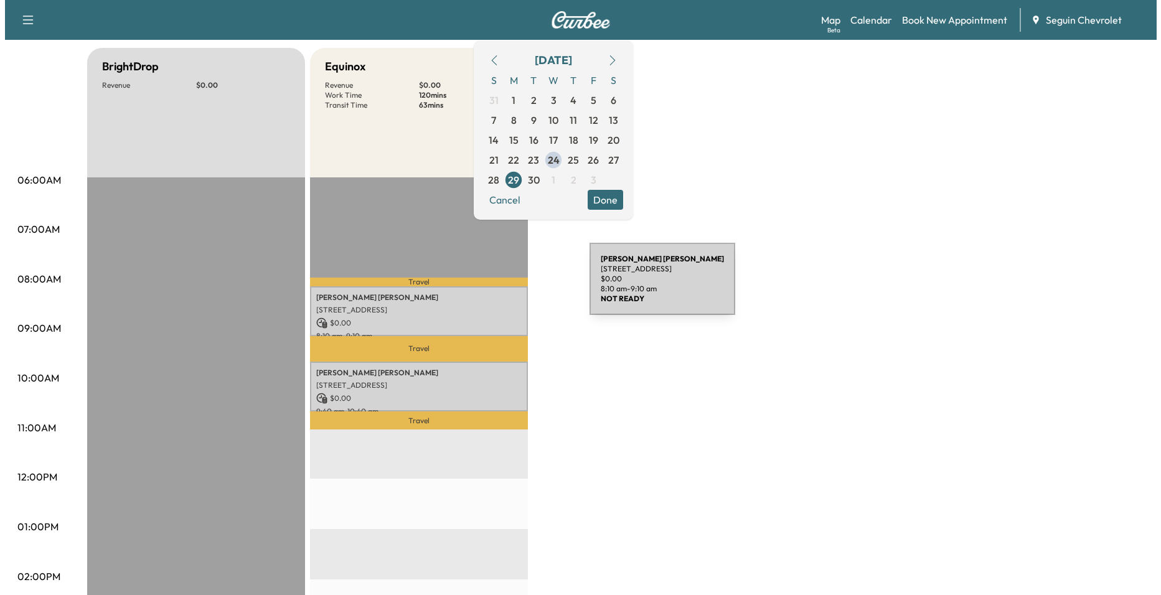
scroll to position [124, 0]
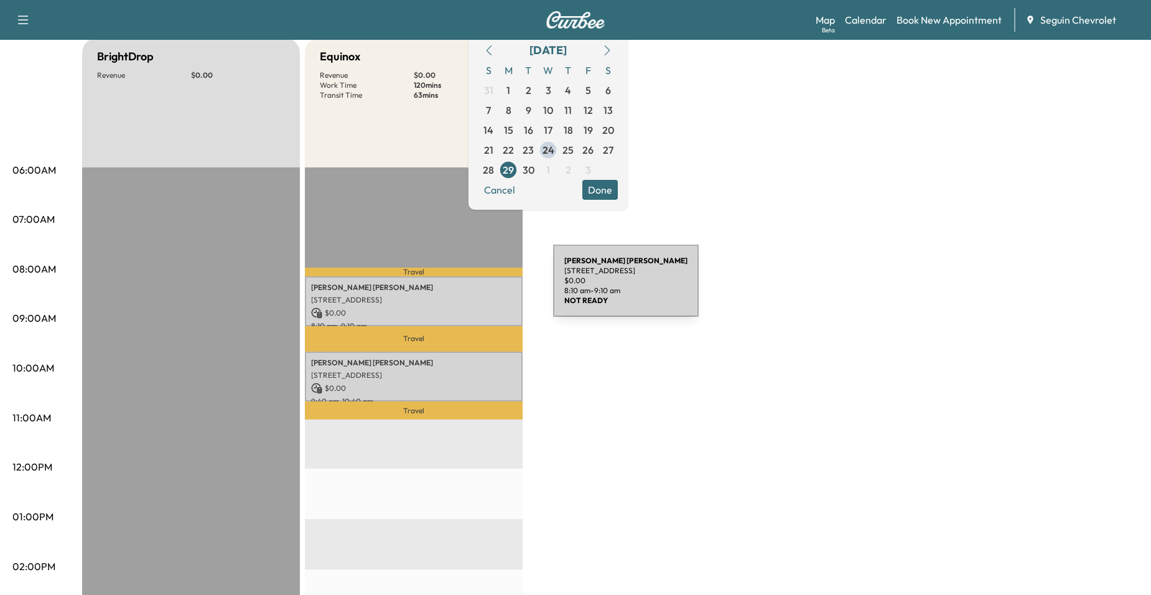
click at [460, 288] on p "[PERSON_NAME]" at bounding box center [413, 288] width 205 height 10
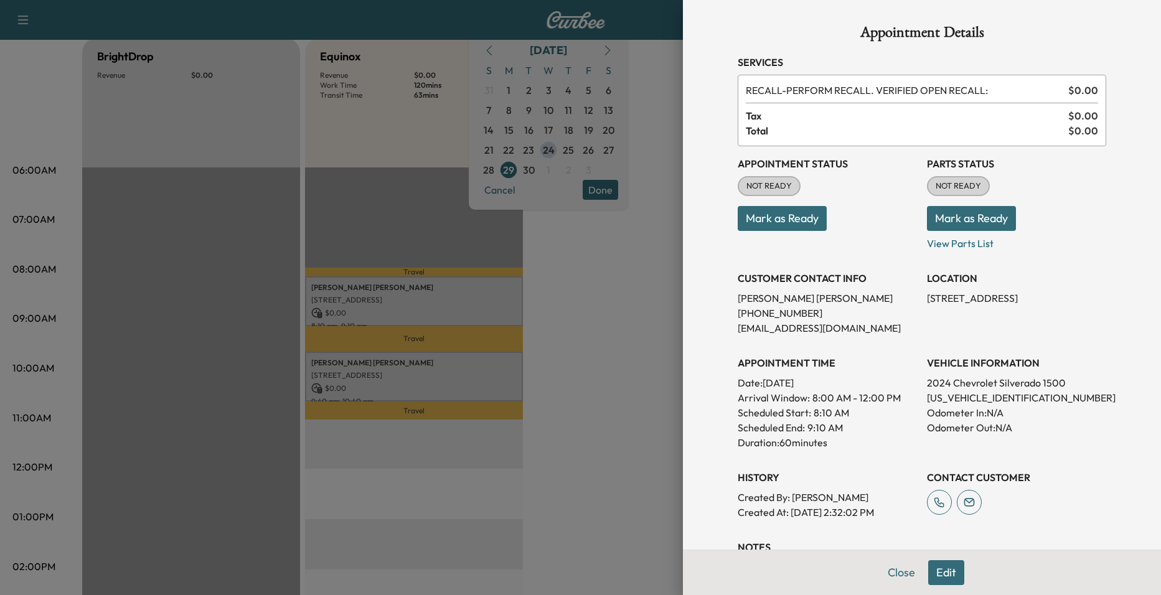
click at [461, 242] on div at bounding box center [580, 297] width 1161 height 595
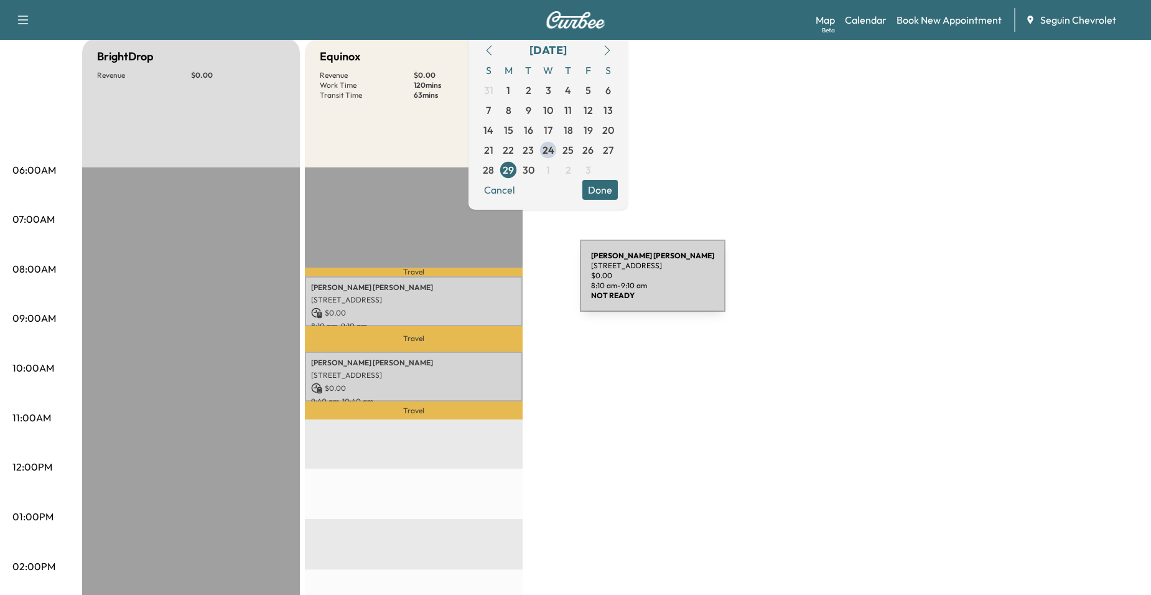
click at [487, 283] on p "[PERSON_NAME]" at bounding box center [413, 288] width 205 height 10
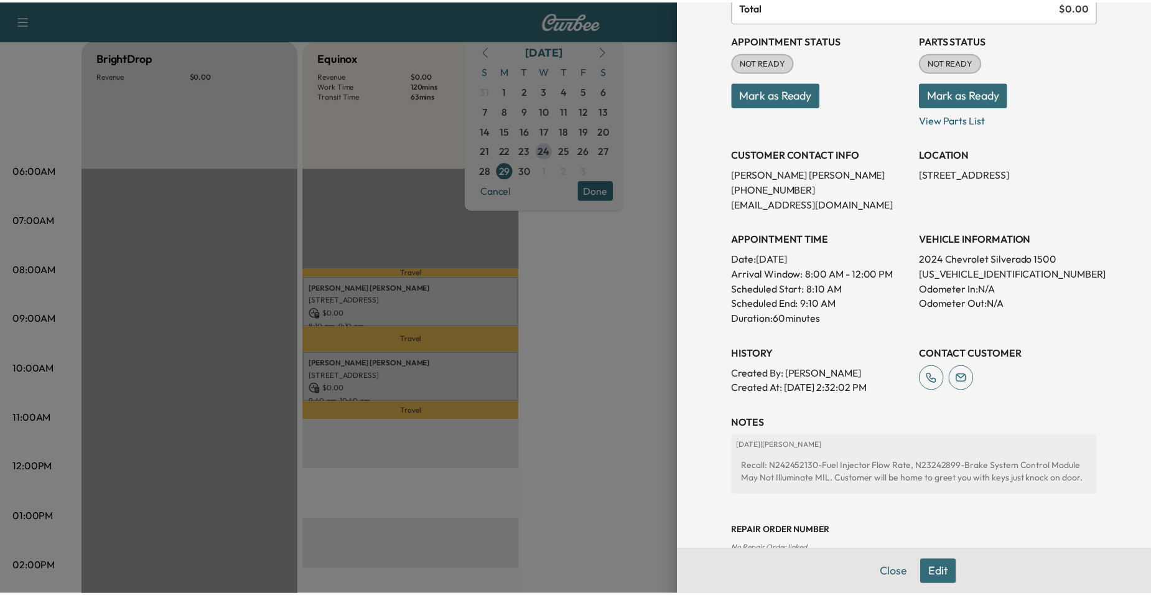
scroll to position [187, 0]
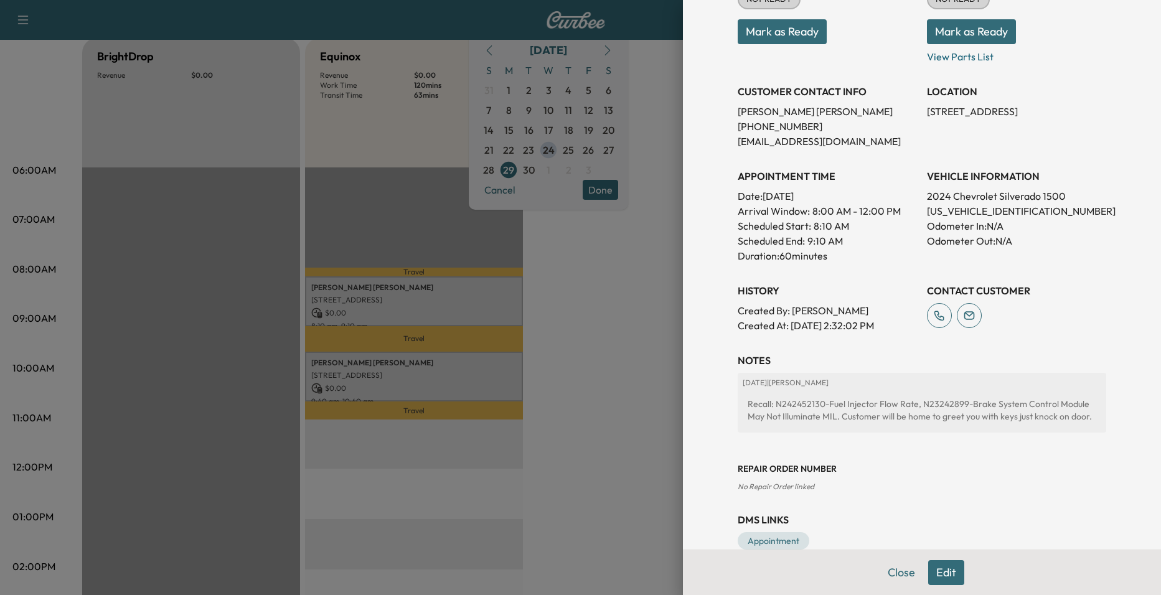
click at [564, 305] on div at bounding box center [580, 297] width 1161 height 595
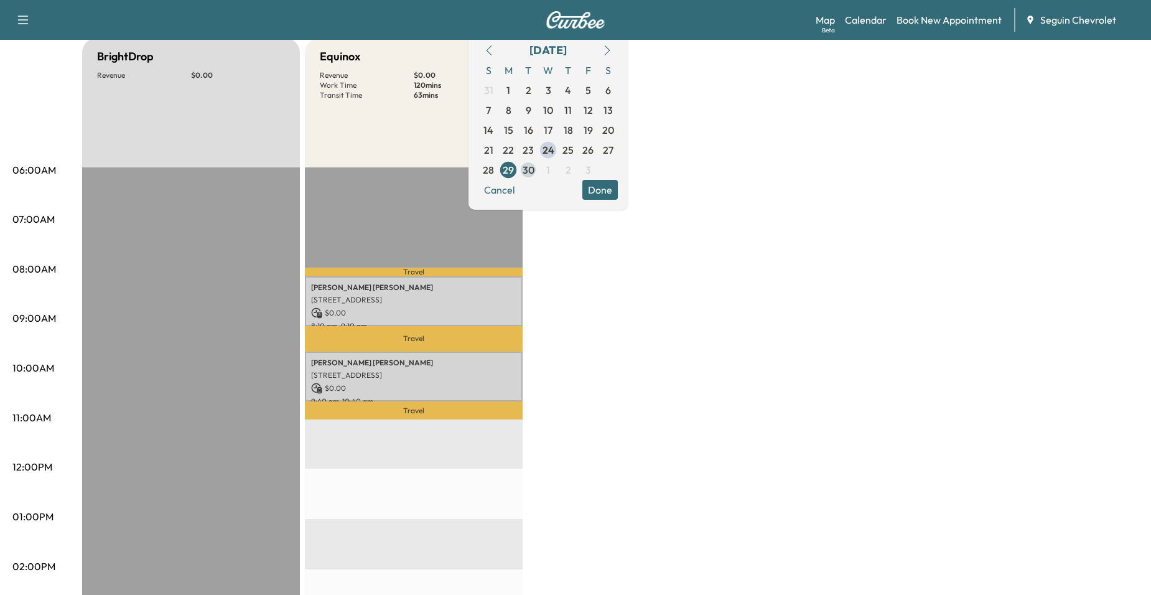
click at [535, 169] on span "30" at bounding box center [529, 169] width 12 height 15
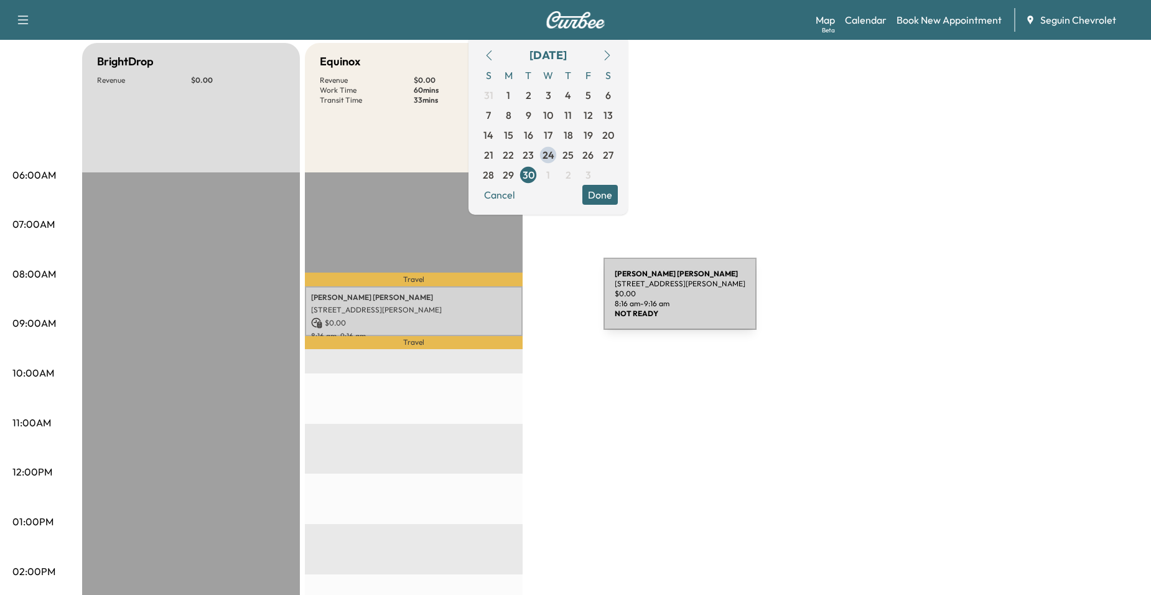
scroll to position [124, 0]
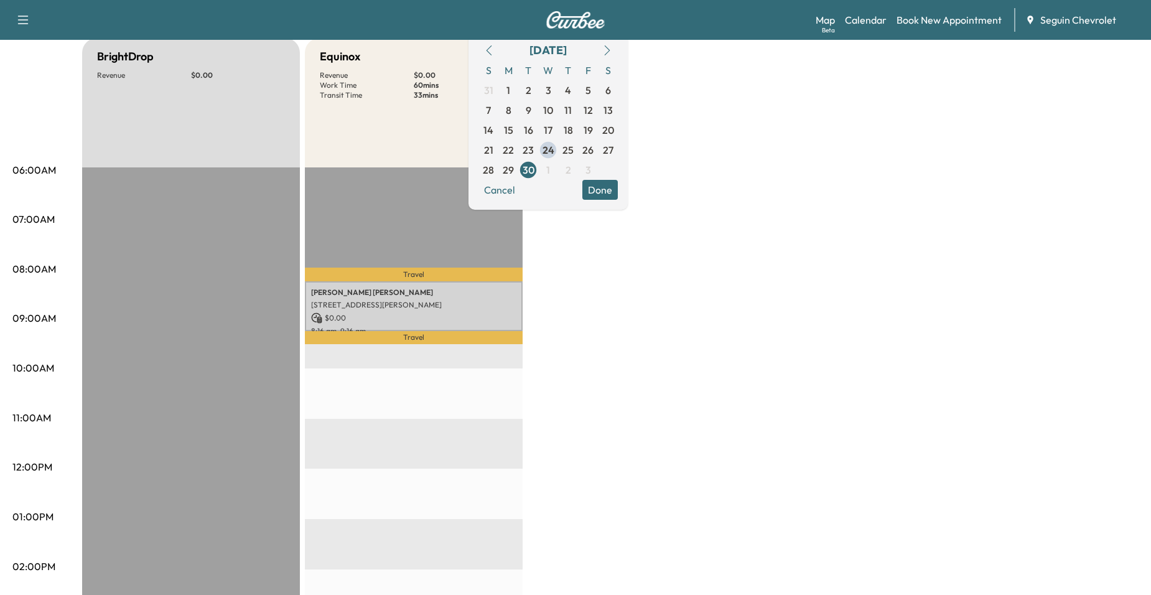
click at [617, 299] on div "BrightDrop Revenue $ 0.00 EST Start Equinox Revenue $ 0.00 Work Time 60 mins Tr…" at bounding box center [610, 505] width 1057 height 934
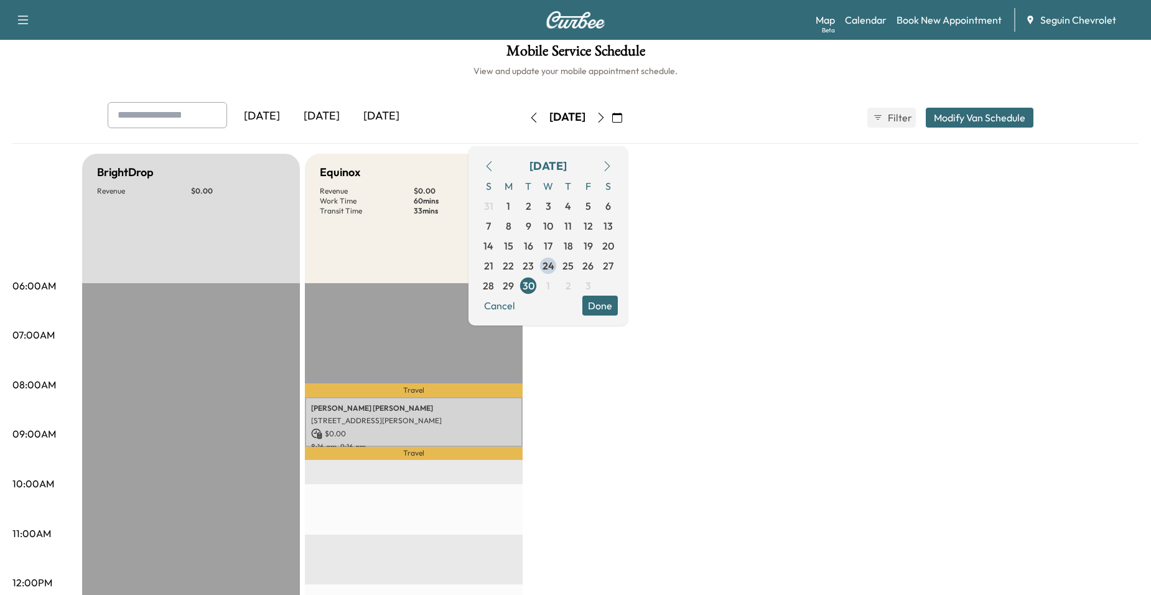
scroll to position [0, 0]
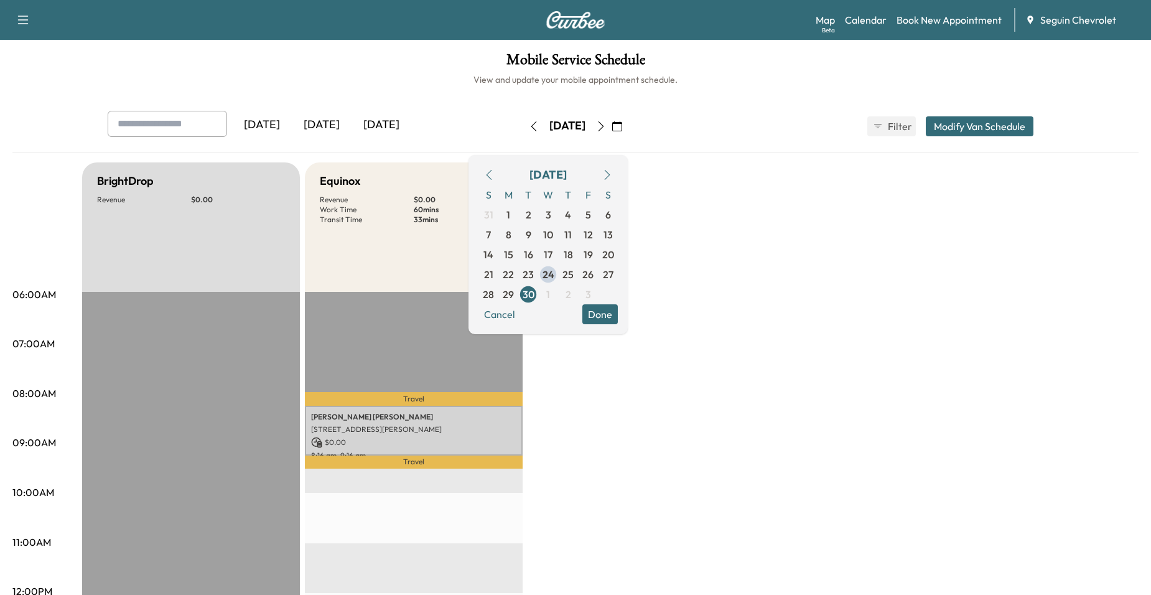
click at [611, 176] on icon "button" at bounding box center [608, 175] width 6 height 10
click at [558, 220] on span "1" at bounding box center [548, 215] width 20 height 20
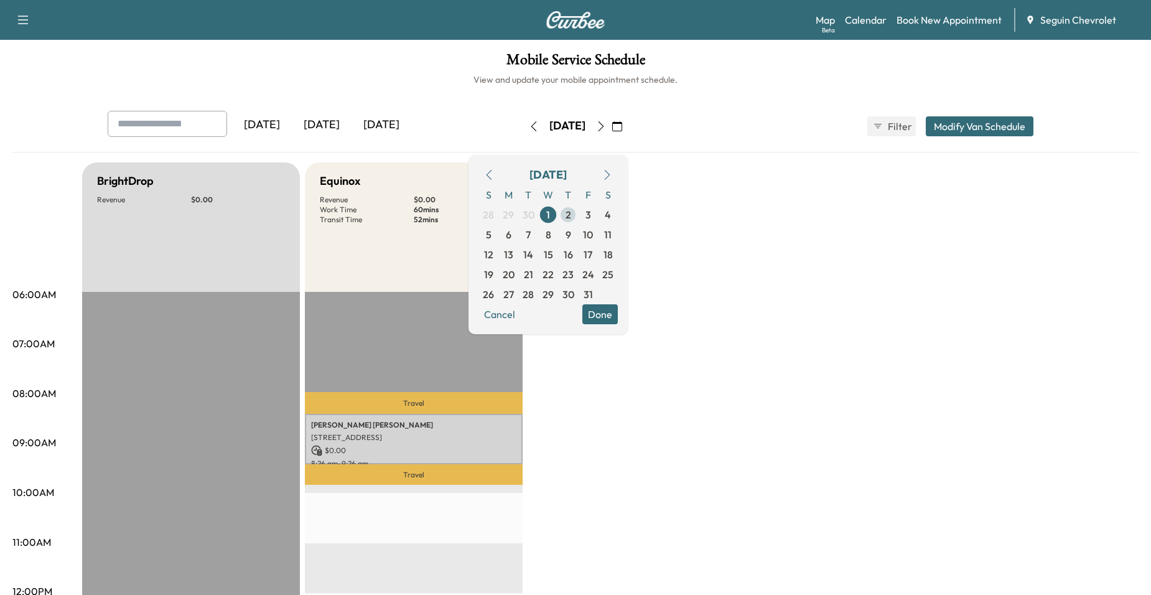
click at [571, 218] on span "2" at bounding box center [569, 214] width 6 height 15
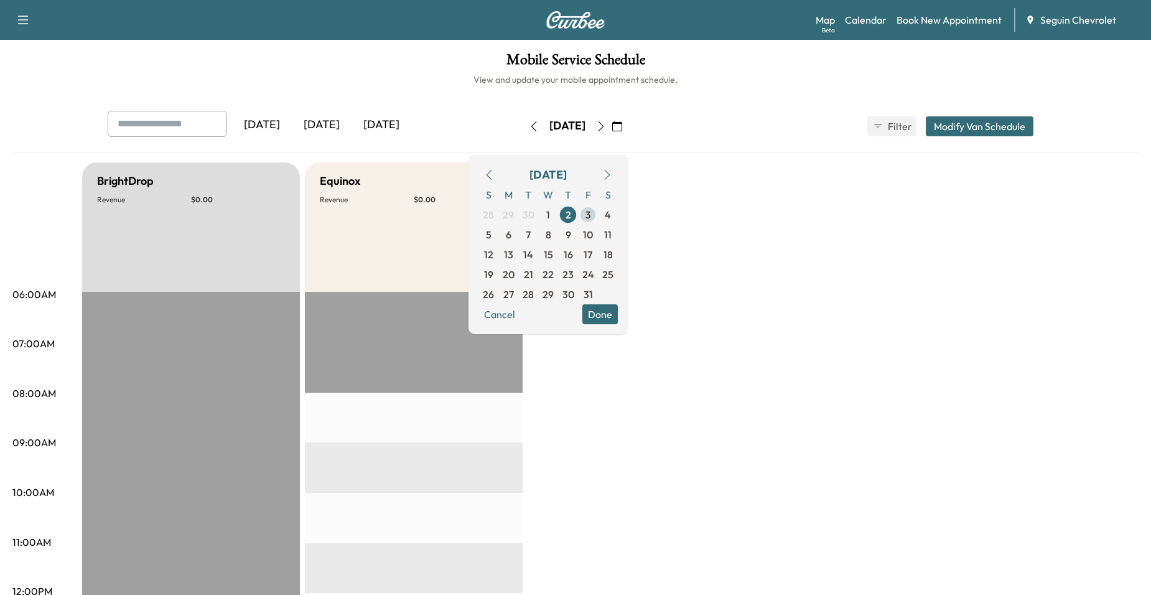
click at [591, 218] on span "3" at bounding box center [589, 214] width 6 height 15
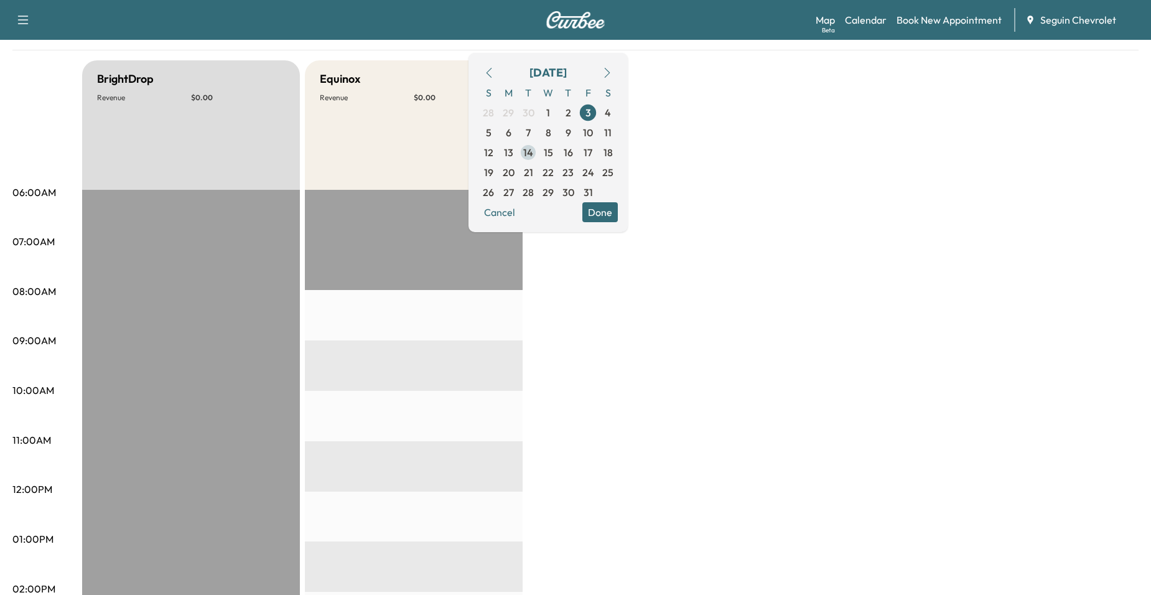
scroll to position [62, 0]
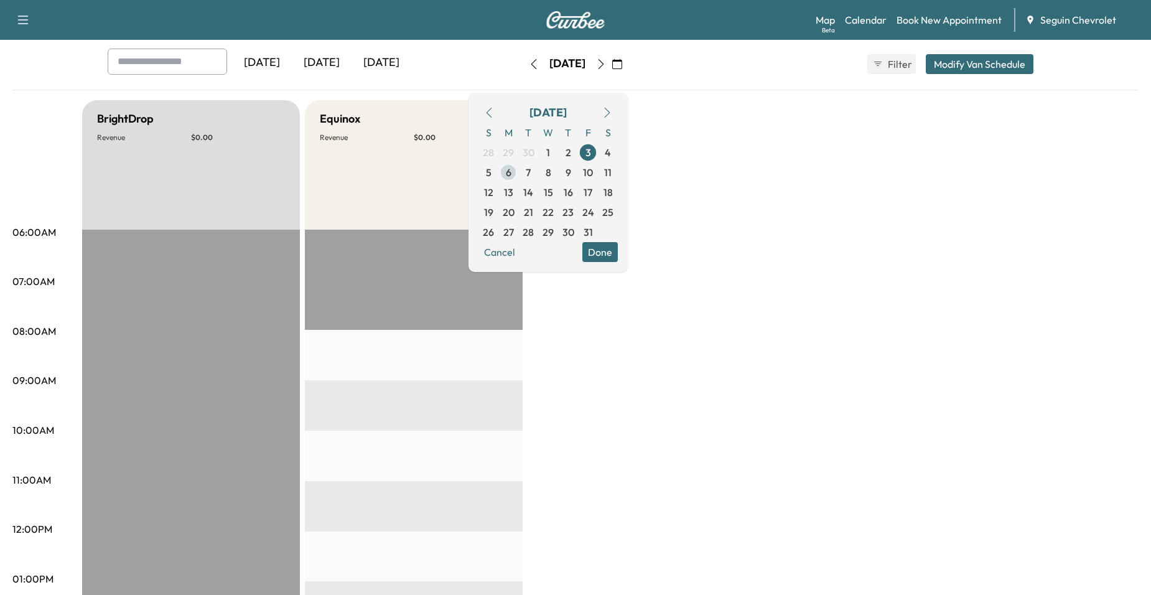
click at [518, 180] on span "6" at bounding box center [509, 172] width 20 height 20
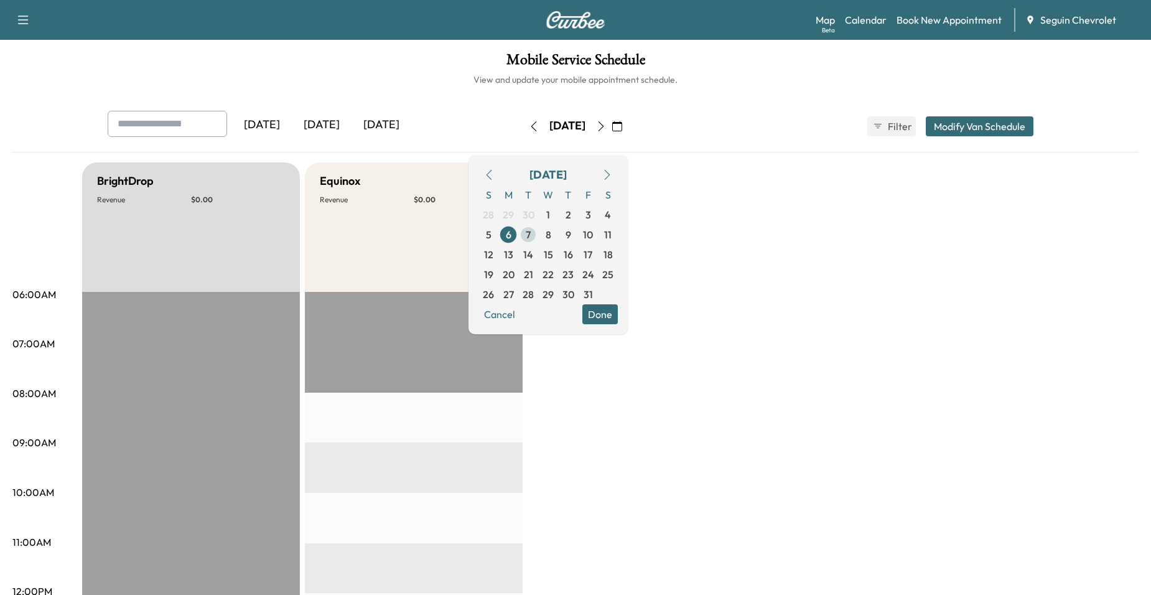
click at [538, 236] on span "7" at bounding box center [528, 235] width 20 height 20
click at [558, 232] on span "8" at bounding box center [548, 235] width 20 height 20
click at [578, 238] on span "9" at bounding box center [568, 235] width 20 height 20
click at [593, 237] on span "10" at bounding box center [588, 234] width 10 height 15
click at [518, 253] on span "13" at bounding box center [509, 255] width 20 height 20
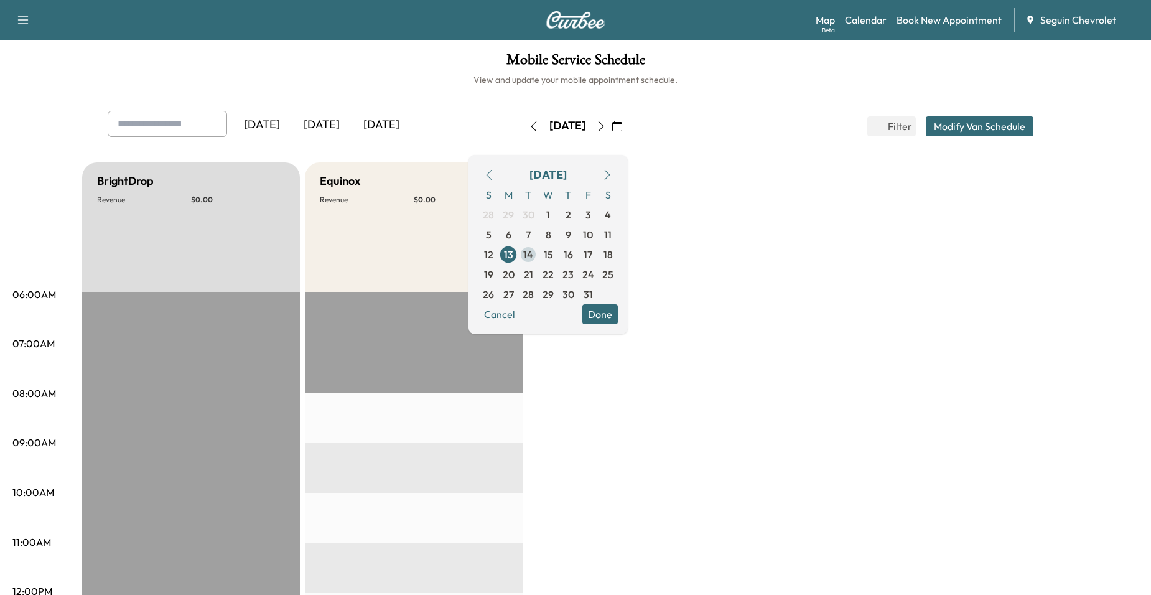
click at [533, 251] on span "14" at bounding box center [528, 254] width 10 height 15
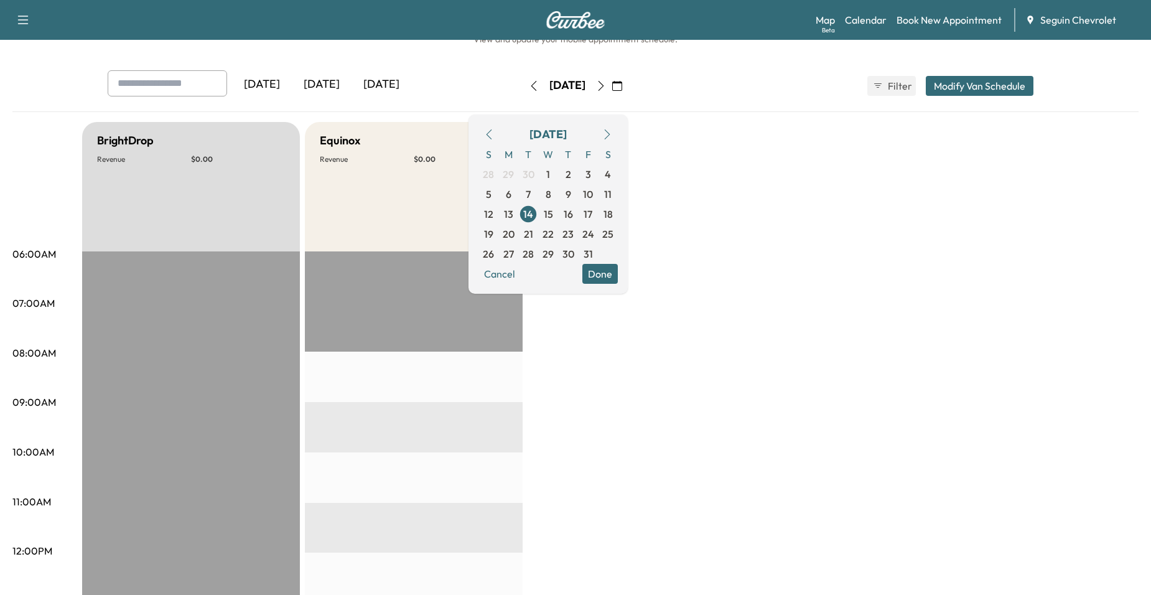
scroll to position [62, 0]
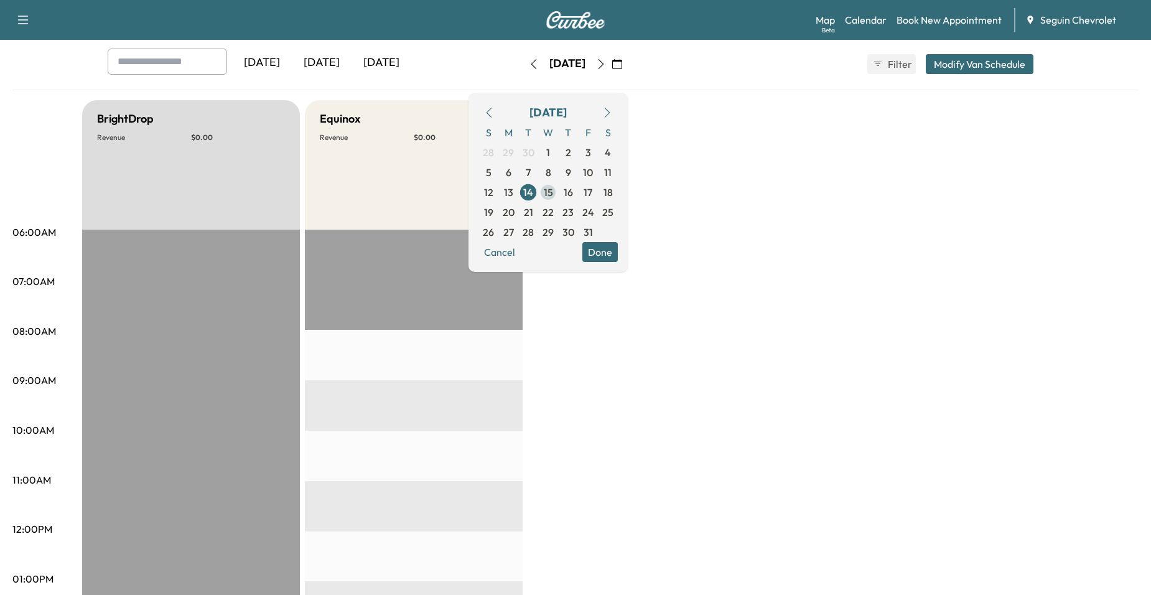
click at [558, 200] on span "15" at bounding box center [548, 192] width 20 height 20
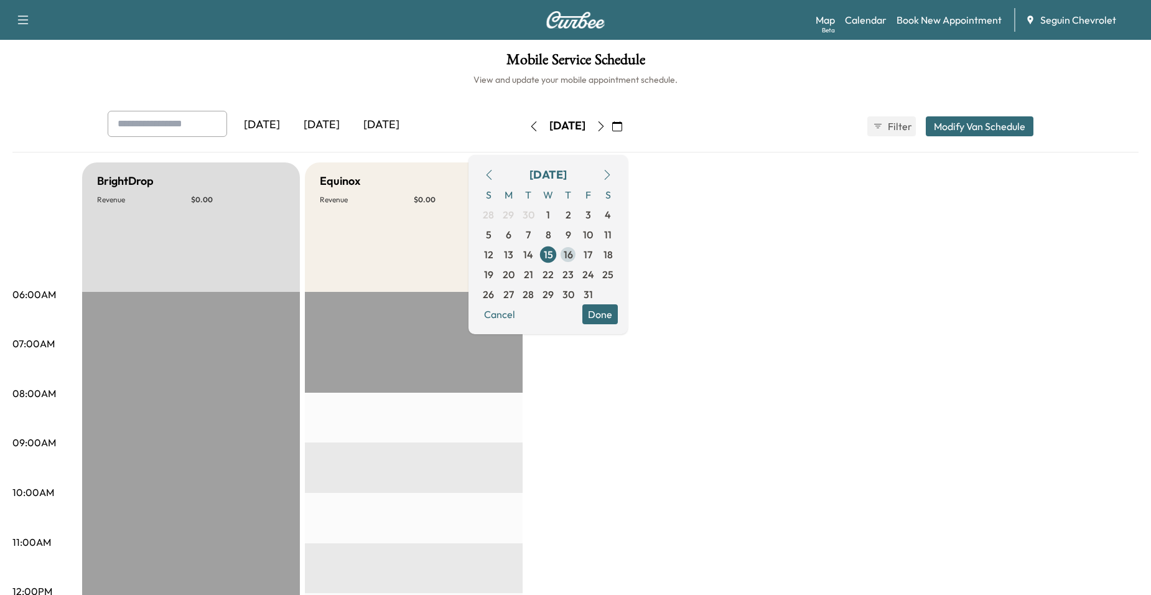
click at [573, 253] on span "16" at bounding box center [568, 254] width 9 height 15
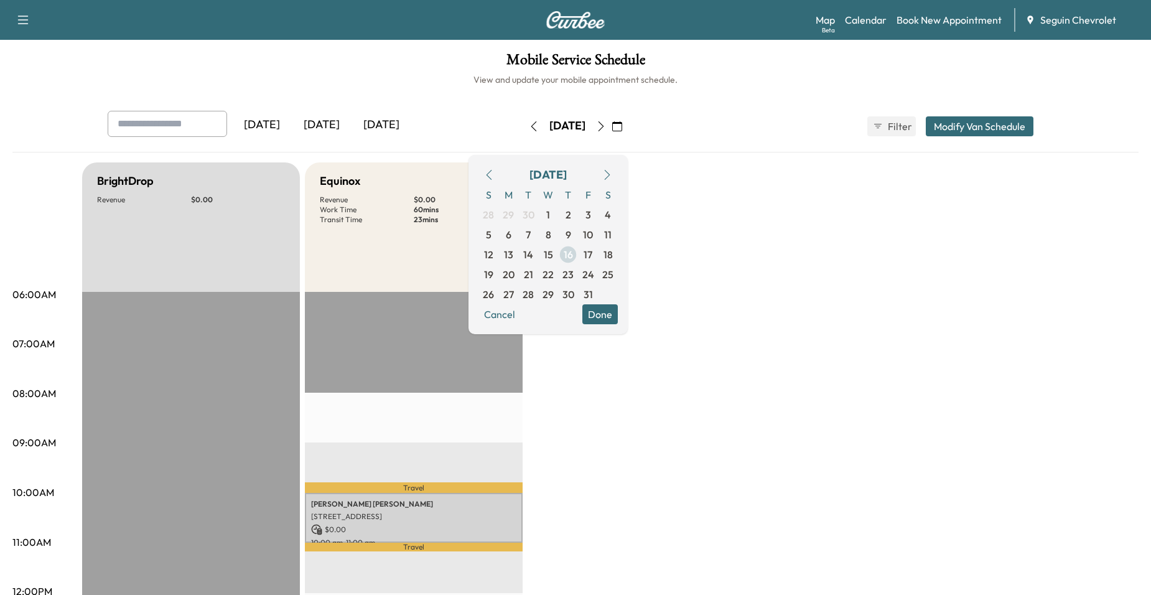
click at [578, 248] on span "16" at bounding box center [568, 255] width 20 height 20
click at [598, 254] on span "17" at bounding box center [588, 255] width 20 height 20
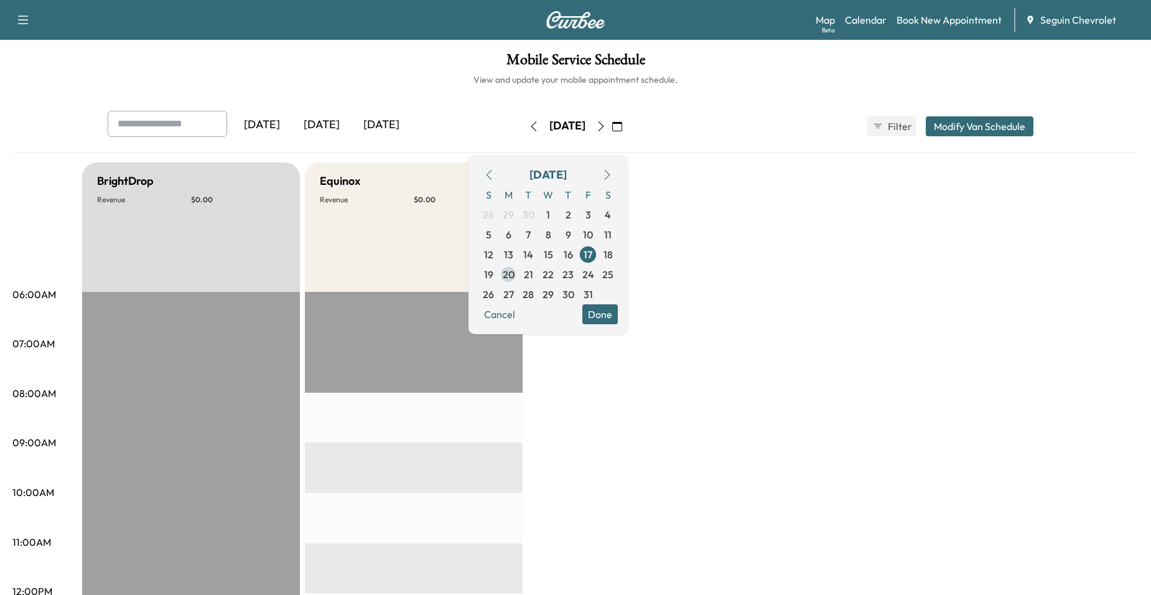
click at [515, 274] on span "20" at bounding box center [509, 274] width 12 height 15
click at [538, 271] on span "21" at bounding box center [528, 274] width 20 height 20
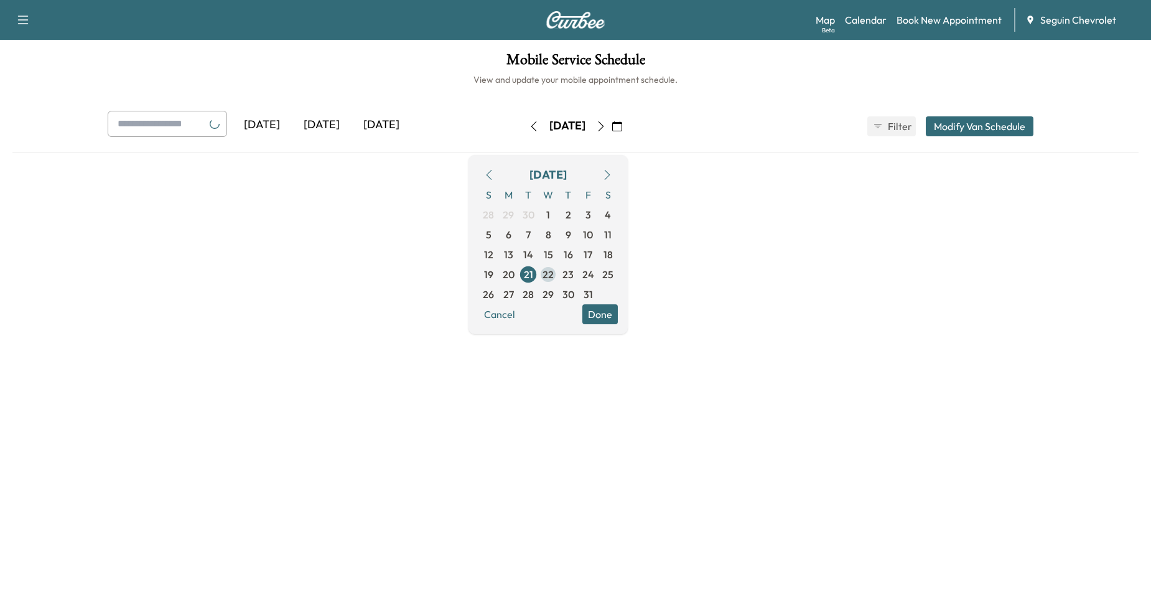
click at [554, 272] on span "22" at bounding box center [548, 274] width 11 height 15
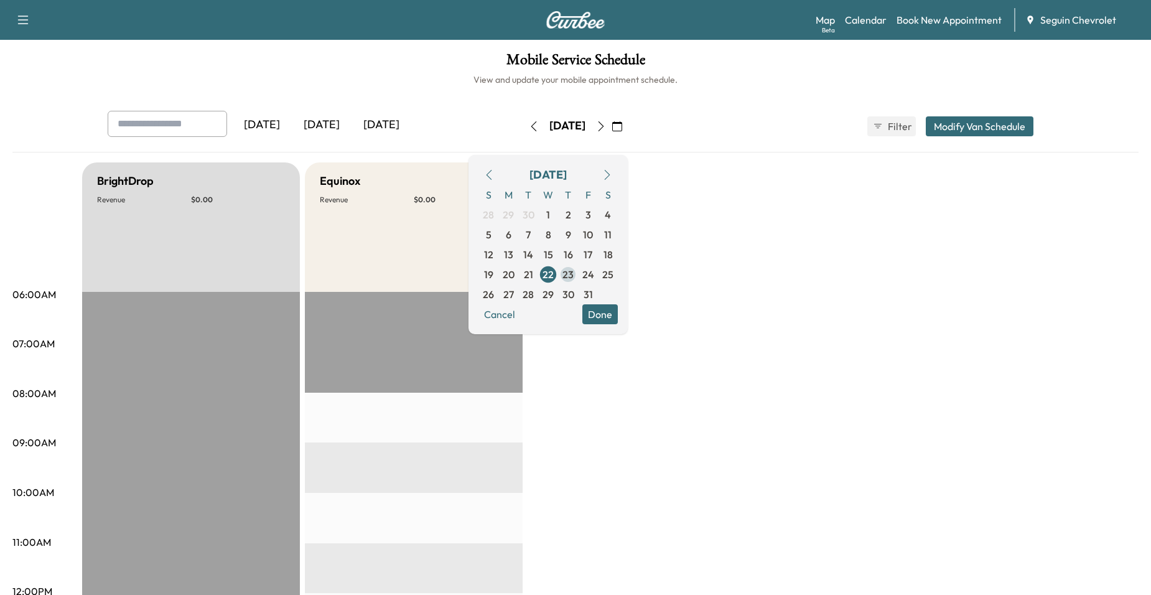
click at [574, 274] on span "23" at bounding box center [568, 274] width 11 height 15
click at [594, 277] on span "24" at bounding box center [589, 274] width 12 height 15
click at [593, 290] on span "31" at bounding box center [588, 294] width 9 height 15
click at [574, 294] on span "30" at bounding box center [569, 294] width 12 height 15
click at [283, 80] on h6 "View and update your mobile appointment schedule." at bounding box center [575, 79] width 1126 height 12
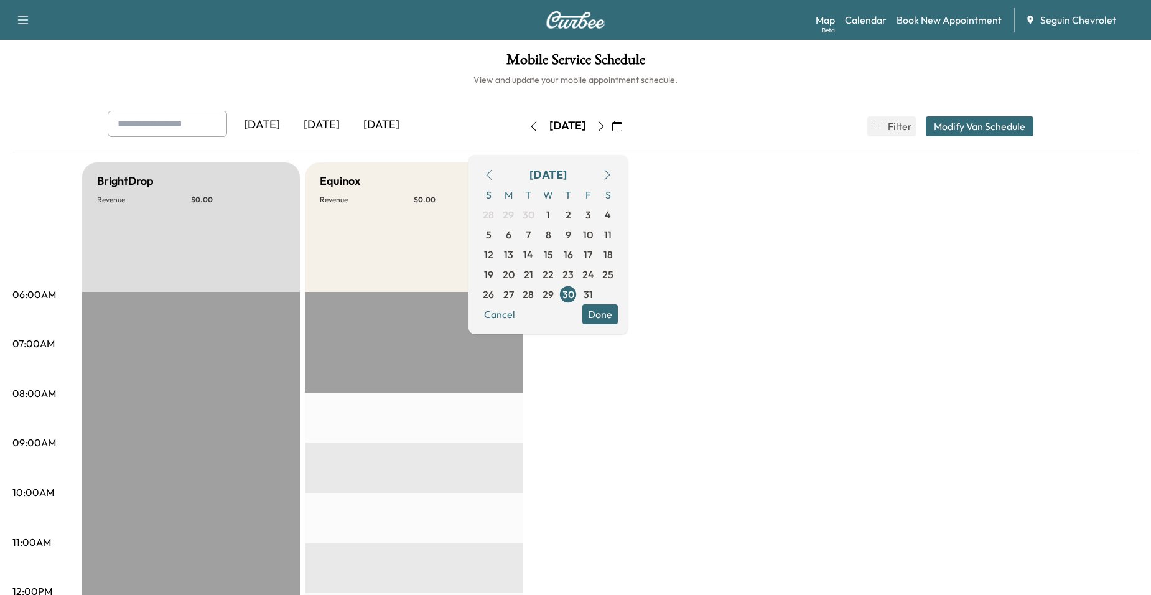
drag, startPoint x: 70, startPoint y: 59, endPoint x: 0, endPoint y: 92, distance: 77.4
click at [63, 64] on h1 "Mobile Service Schedule" at bounding box center [575, 62] width 1126 height 21
click at [213, 73] on h6 "View and update your mobile appointment schedule." at bounding box center [575, 79] width 1126 height 12
